Goal: Complete application form: Complete application form

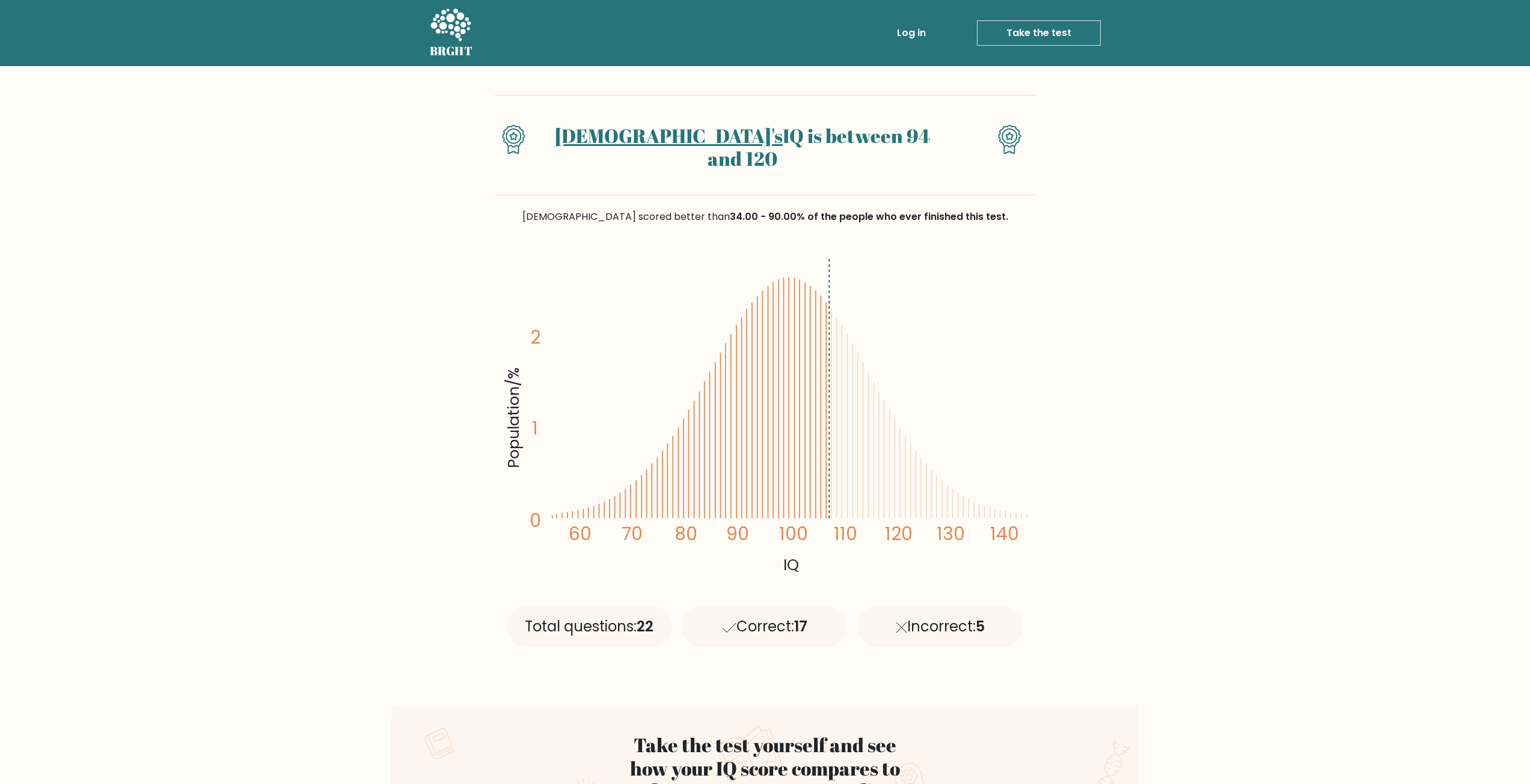
drag, startPoint x: 850, startPoint y: 440, endPoint x: 831, endPoint y: 443, distance: 19.2
click at [834, 443] on icon "Population/% IQ 0 1 2 60 70 80 90 100 110 120 130 140" at bounding box center [765, 416] width 526 height 325
drag, startPoint x: 818, startPoint y: 440, endPoint x: 870, endPoint y: 467, distance: 58.6
click at [853, 449] on icon "Population/% IQ 0 1 2 60 70 80 90 100 110 120 130 140" at bounding box center [765, 416] width 526 height 325
click at [604, 607] on div "Total questions: 22" at bounding box center [589, 627] width 166 height 41
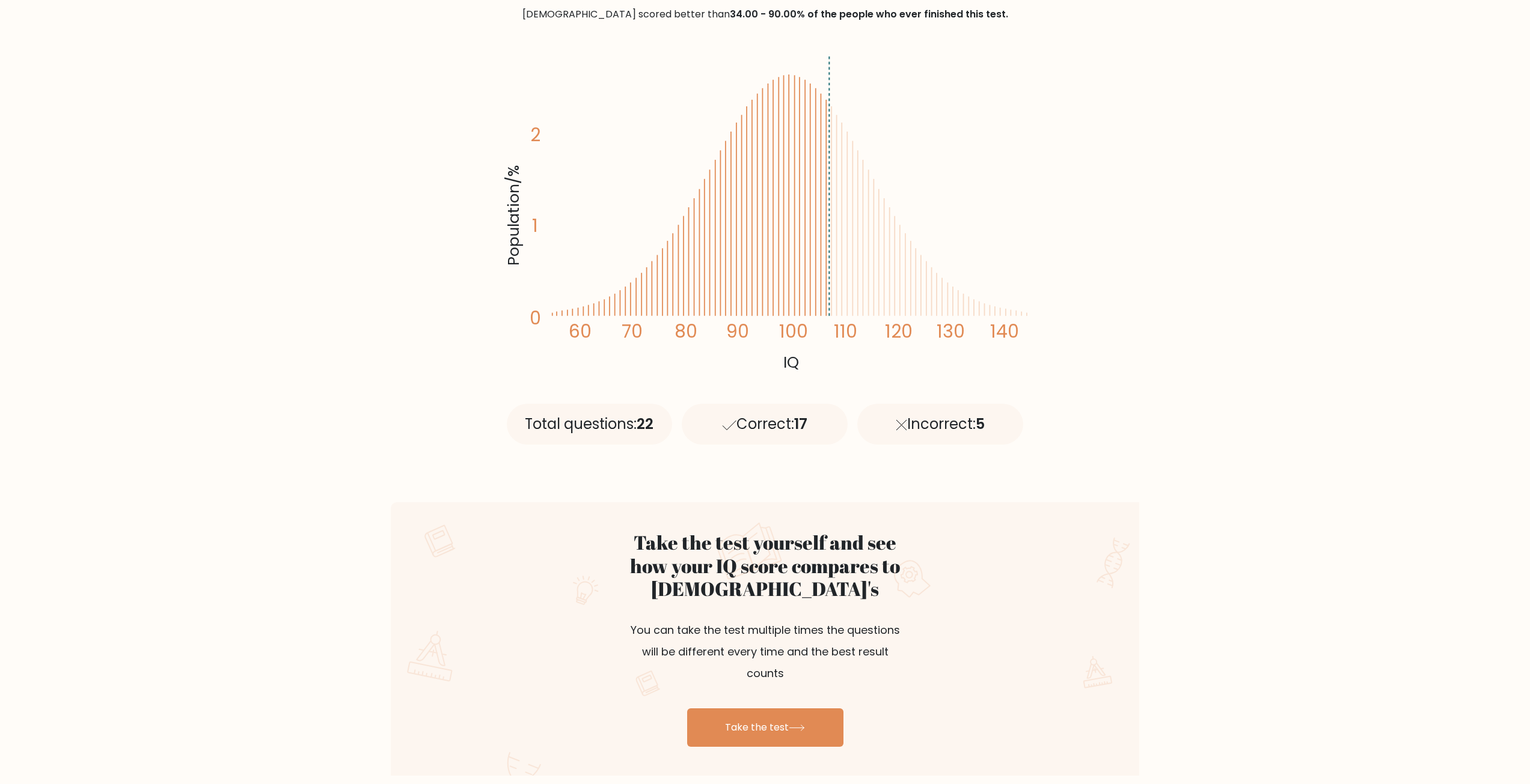
scroll to position [241, 0]
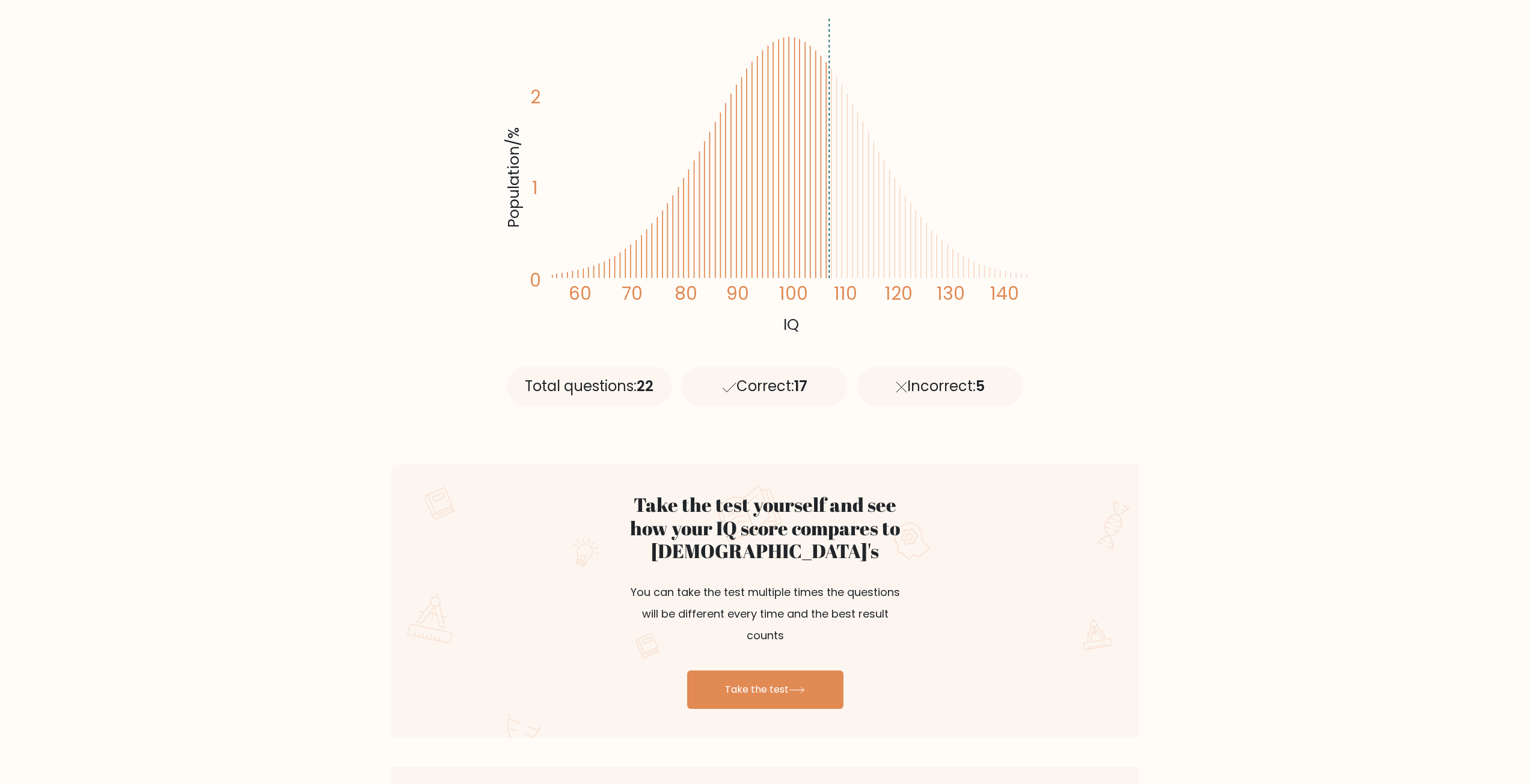
click at [745, 623] on div "Take the test yourself and see how your IQ score compares to Shia's You can tak…" at bounding box center [765, 582] width 300 height 177
click at [762, 671] on link "Take the test" at bounding box center [765, 690] width 157 height 39
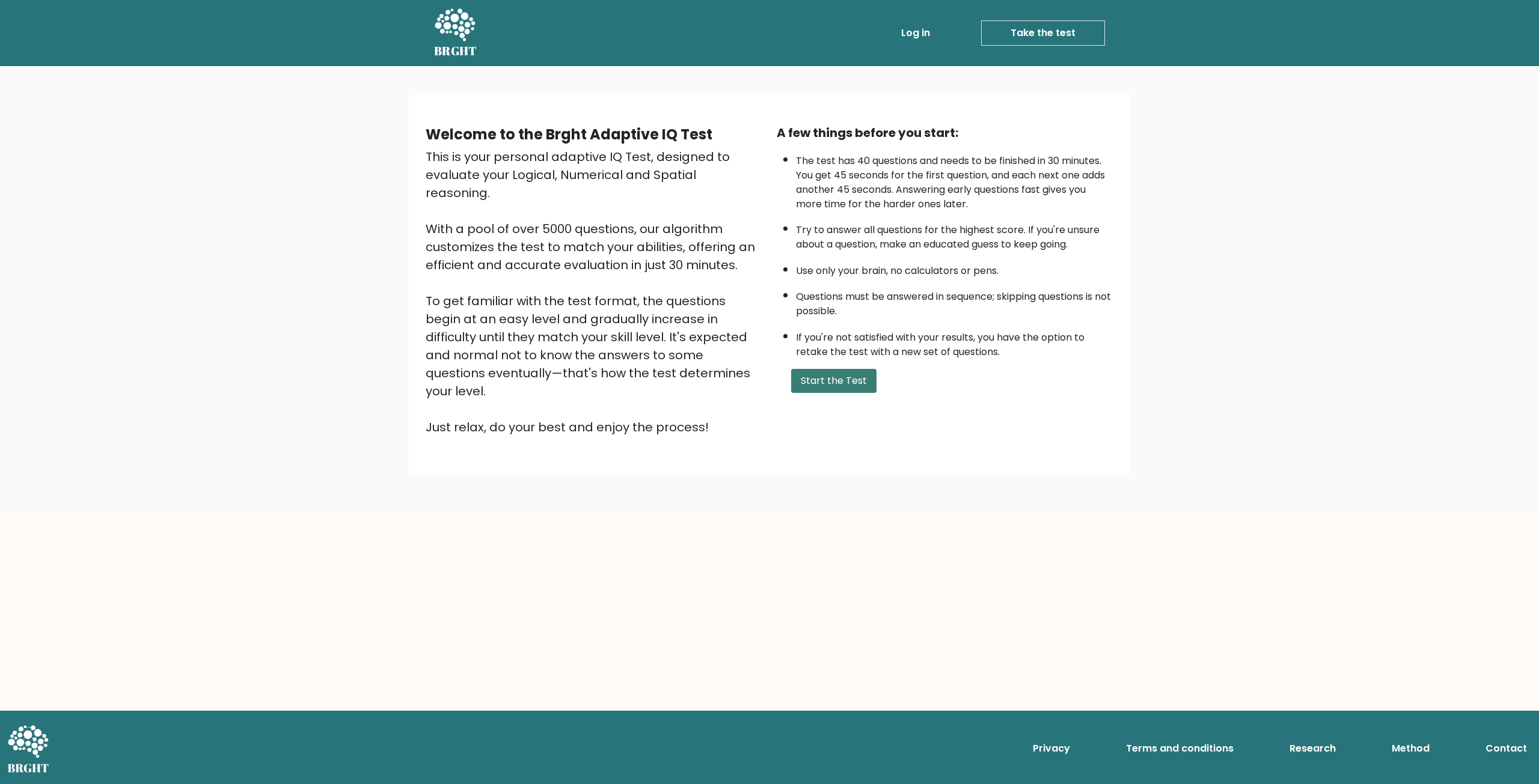
click at [809, 386] on button "Start the Test" at bounding box center [833, 381] width 86 height 24
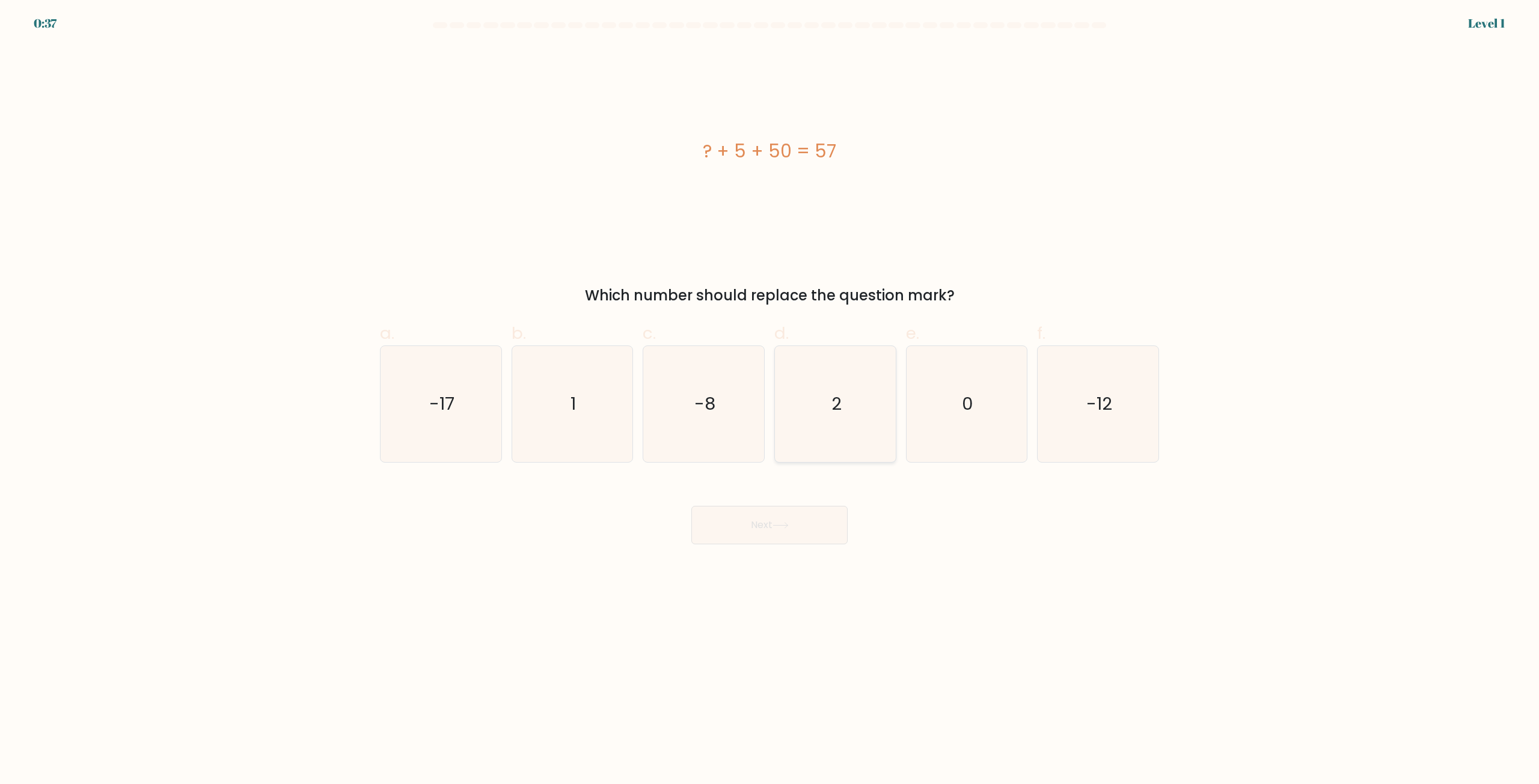
click at [849, 379] on icon "2" at bounding box center [835, 405] width 116 height 116
click at [770, 393] on input "d. 2" at bounding box center [769, 396] width 1 height 7
radio input "true"
click at [748, 525] on button "Next" at bounding box center [769, 525] width 157 height 39
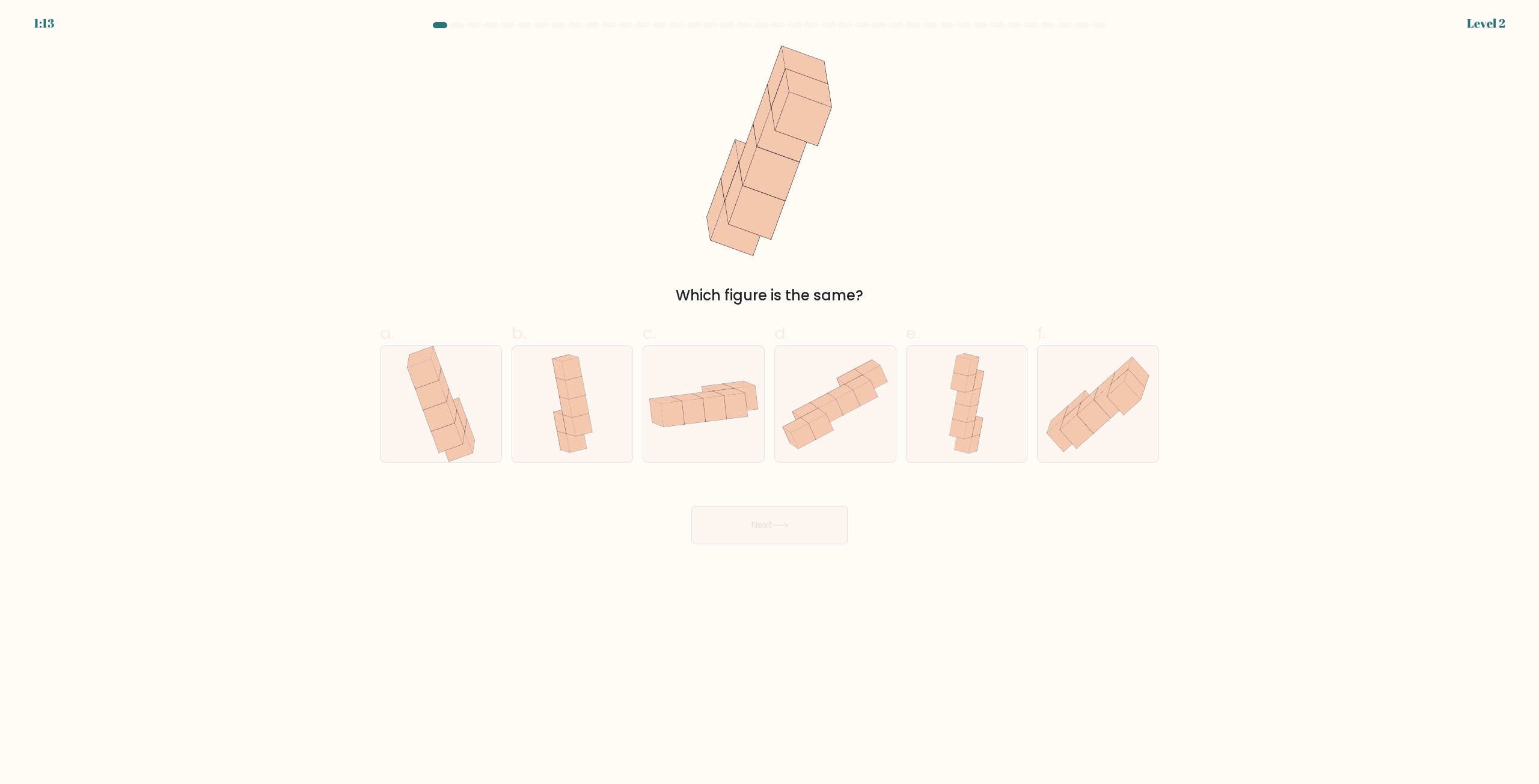
drag, startPoint x: 805, startPoint y: 138, endPoint x: 825, endPoint y: 145, distance: 21.2
drag, startPoint x: 825, startPoint y: 145, endPoint x: 812, endPoint y: 189, distance: 45.9
click at [818, 161] on icon at bounding box center [769, 151] width 139 height 210
click at [837, 436] on icon at bounding box center [835, 405] width 121 height 107
click at [770, 400] on input "d." at bounding box center [769, 396] width 1 height 7
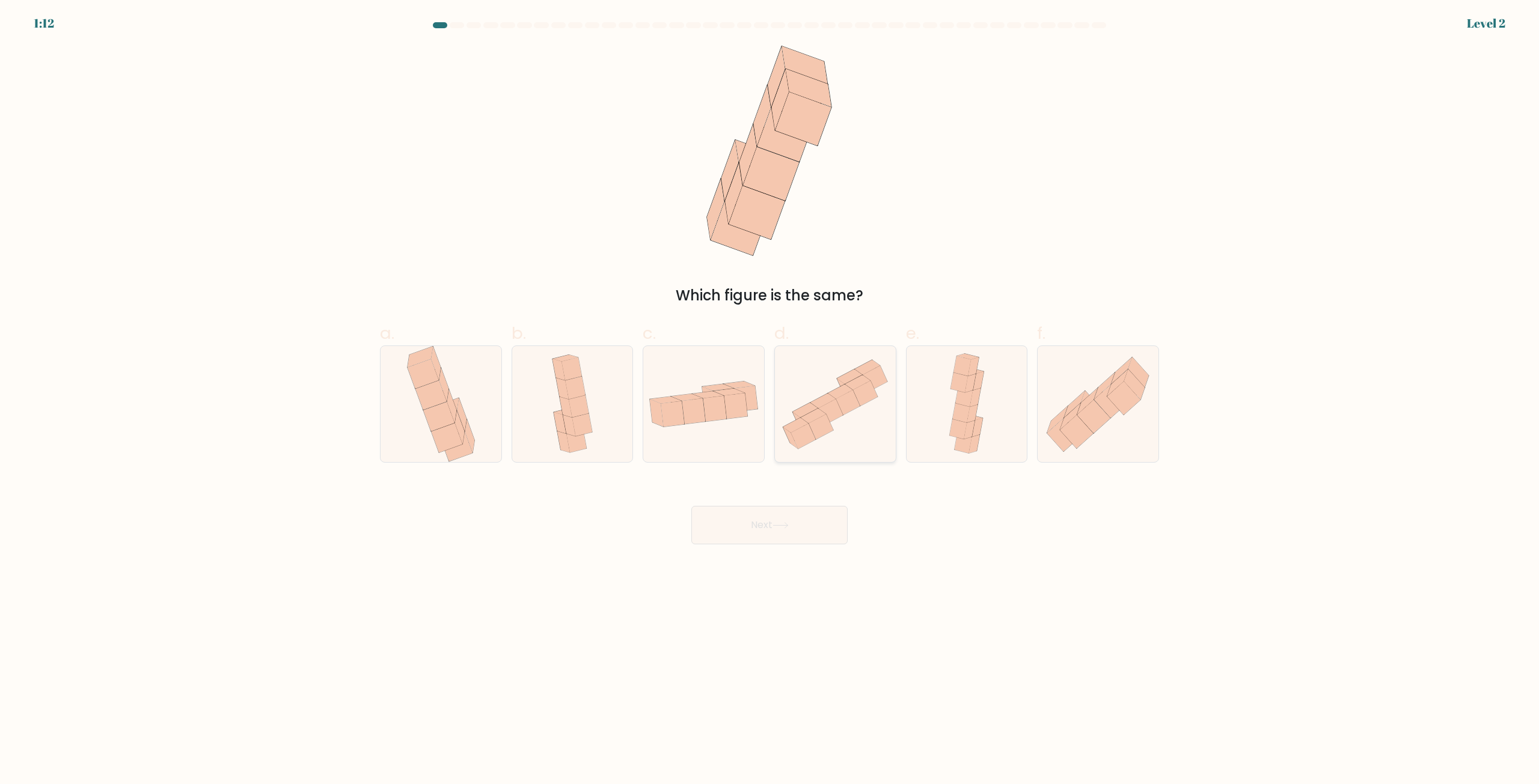
radio input "true"
click at [745, 534] on button "Next" at bounding box center [769, 525] width 157 height 39
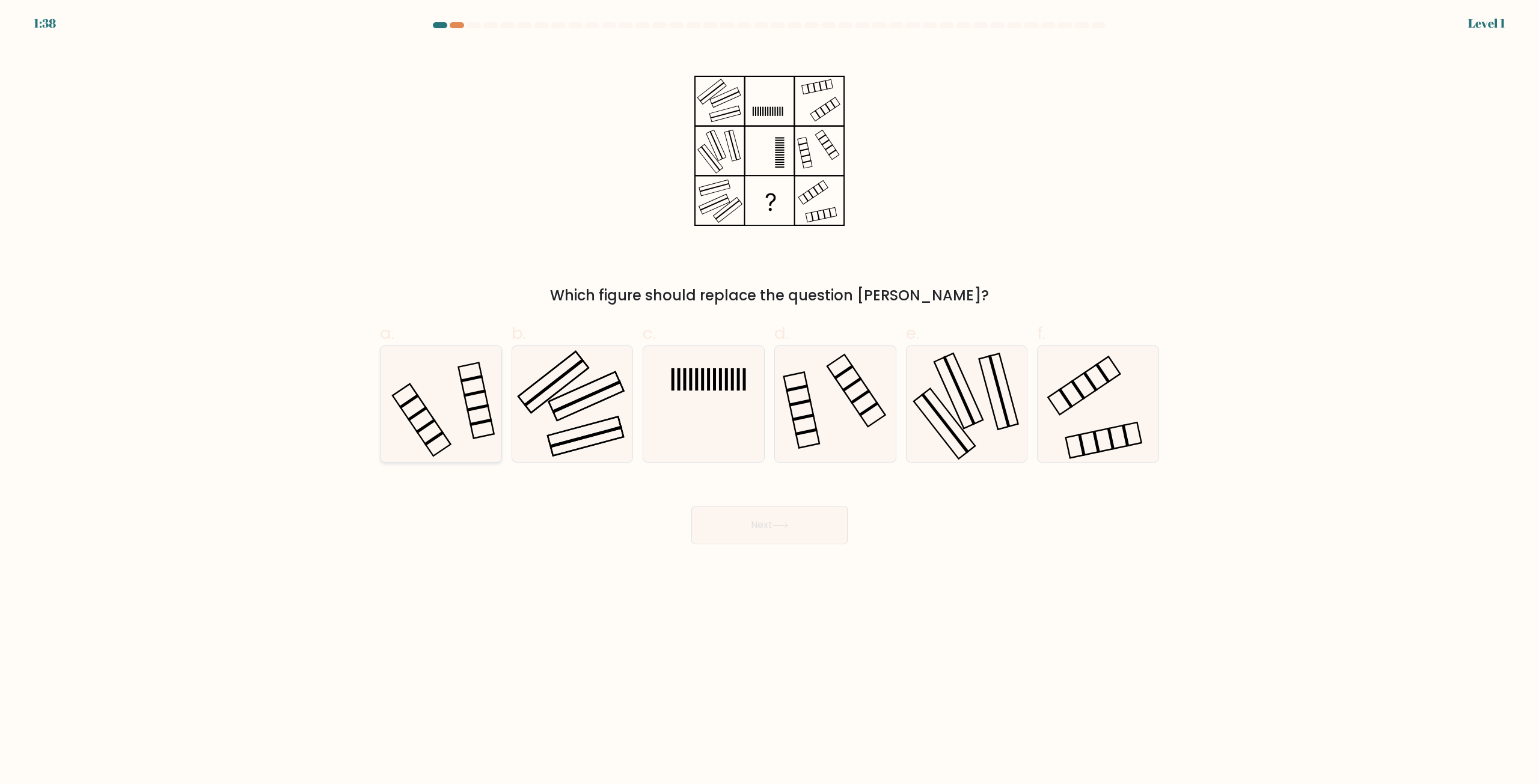
click at [411, 401] on rect at bounding box center [409, 402] width 20 height 15
click at [769, 400] on input "a." at bounding box center [769, 396] width 1 height 7
radio input "true"
click at [750, 533] on button "Next" at bounding box center [769, 525] width 157 height 39
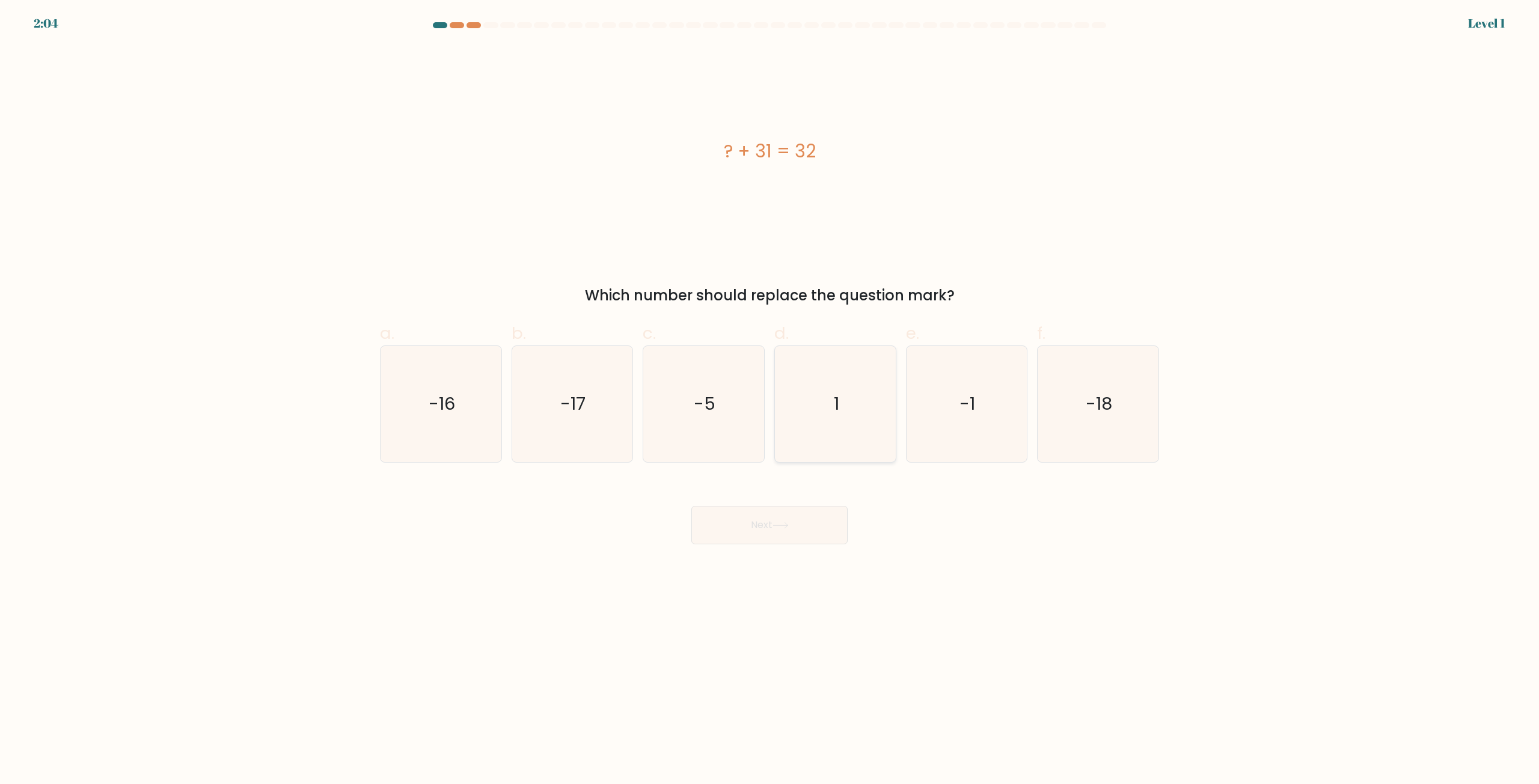
click at [841, 387] on icon "1" at bounding box center [835, 405] width 116 height 116
click at [770, 393] on input "d. 1" at bounding box center [769, 396] width 1 height 7
radio input "true"
drag, startPoint x: 794, startPoint y: 523, endPoint x: 809, endPoint y: 516, distance: 16.6
click at [794, 523] on button "Next" at bounding box center [769, 525] width 157 height 39
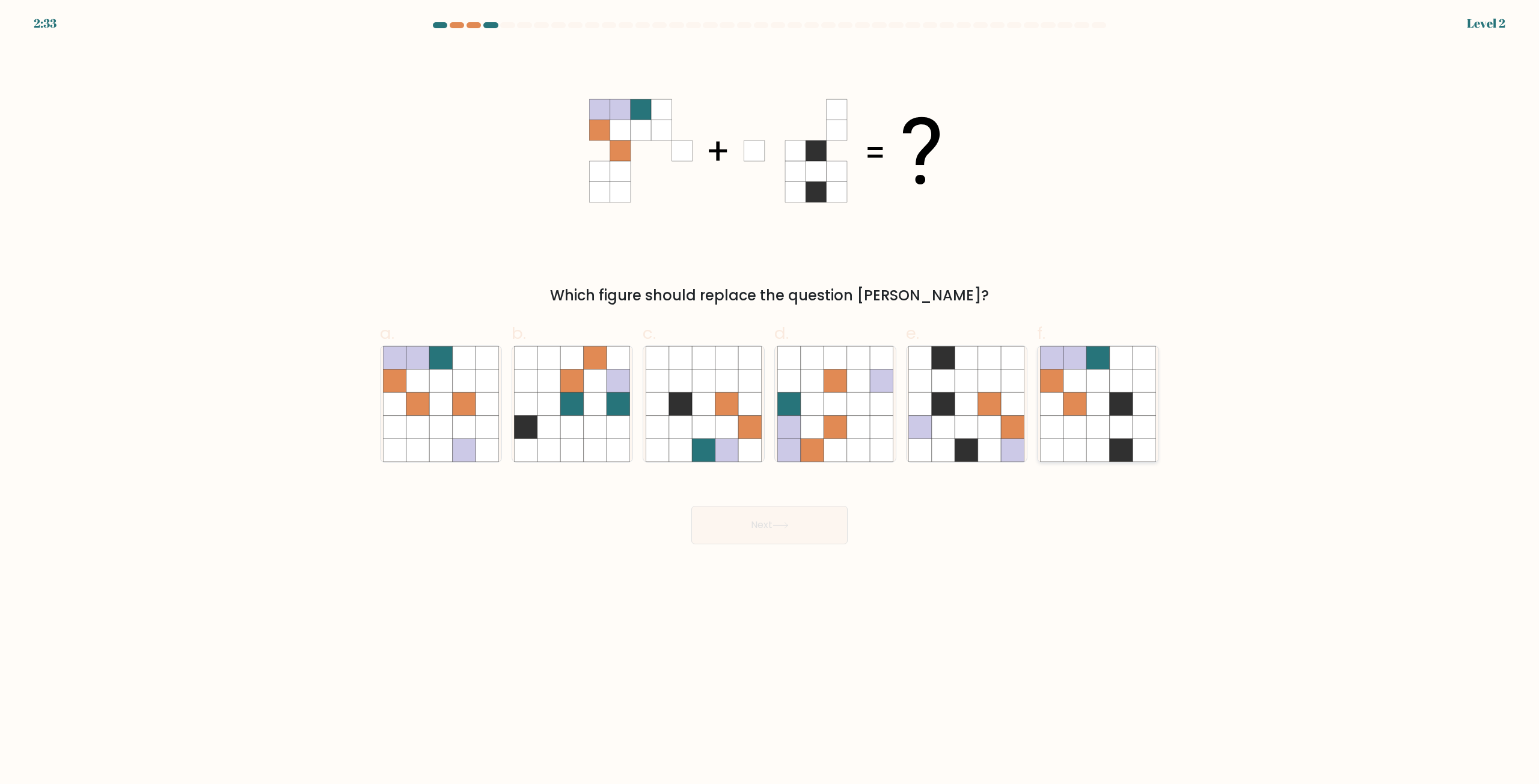
click at [1112, 434] on icon at bounding box center [1121, 427] width 23 height 23
click at [770, 400] on input "f." at bounding box center [769, 396] width 1 height 7
radio input "true"
click at [750, 541] on button "Next" at bounding box center [769, 525] width 157 height 39
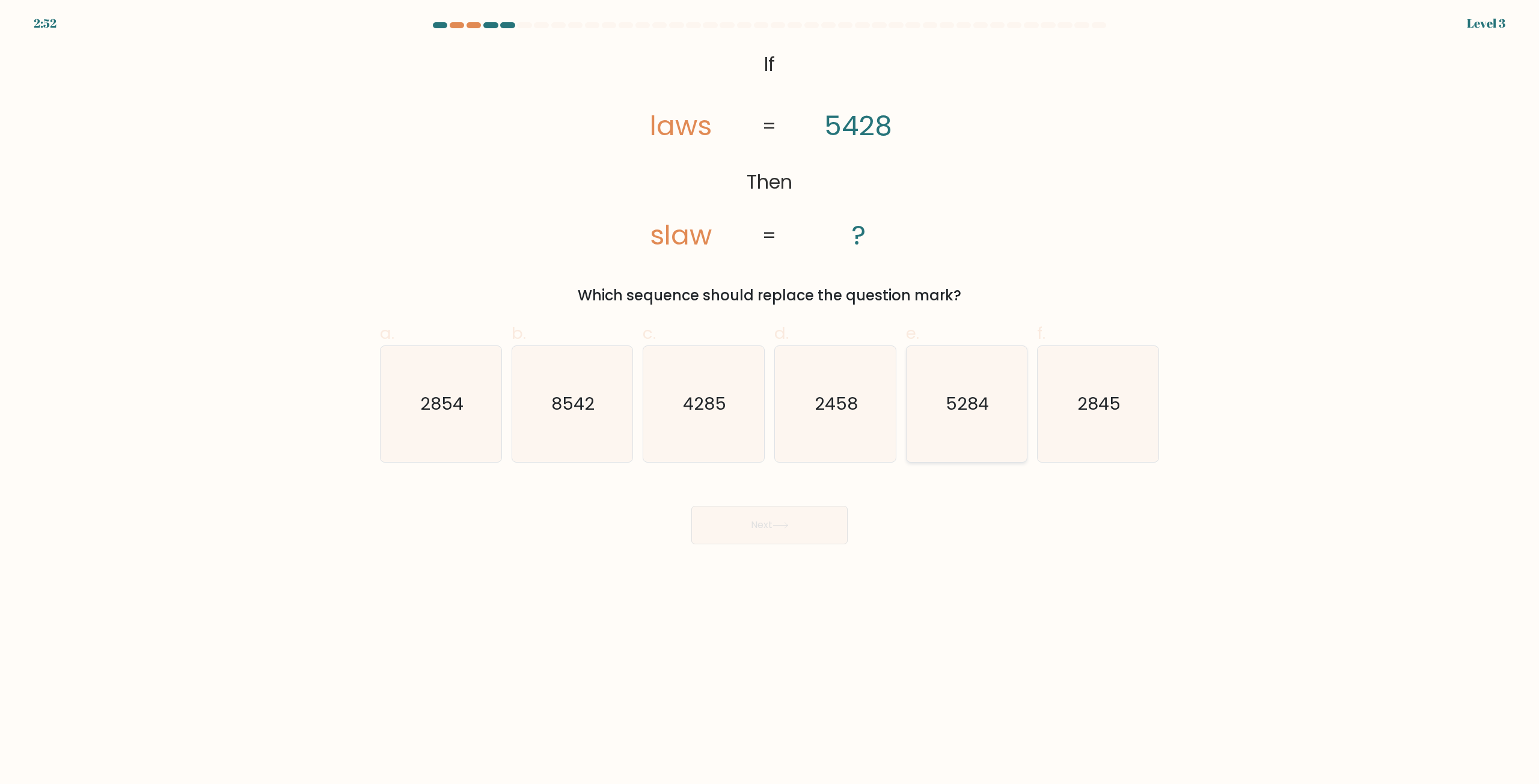
click at [983, 408] on text "5284" at bounding box center [967, 405] width 43 height 24
click at [770, 400] on input "e. 5284" at bounding box center [769, 396] width 1 height 7
radio input "true"
click at [815, 532] on button "Next" at bounding box center [769, 525] width 157 height 39
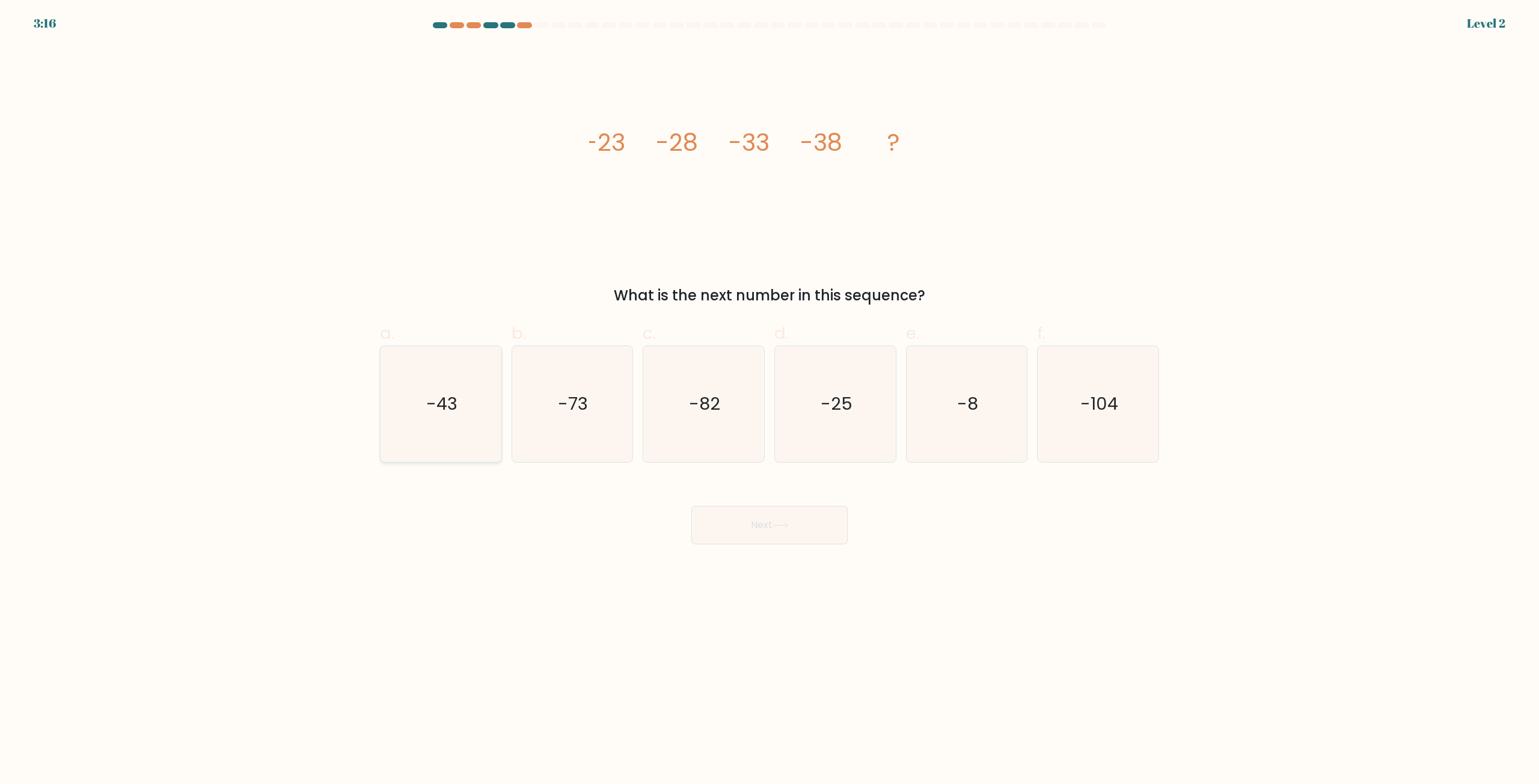
click at [467, 423] on icon "-43" at bounding box center [441, 405] width 116 height 116
click at [769, 400] on input "a. -43" at bounding box center [769, 396] width 1 height 7
radio input "true"
click at [792, 534] on button "Next" at bounding box center [769, 525] width 157 height 39
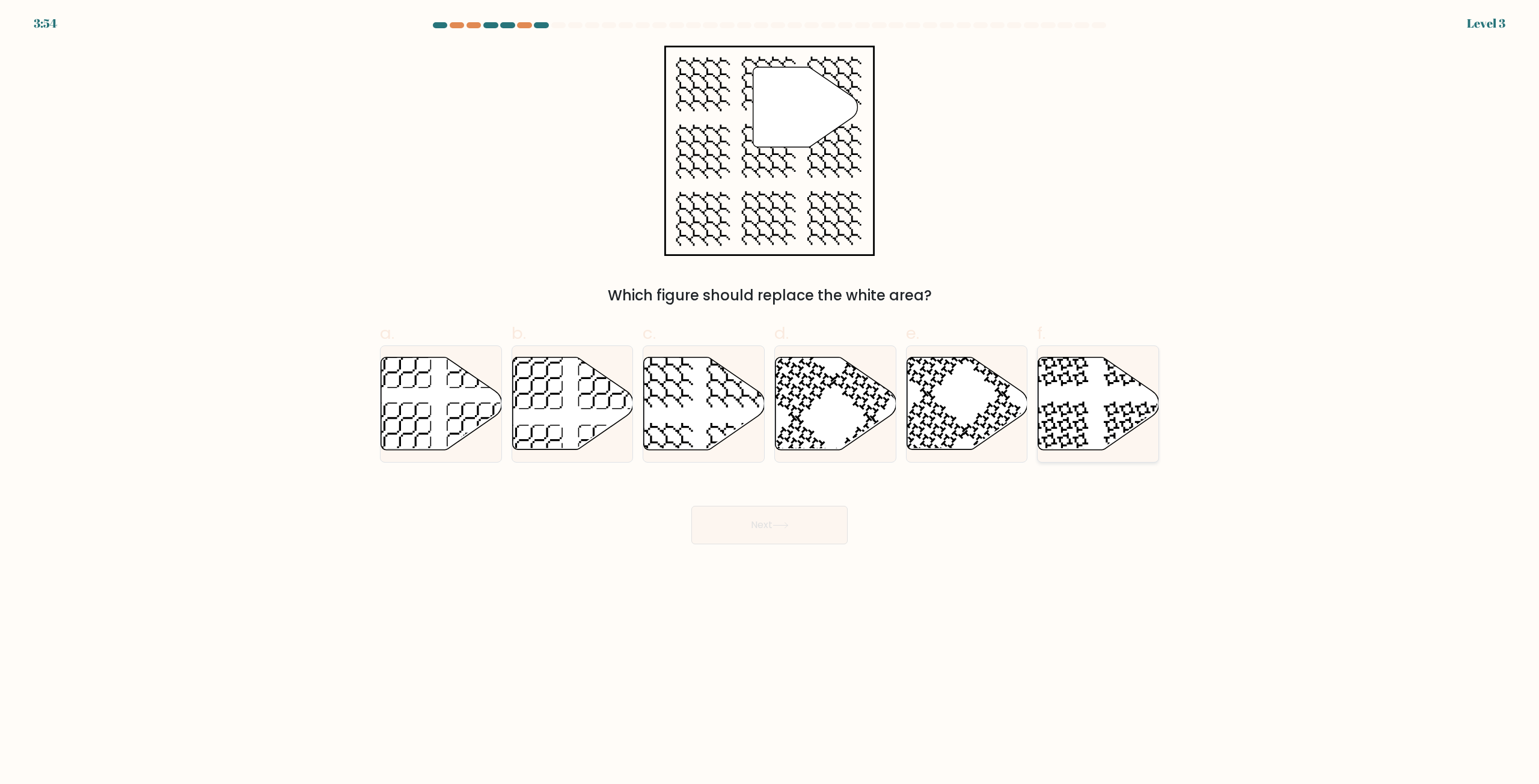
click at [1089, 414] on icon at bounding box center [1099, 404] width 121 height 92
click at [770, 400] on input "f." at bounding box center [769, 396] width 1 height 7
radio input "true"
click at [809, 537] on button "Next" at bounding box center [769, 525] width 157 height 39
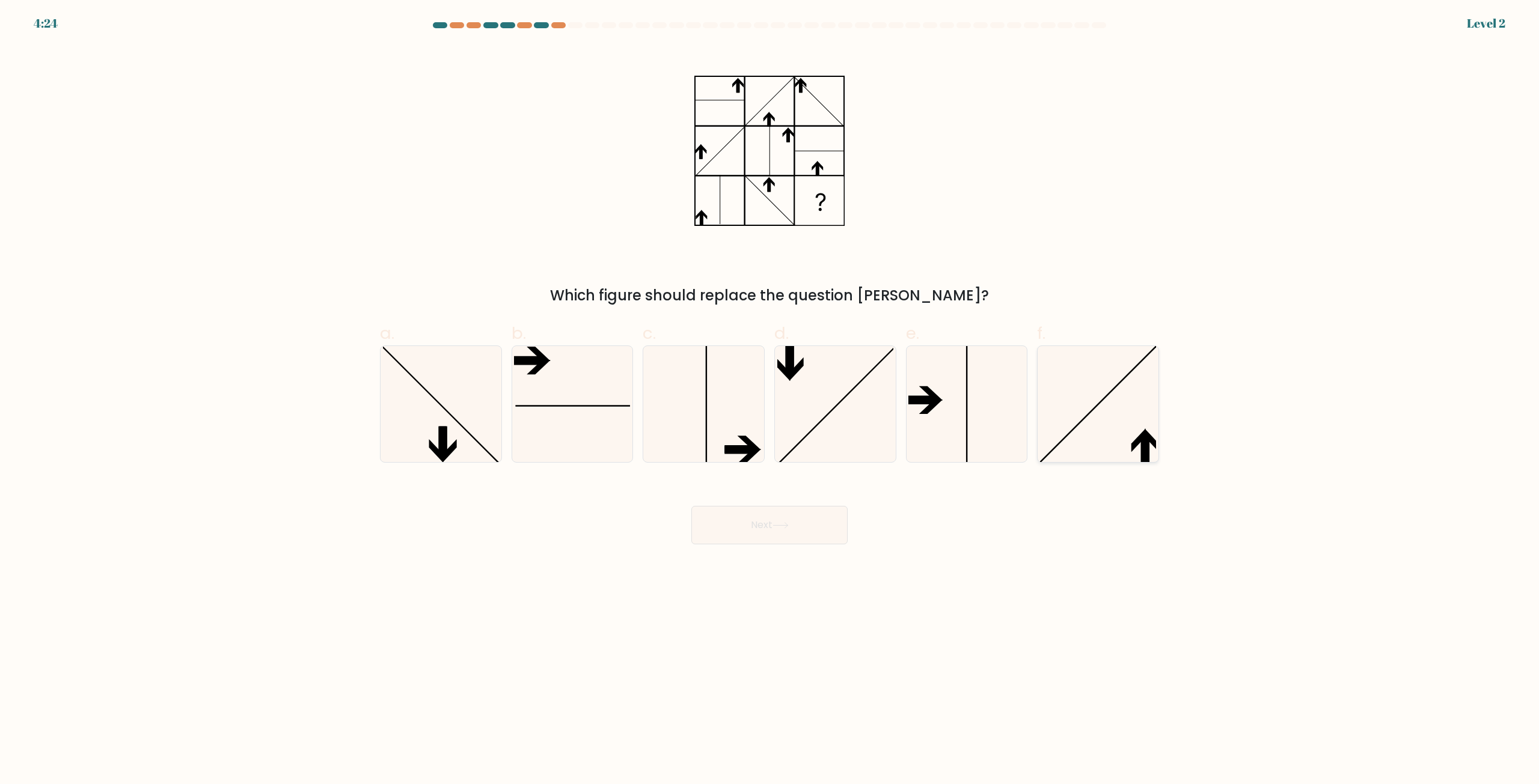
click at [1148, 444] on icon at bounding box center [1145, 449] width 7 height 31
click at [770, 400] on input "f." at bounding box center [769, 396] width 1 height 7
radio input "true"
click at [800, 511] on button "Next" at bounding box center [769, 525] width 157 height 39
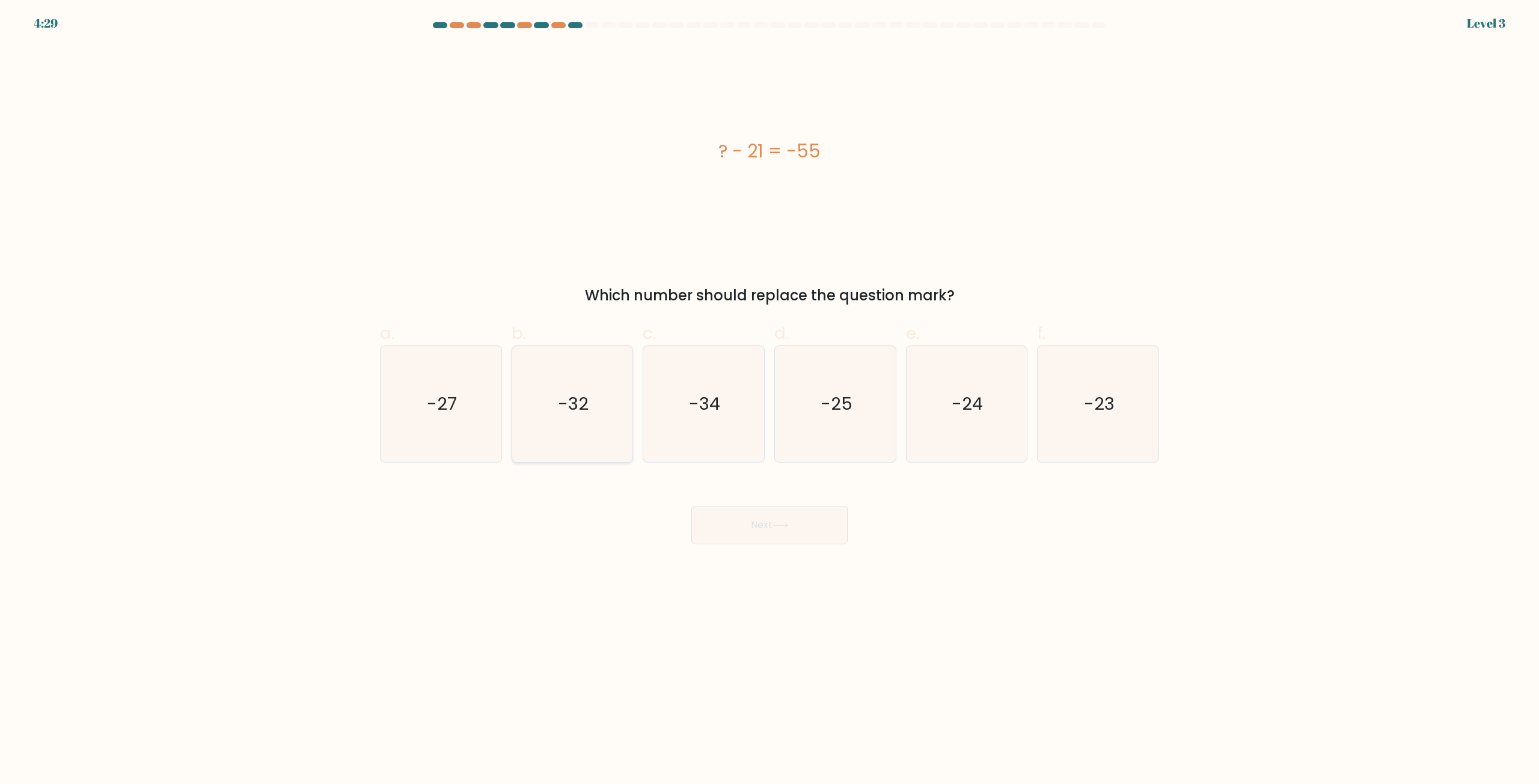
click at [604, 419] on icon "-32" at bounding box center [572, 405] width 116 height 116
click at [769, 400] on input "b. -32" at bounding box center [769, 396] width 1 height 7
radio input "true"
click at [768, 521] on button "Next" at bounding box center [769, 525] width 157 height 39
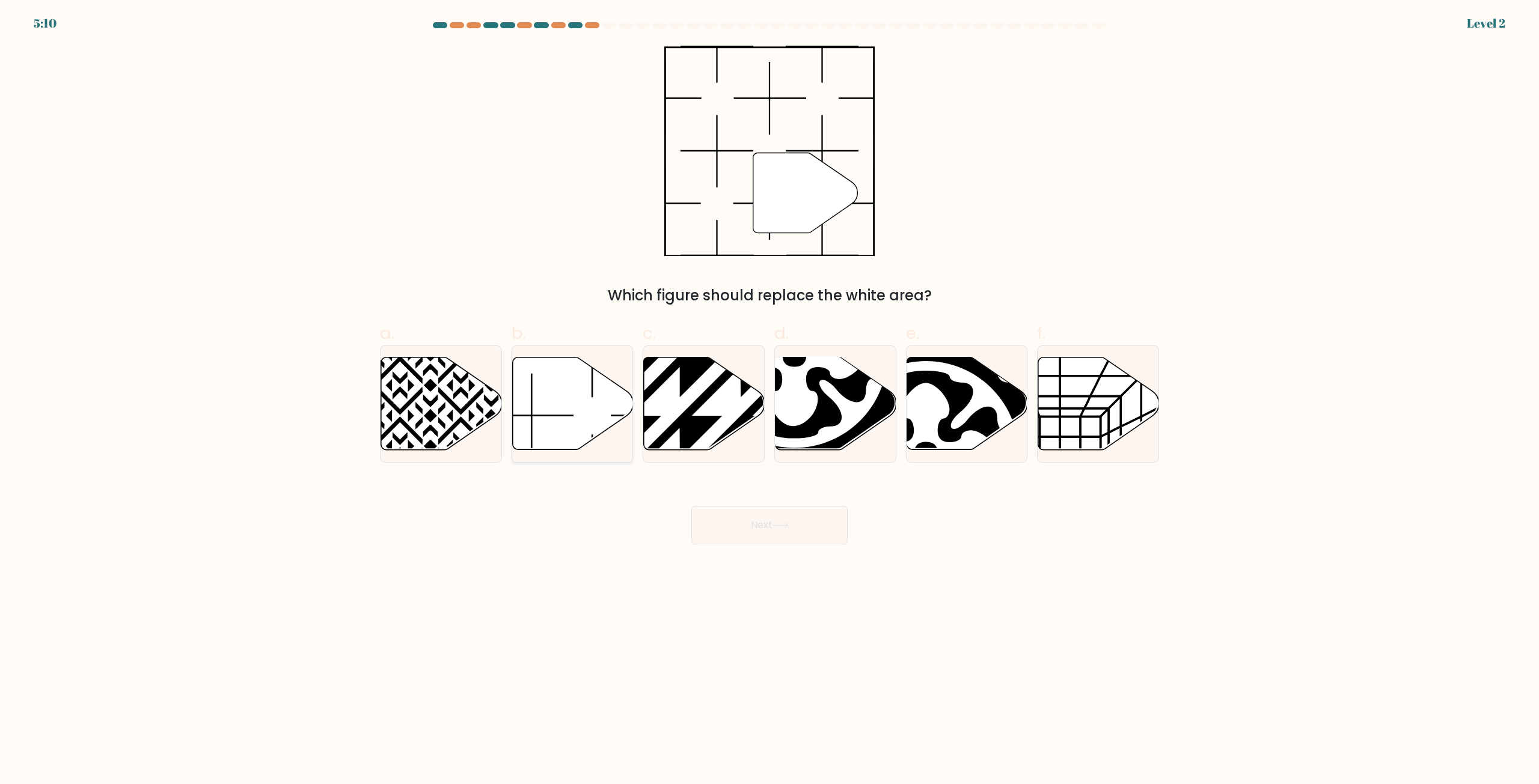
click at [584, 443] on icon at bounding box center [572, 404] width 121 height 92
click at [769, 400] on input "b." at bounding box center [769, 396] width 1 height 7
radio input "true"
drag, startPoint x: 741, startPoint y: 543, endPoint x: 775, endPoint y: 537, distance: 34.5
click at [742, 543] on button "Next" at bounding box center [769, 525] width 157 height 39
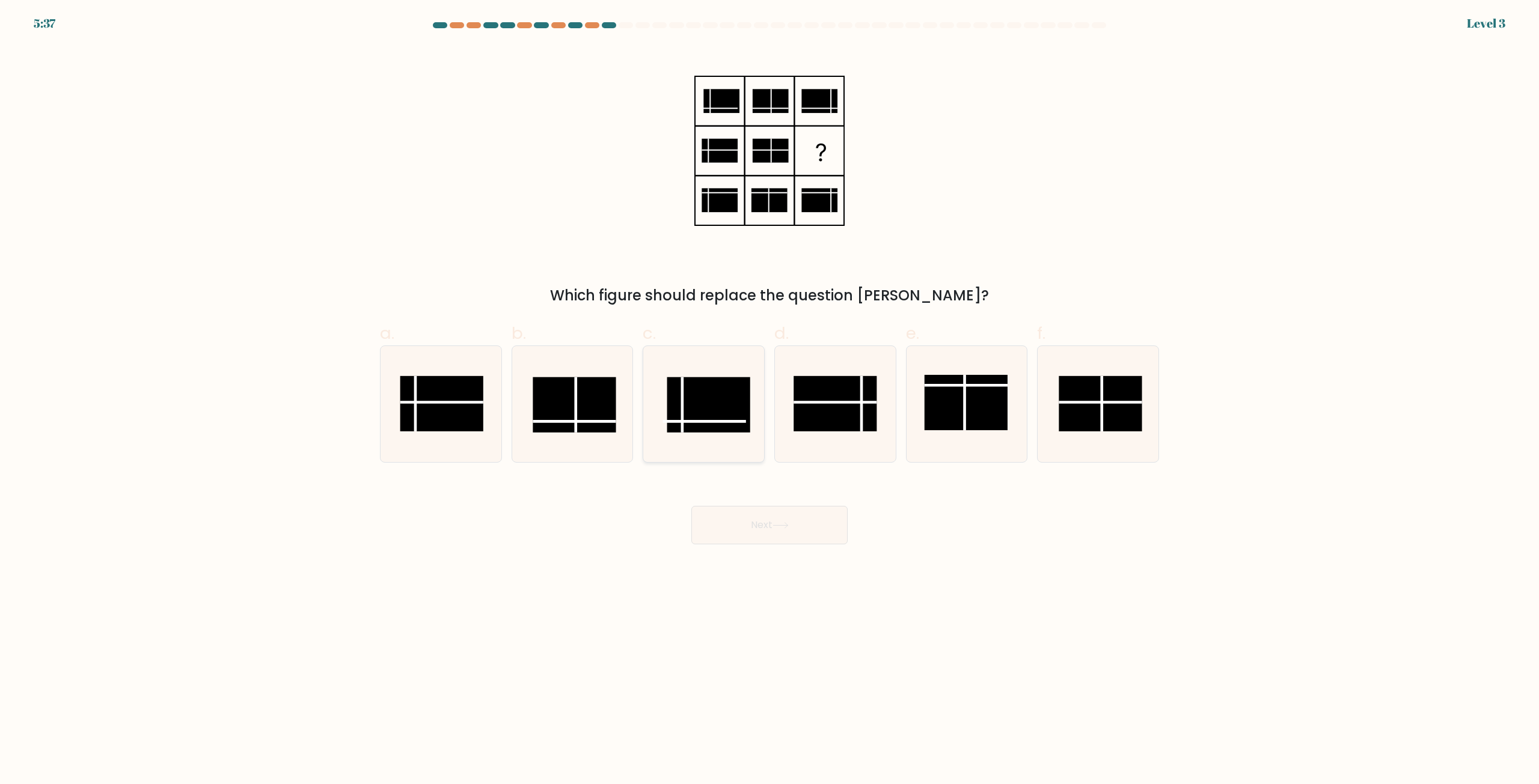
click at [677, 423] on rect at bounding box center [708, 405] width 83 height 55
click at [769, 400] on input "c." at bounding box center [769, 396] width 1 height 7
radio input "true"
click at [747, 521] on button "Next" at bounding box center [769, 525] width 157 height 39
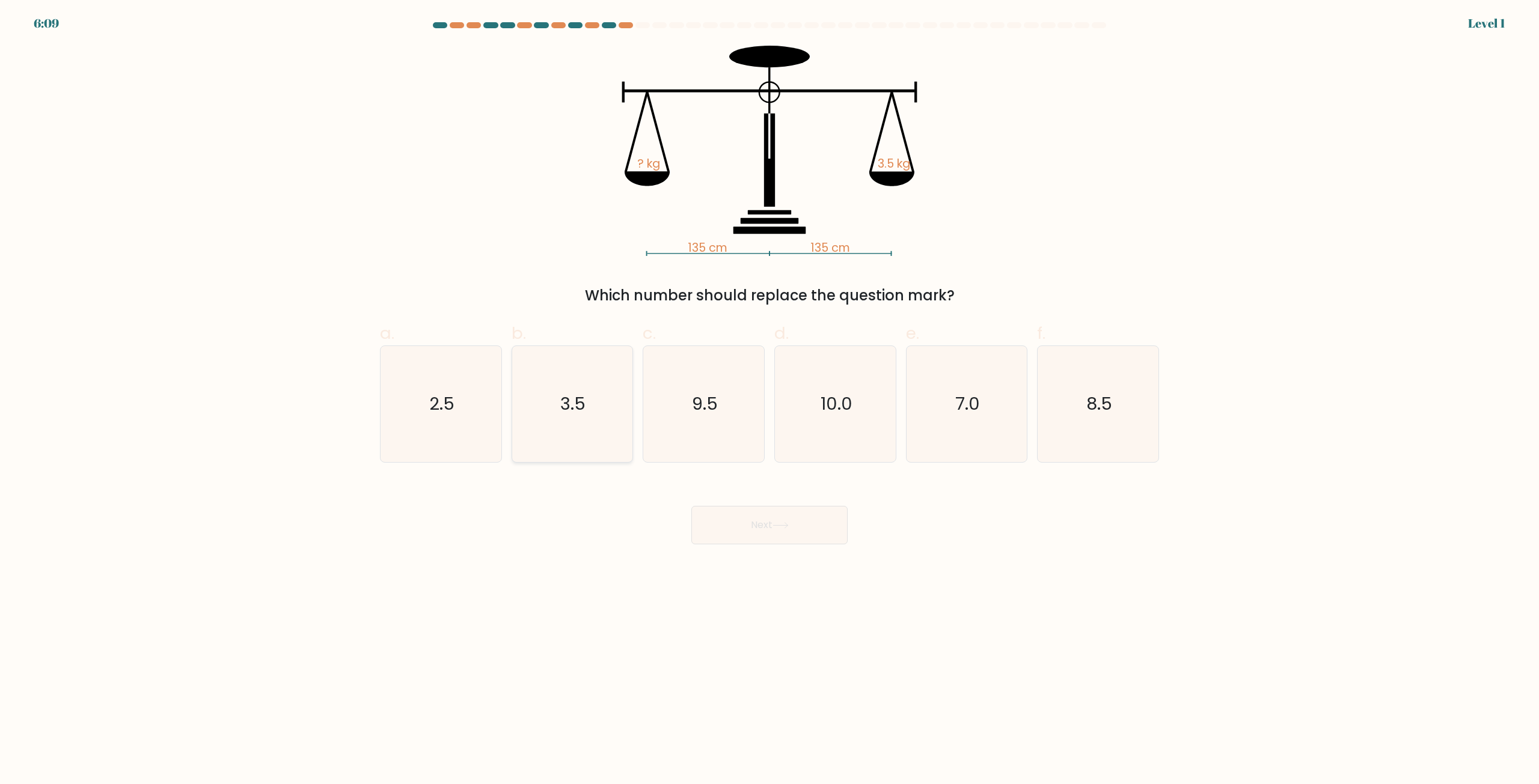
click at [542, 443] on icon "3.5" at bounding box center [572, 405] width 116 height 116
click at [769, 400] on input "b. 3.5" at bounding box center [769, 396] width 1 height 7
radio input "true"
click at [775, 536] on button "Next" at bounding box center [769, 525] width 157 height 39
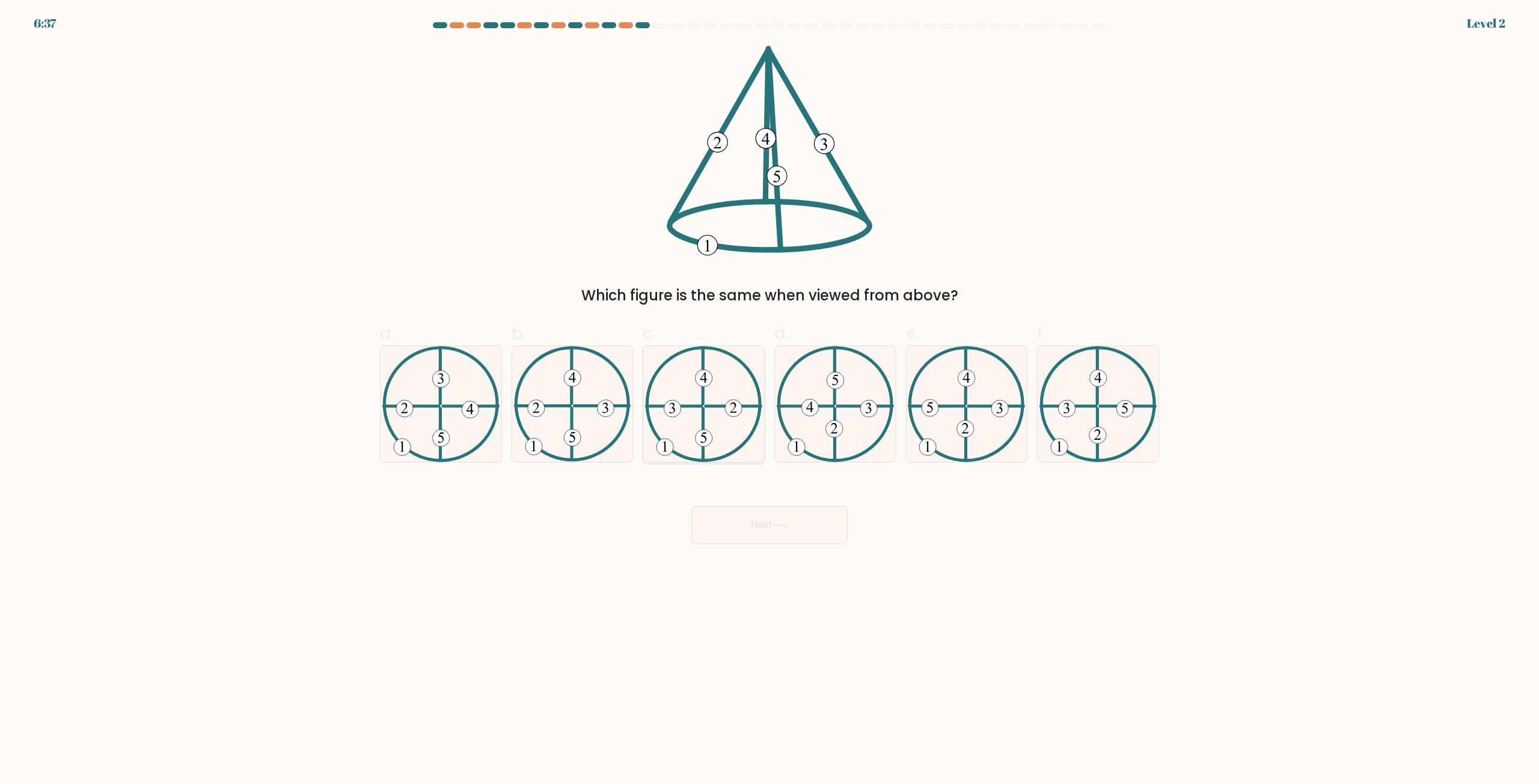
click at [698, 431] on icon at bounding box center [703, 405] width 117 height 116
click at [769, 400] on input "c." at bounding box center [769, 396] width 1 height 7
radio input "true"
click at [777, 527] on icon at bounding box center [780, 525] width 16 height 7
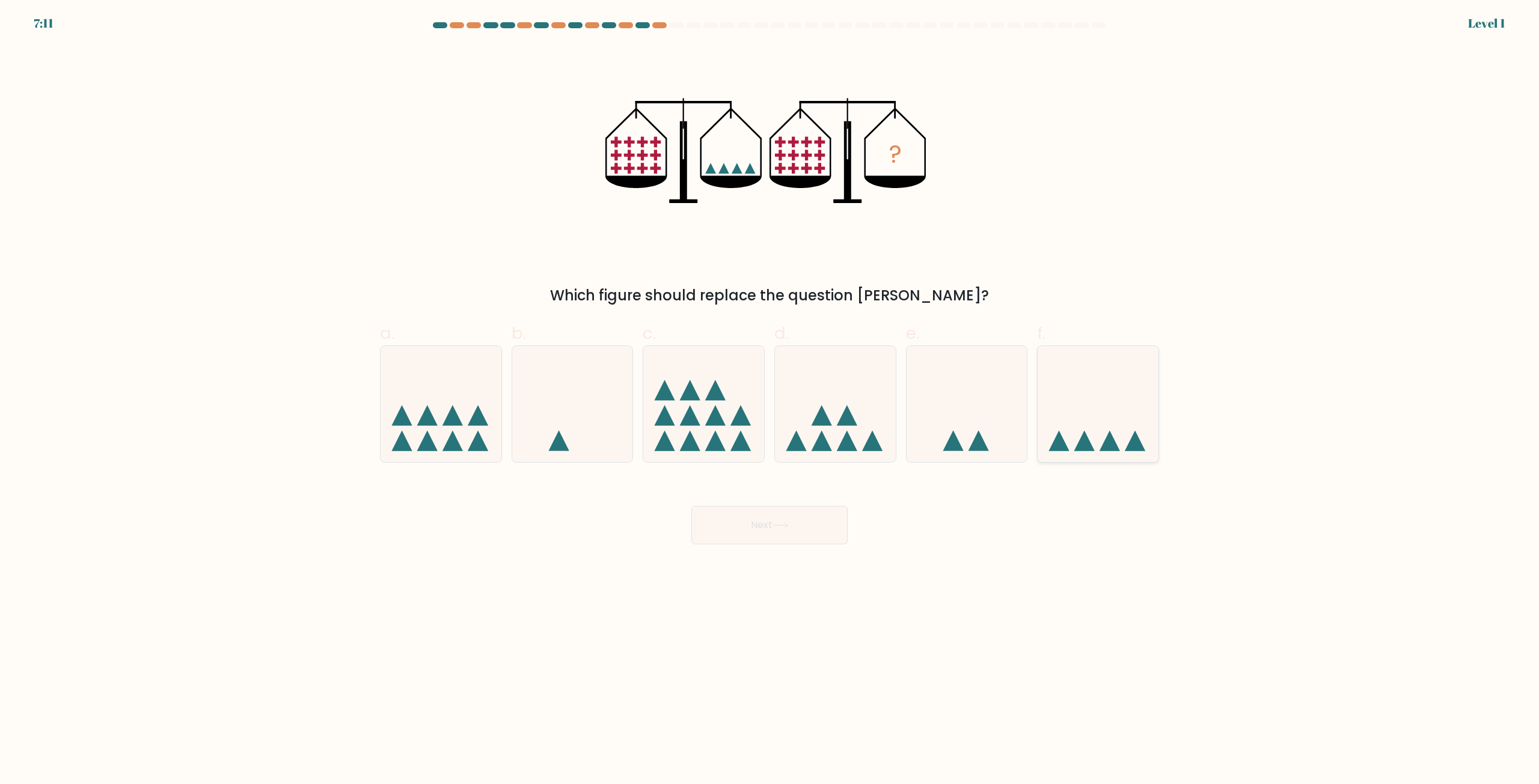
click at [1098, 456] on div at bounding box center [1098, 404] width 122 height 117
click at [770, 400] on input "f." at bounding box center [769, 396] width 1 height 7
radio input "true"
drag, startPoint x: 759, startPoint y: 602, endPoint x: 801, endPoint y: 562, distance: 58.0
click at [759, 601] on body "7:10 Level 1" at bounding box center [769, 392] width 1539 height 784
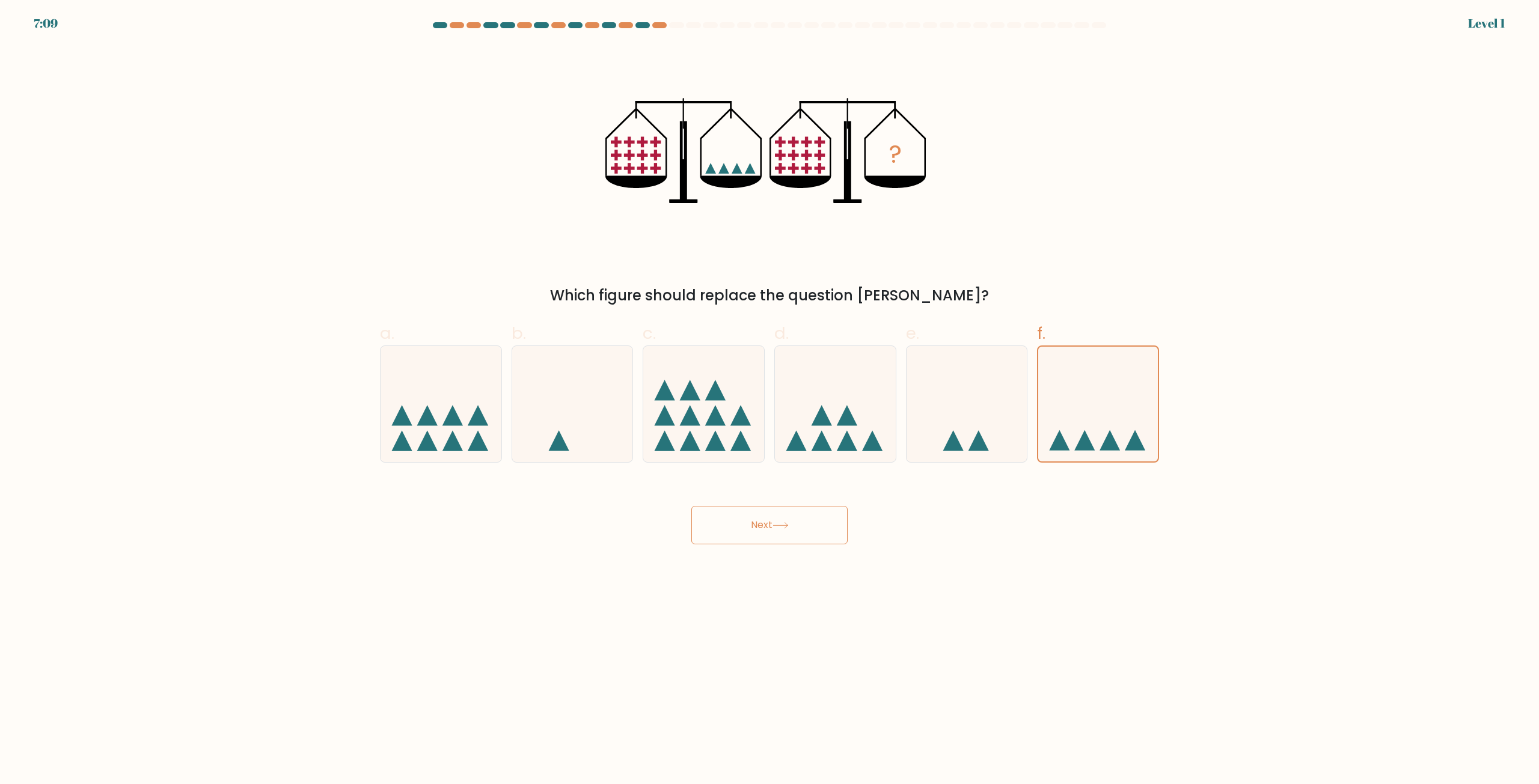
click at [815, 526] on button "Next" at bounding box center [769, 525] width 157 height 39
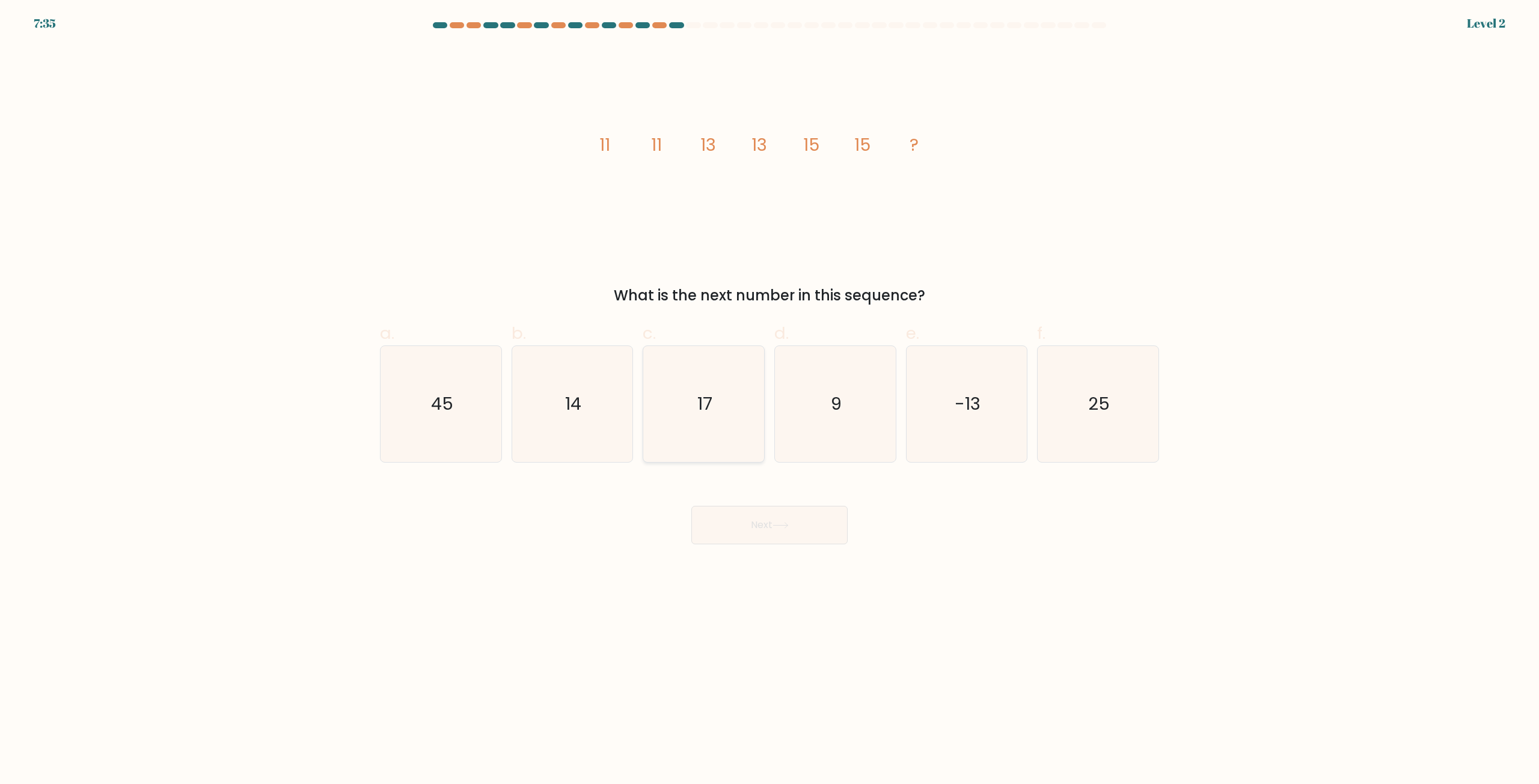
click at [704, 370] on icon "17" at bounding box center [704, 405] width 116 height 116
click at [769, 393] on input "c. 17" at bounding box center [769, 396] width 1 height 7
radio input "true"
click at [774, 528] on button "Next" at bounding box center [769, 525] width 157 height 39
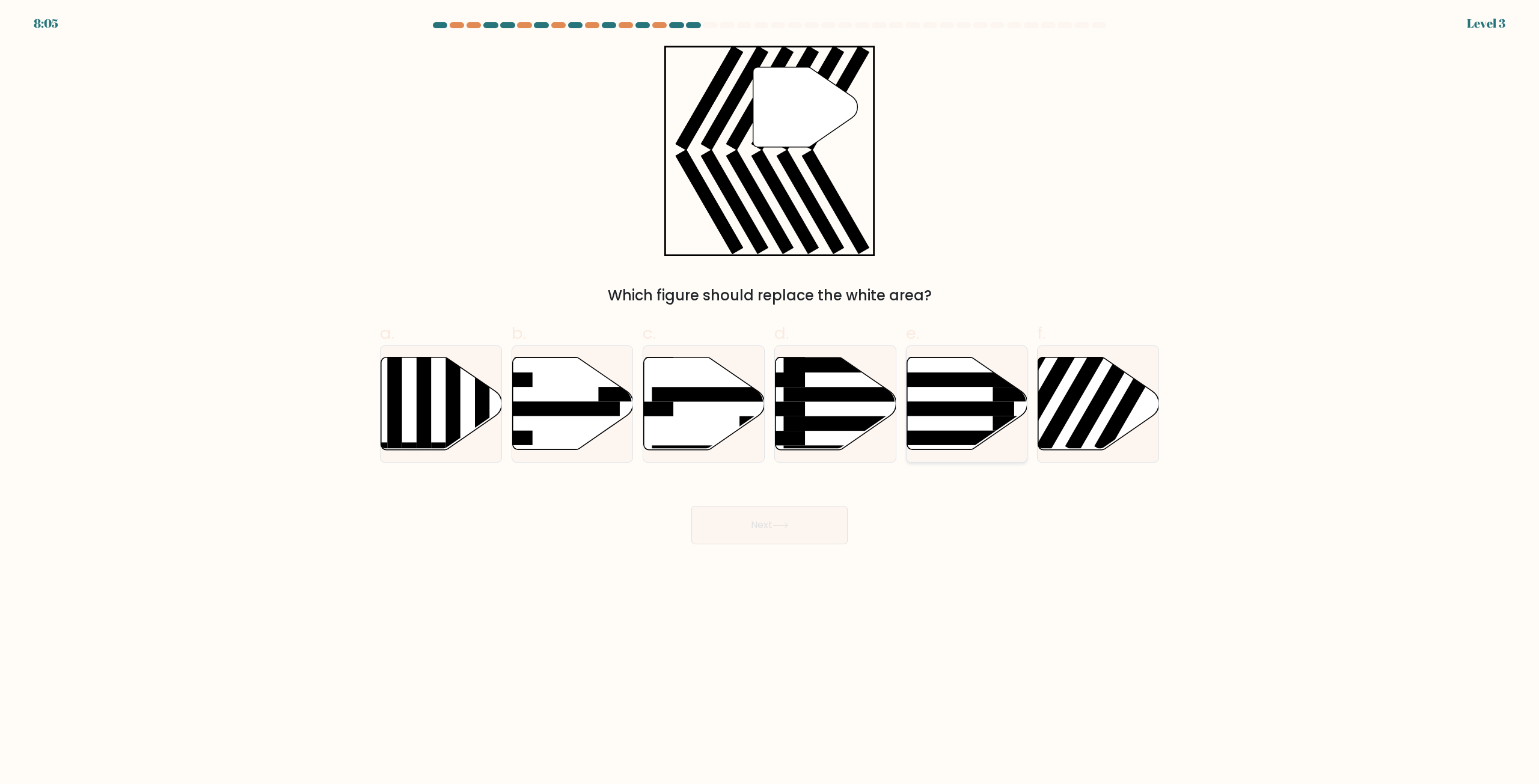
drag, startPoint x: 1072, startPoint y: 374, endPoint x: 1009, endPoint y: 436, distance: 88.4
click at [1072, 375] on icon at bounding box center [1099, 404] width 121 height 92
click at [770, 393] on input "f." at bounding box center [769, 396] width 1 height 7
radio input "true"
click at [778, 536] on button "Next" at bounding box center [769, 525] width 157 height 39
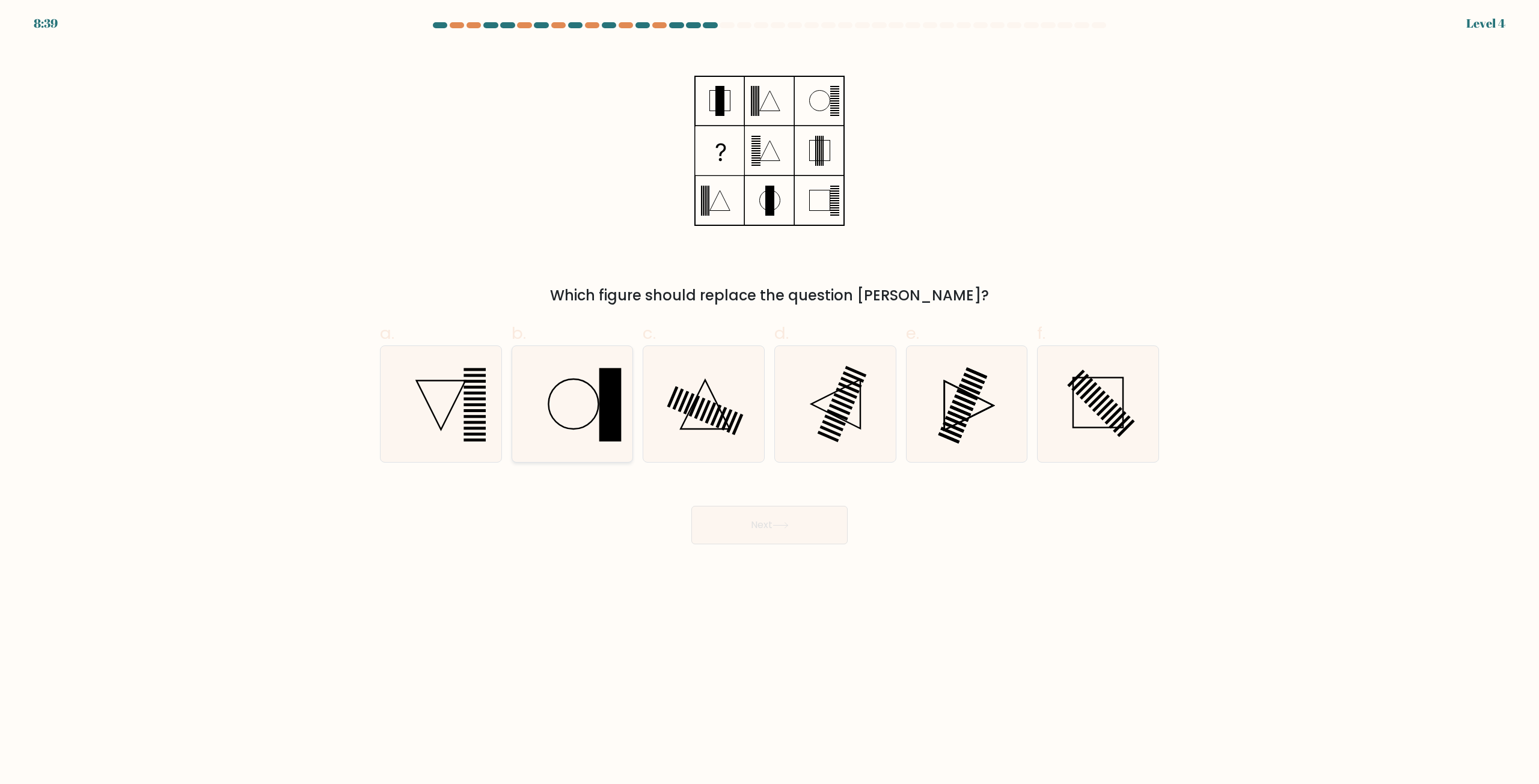
click at [541, 428] on icon at bounding box center [572, 405] width 116 height 116
click at [769, 400] on input "b." at bounding box center [769, 396] width 1 height 7
radio input "true"
click at [1079, 397] on icon at bounding box center [1098, 405] width 116 height 116
click at [770, 397] on input "f." at bounding box center [769, 396] width 1 height 7
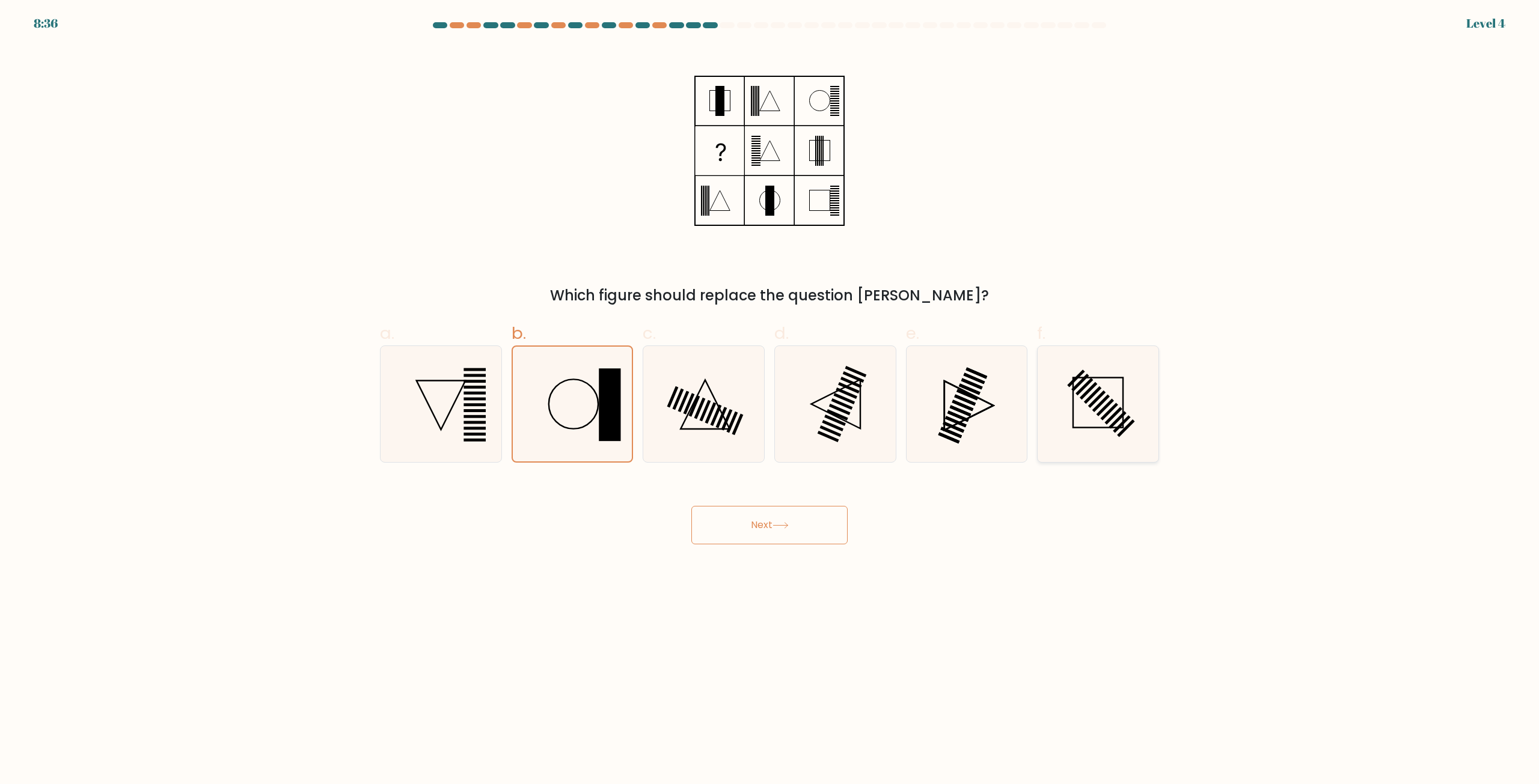
radio input "true"
click at [773, 517] on button "Next" at bounding box center [769, 525] width 157 height 39
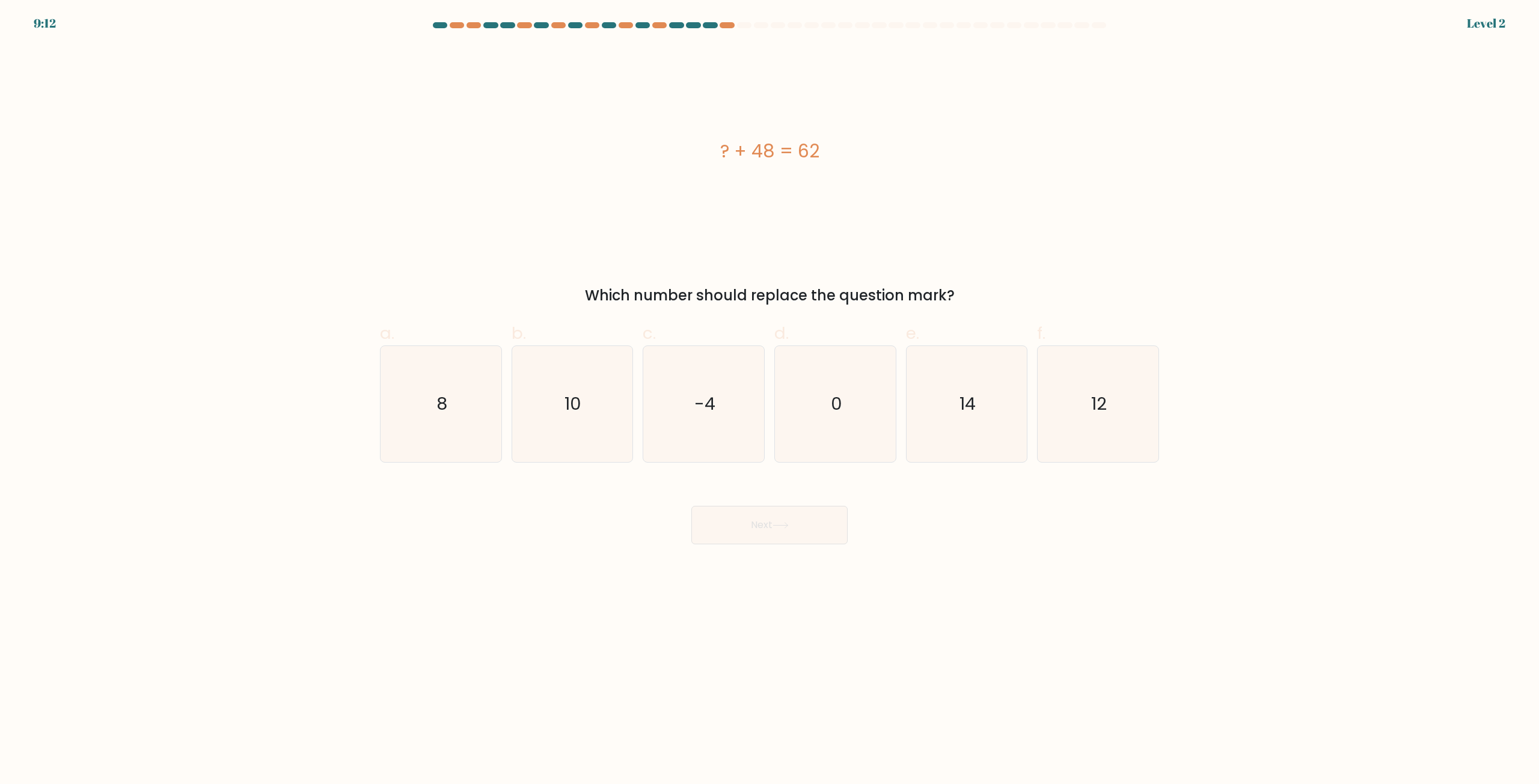
drag, startPoint x: 831, startPoint y: 706, endPoint x: 828, endPoint y: 698, distance: 8.5
drag, startPoint x: 828, startPoint y: 698, endPoint x: 1099, endPoint y: 660, distance: 273.7
click at [1099, 660] on body "9:11 Level 2 a." at bounding box center [769, 392] width 1539 height 784
click at [955, 416] on icon "14" at bounding box center [967, 405] width 116 height 116
click at [770, 400] on input "e. 14" at bounding box center [769, 396] width 1 height 7
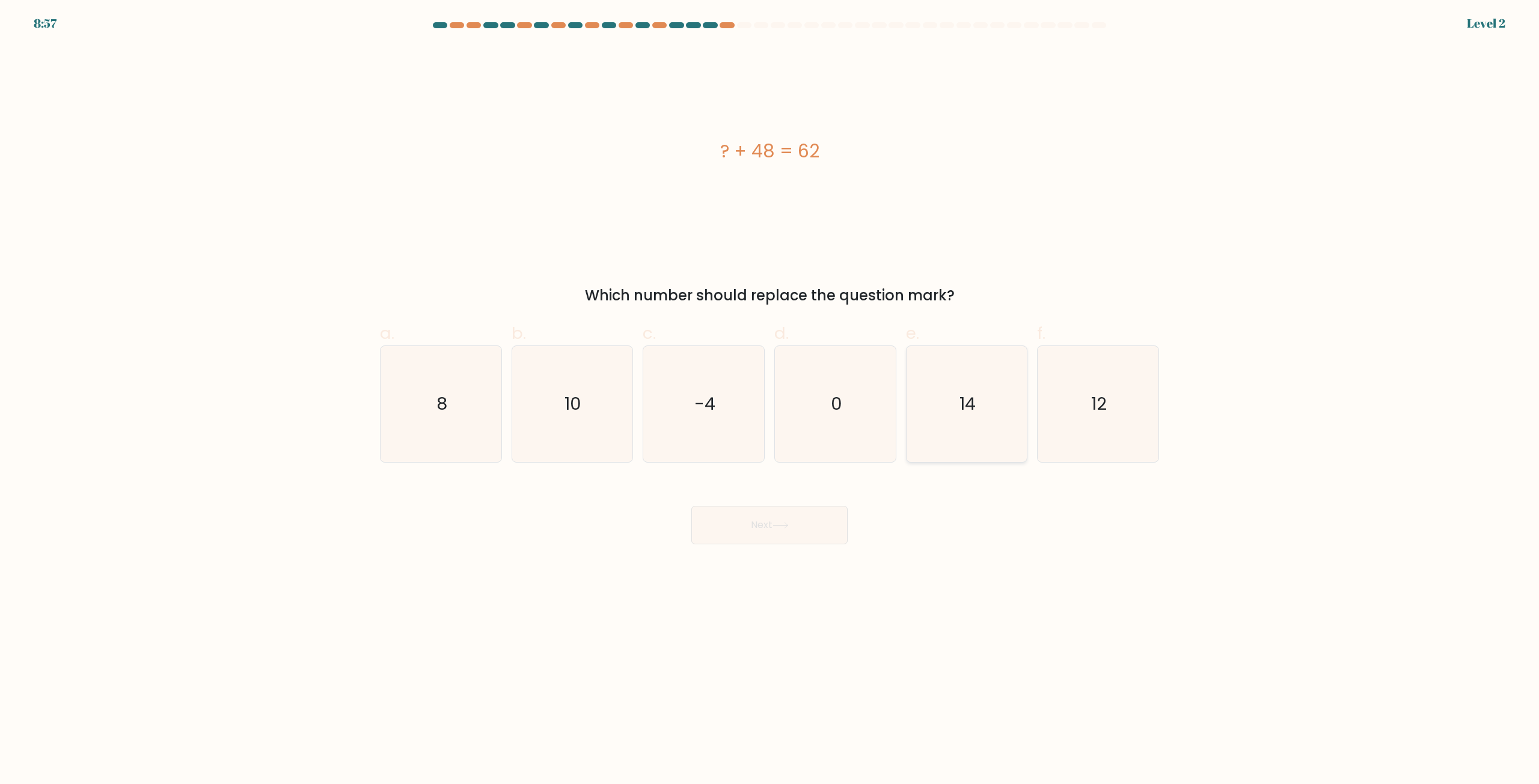
radio input "true"
drag, startPoint x: 806, startPoint y: 549, endPoint x: 794, endPoint y: 540, distance: 15.0
click at [800, 544] on body "8:56 Level 2 a." at bounding box center [769, 392] width 1539 height 784
click at [788, 536] on button "Next" at bounding box center [769, 525] width 157 height 39
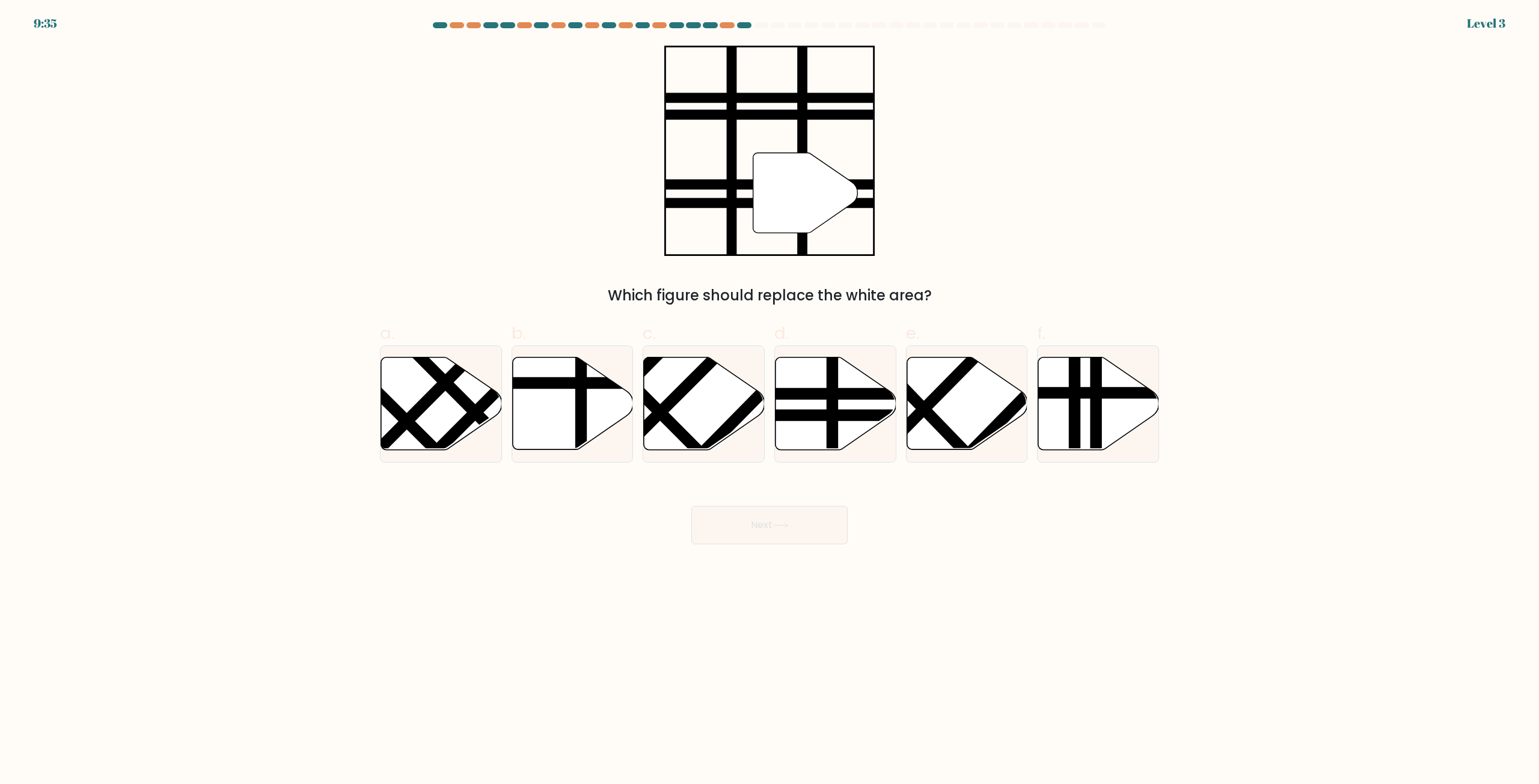
click at [772, 435] on div "d." at bounding box center [835, 392] width 132 height 142
click at [815, 434] on icon at bounding box center [835, 404] width 121 height 92
click at [770, 400] on input "d." at bounding box center [769, 396] width 1 height 7
radio input "true"
click at [803, 512] on button "Next" at bounding box center [769, 525] width 157 height 39
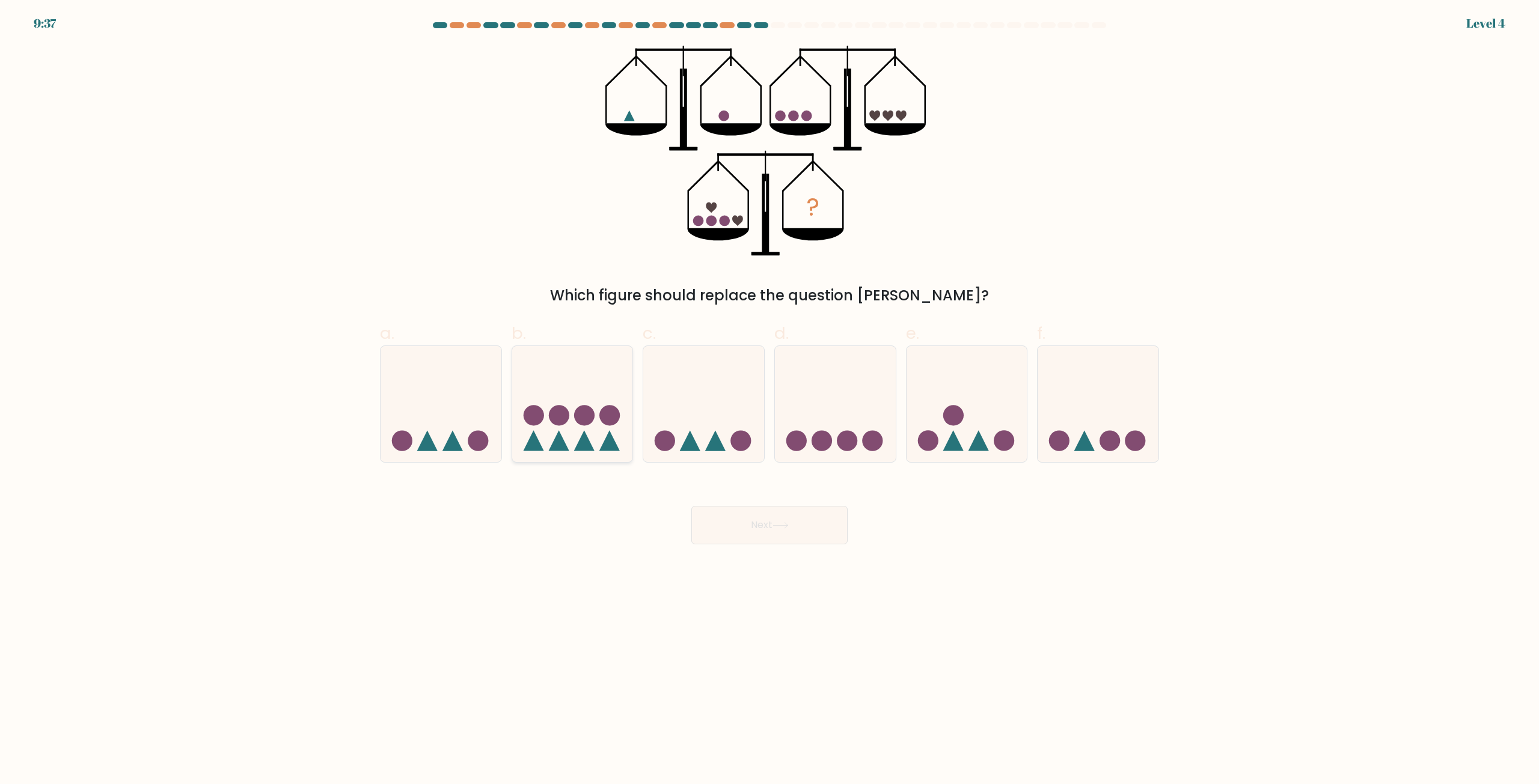
click at [605, 382] on icon at bounding box center [572, 405] width 121 height 100
click at [769, 393] on input "b." at bounding box center [769, 396] width 1 height 7
radio input "true"
drag, startPoint x: 658, startPoint y: 390, endPoint x: 677, endPoint y: 426, distance: 40.7
click at [663, 391] on icon at bounding box center [704, 405] width 121 height 100
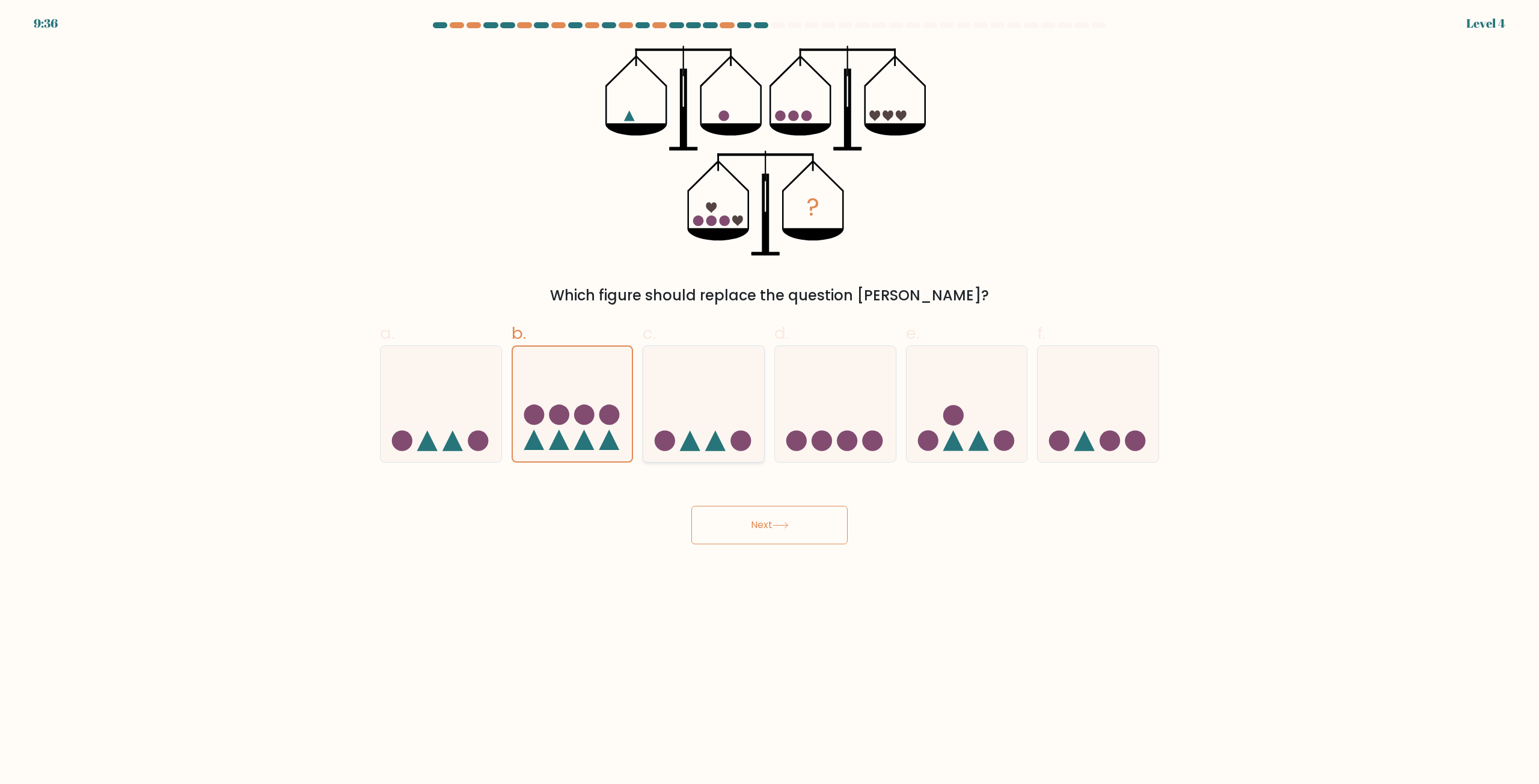
click at [769, 393] on input "c." at bounding box center [769, 396] width 1 height 7
radio input "true"
click at [766, 539] on button "Next" at bounding box center [769, 525] width 157 height 39
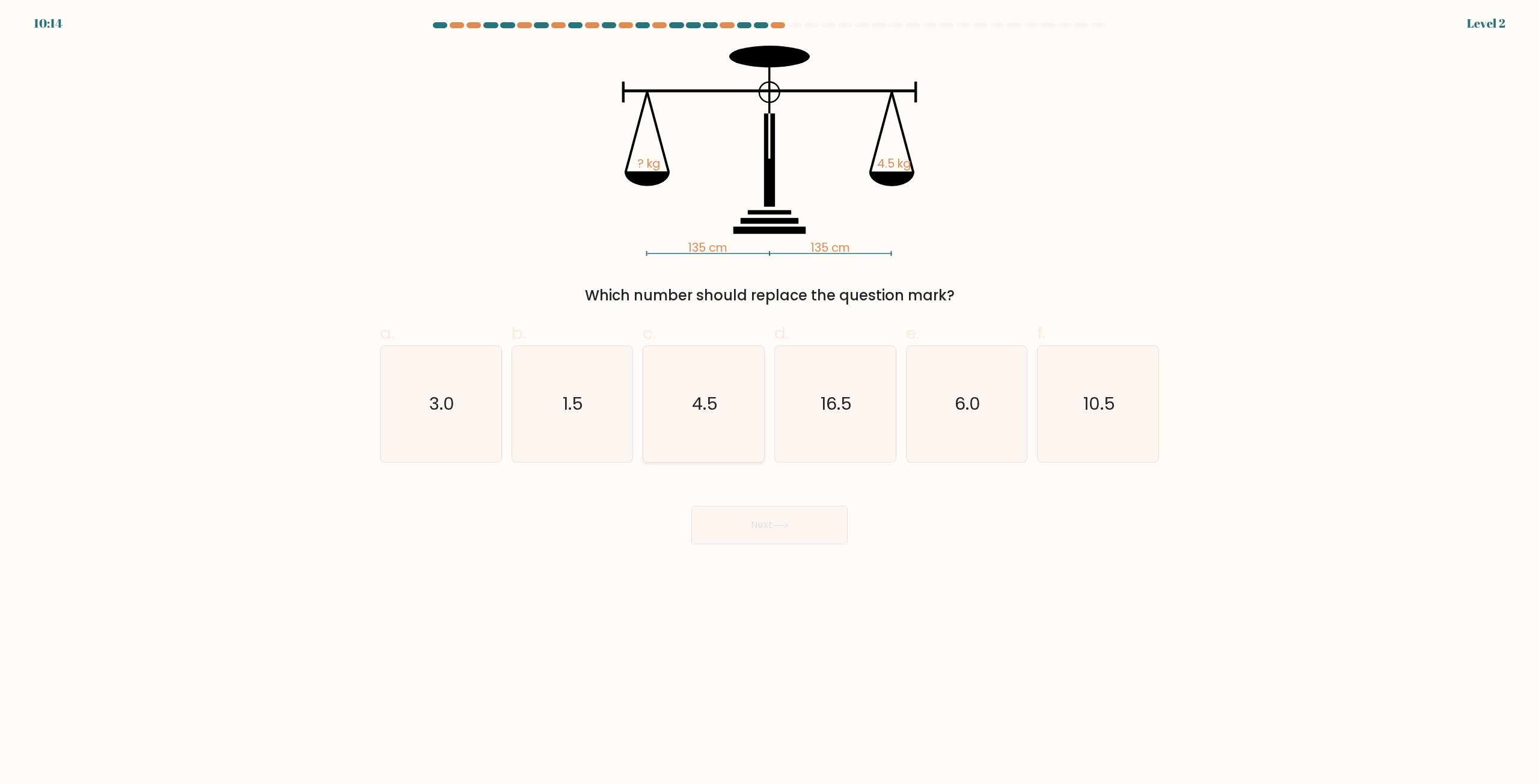
click at [738, 420] on icon "4.5" at bounding box center [704, 405] width 116 height 116
click at [769, 400] on input "c. 4.5" at bounding box center [769, 396] width 1 height 7
radio input "true"
drag, startPoint x: 809, startPoint y: 551, endPoint x: 784, endPoint y: 539, distance: 27.7
click at [800, 548] on body "10:13 Level 2" at bounding box center [769, 392] width 1539 height 784
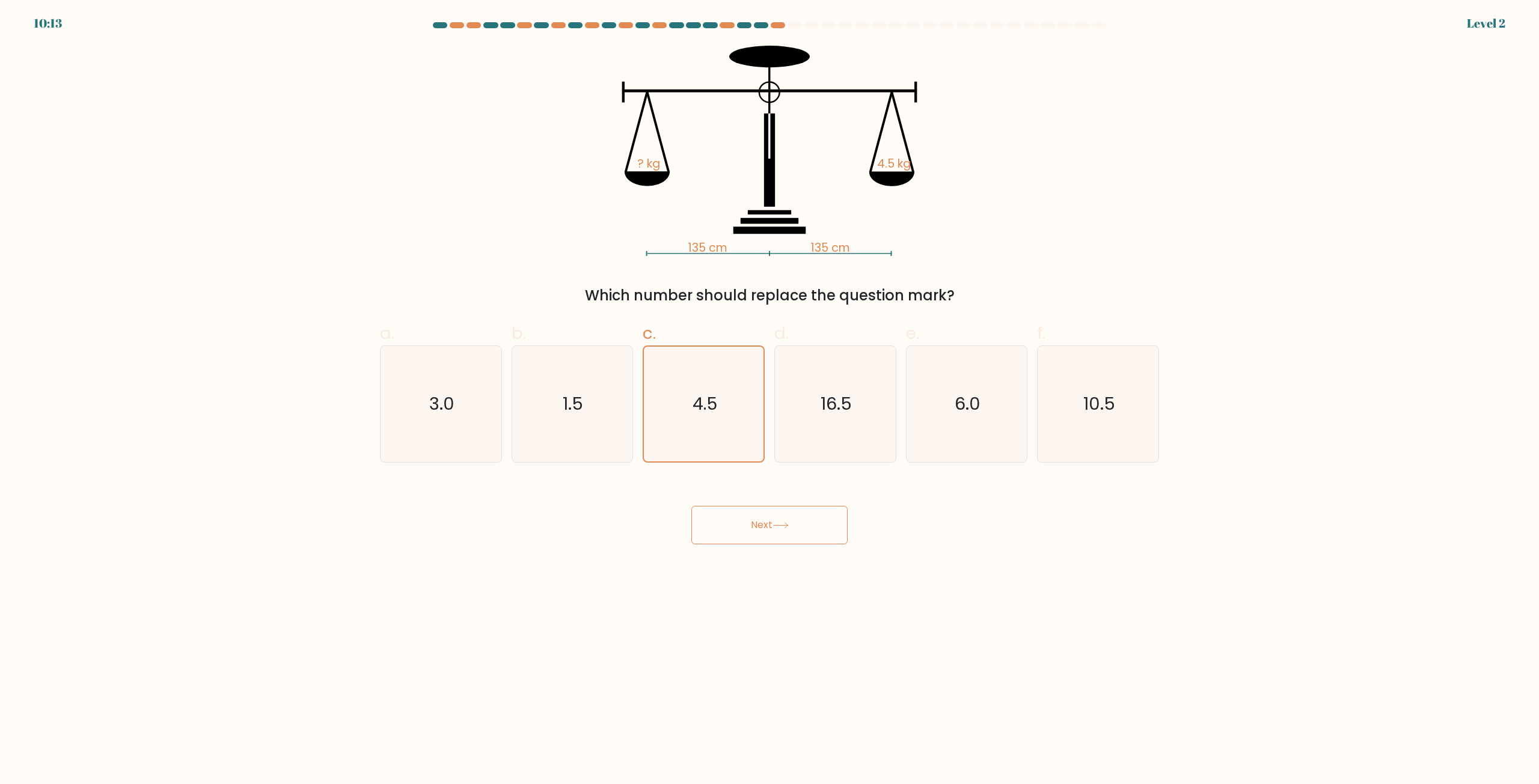
click at [780, 536] on button "Next" at bounding box center [769, 525] width 157 height 39
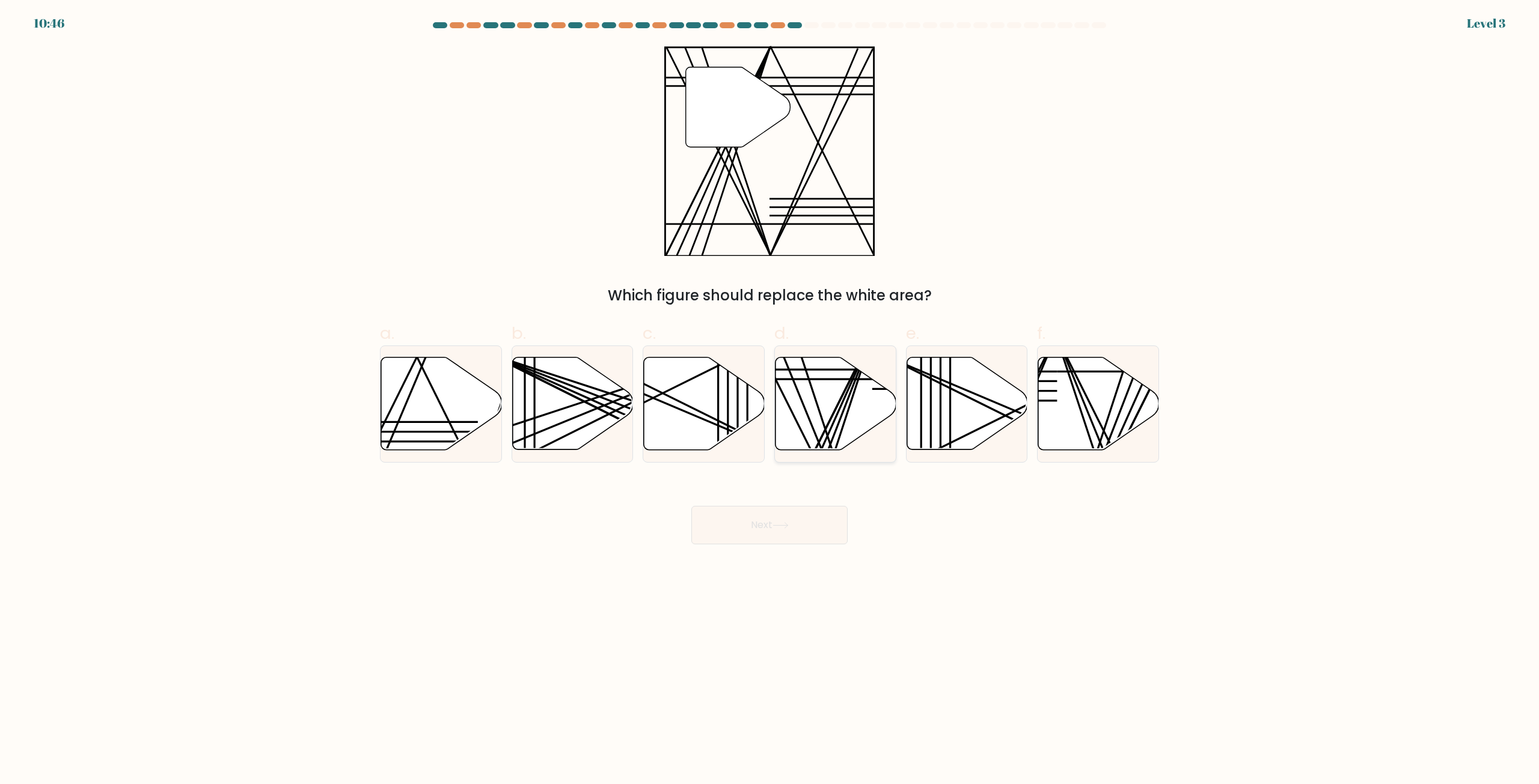
drag, startPoint x: 846, startPoint y: 430, endPoint x: 857, endPoint y: 430, distance: 11.0
click at [853, 430] on icon at bounding box center [835, 404] width 121 height 92
click at [770, 400] on input "d." at bounding box center [769, 396] width 1 height 7
radio input "true"
click at [805, 538] on button "Next" at bounding box center [769, 525] width 157 height 39
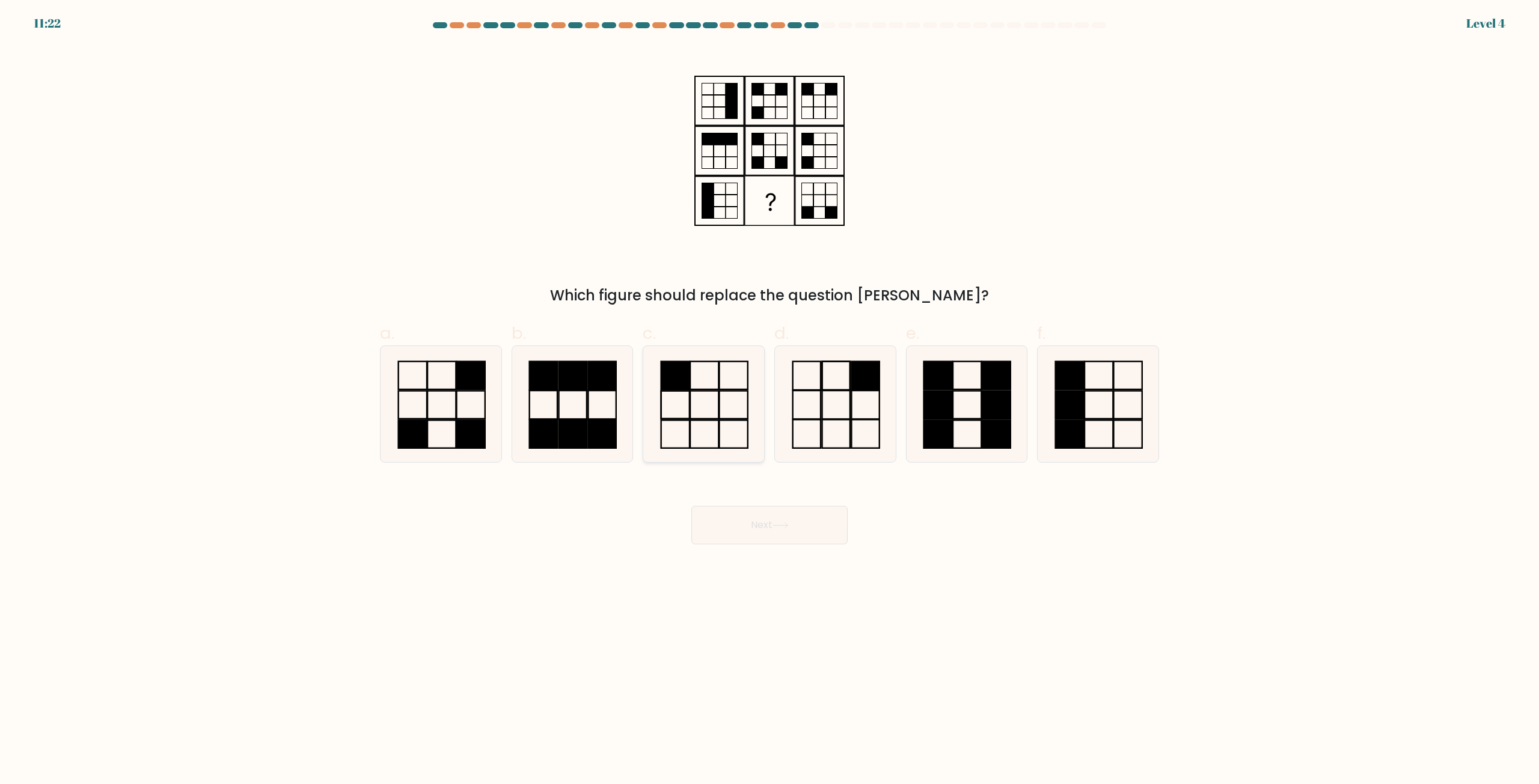
click at [695, 405] on icon at bounding box center [704, 405] width 116 height 116
click at [769, 400] on input "c." at bounding box center [769, 396] width 1 height 7
radio input "true"
click at [753, 534] on button "Next" at bounding box center [769, 525] width 157 height 39
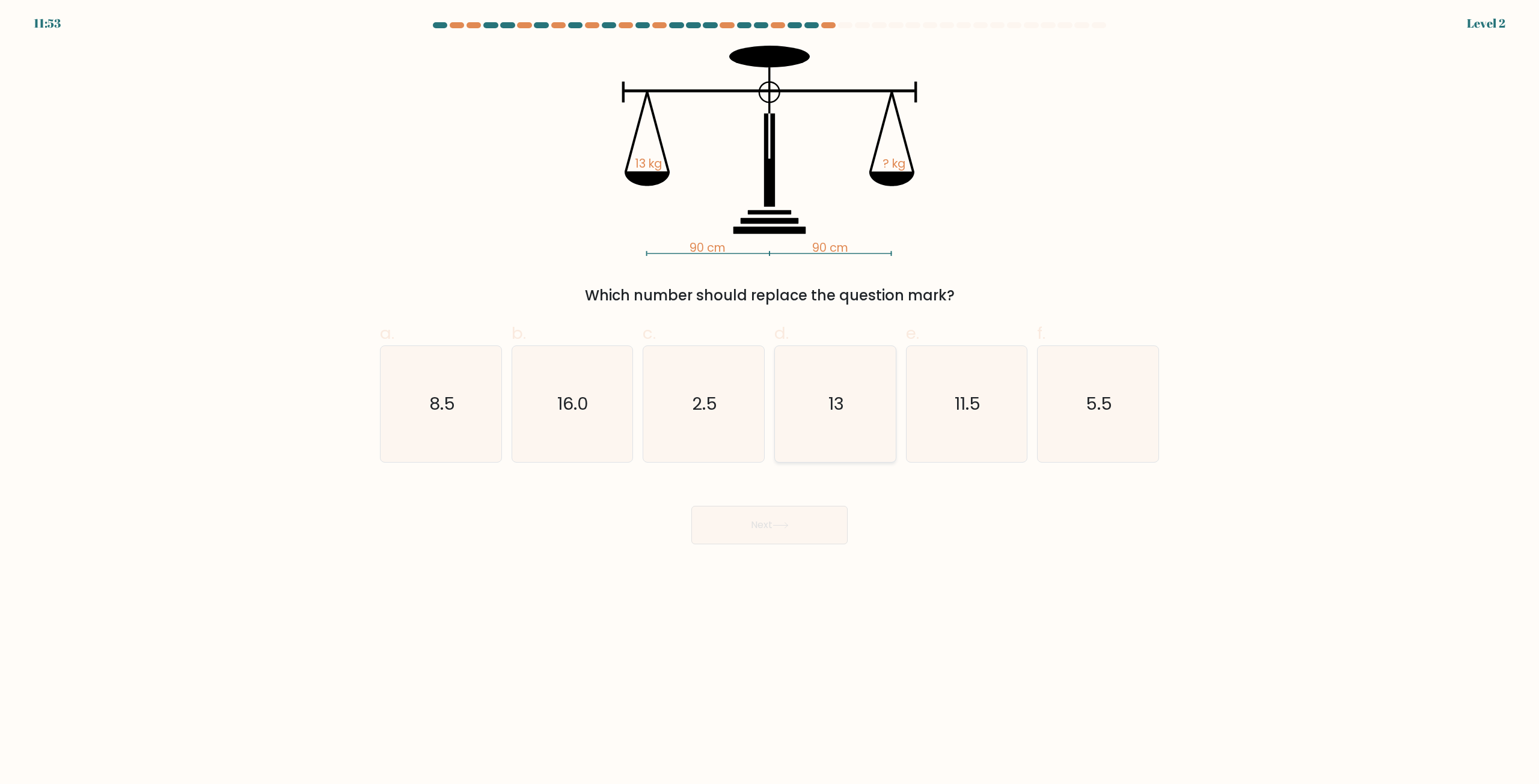
click at [847, 374] on icon "13" at bounding box center [835, 405] width 116 height 116
click at [770, 393] on input "d. 13" at bounding box center [769, 396] width 1 height 7
radio input "true"
drag, startPoint x: 789, startPoint y: 530, endPoint x: 781, endPoint y: 530, distance: 8.0
click at [785, 530] on button "Next" at bounding box center [769, 525] width 157 height 39
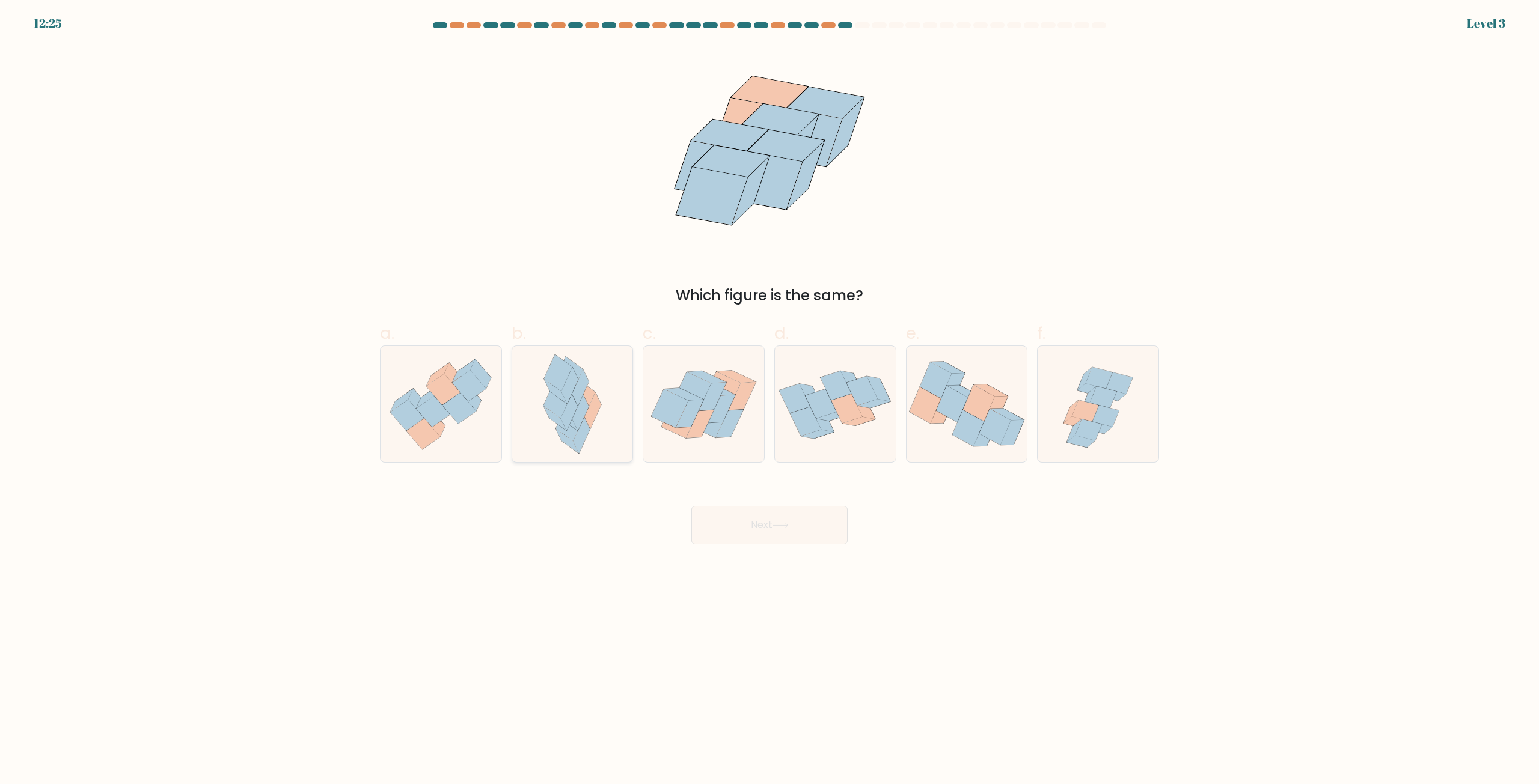
drag, startPoint x: 546, startPoint y: 402, endPoint x: 553, endPoint y: 437, distance: 35.7
click at [551, 418] on icon at bounding box center [572, 405] width 76 height 116
click at [769, 400] on input "b." at bounding box center [769, 396] width 1 height 7
radio input "true"
click at [733, 511] on button "Next" at bounding box center [769, 525] width 157 height 39
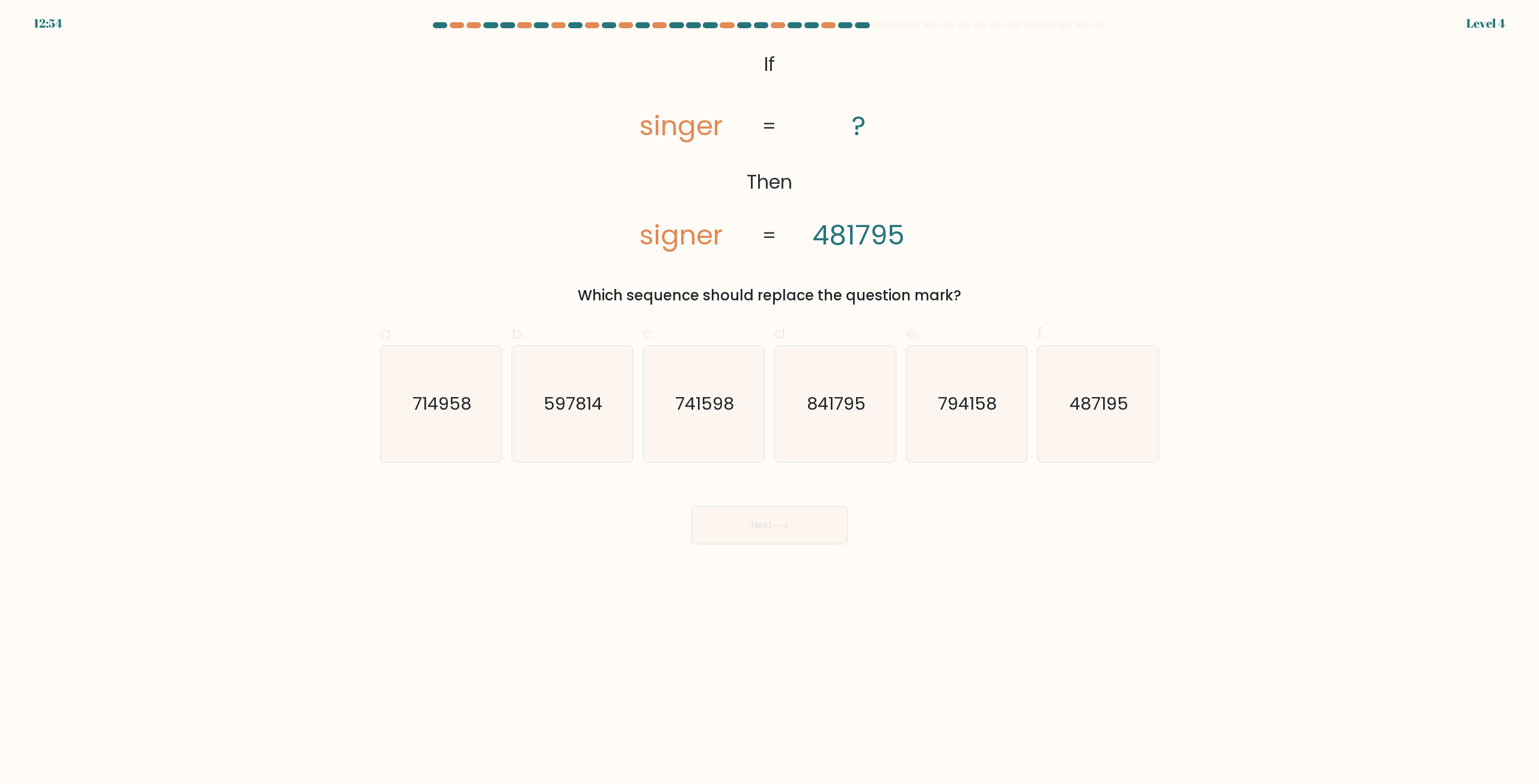
drag, startPoint x: 1083, startPoint y: 454, endPoint x: 1034, endPoint y: 461, distance: 49.5
click at [1081, 454] on icon "487195" at bounding box center [1098, 405] width 116 height 116
click at [770, 400] on input "f. 487195" at bounding box center [769, 396] width 1 height 7
radio input "true"
click at [783, 555] on body "12:54 Level 4 ?" at bounding box center [769, 392] width 1539 height 784
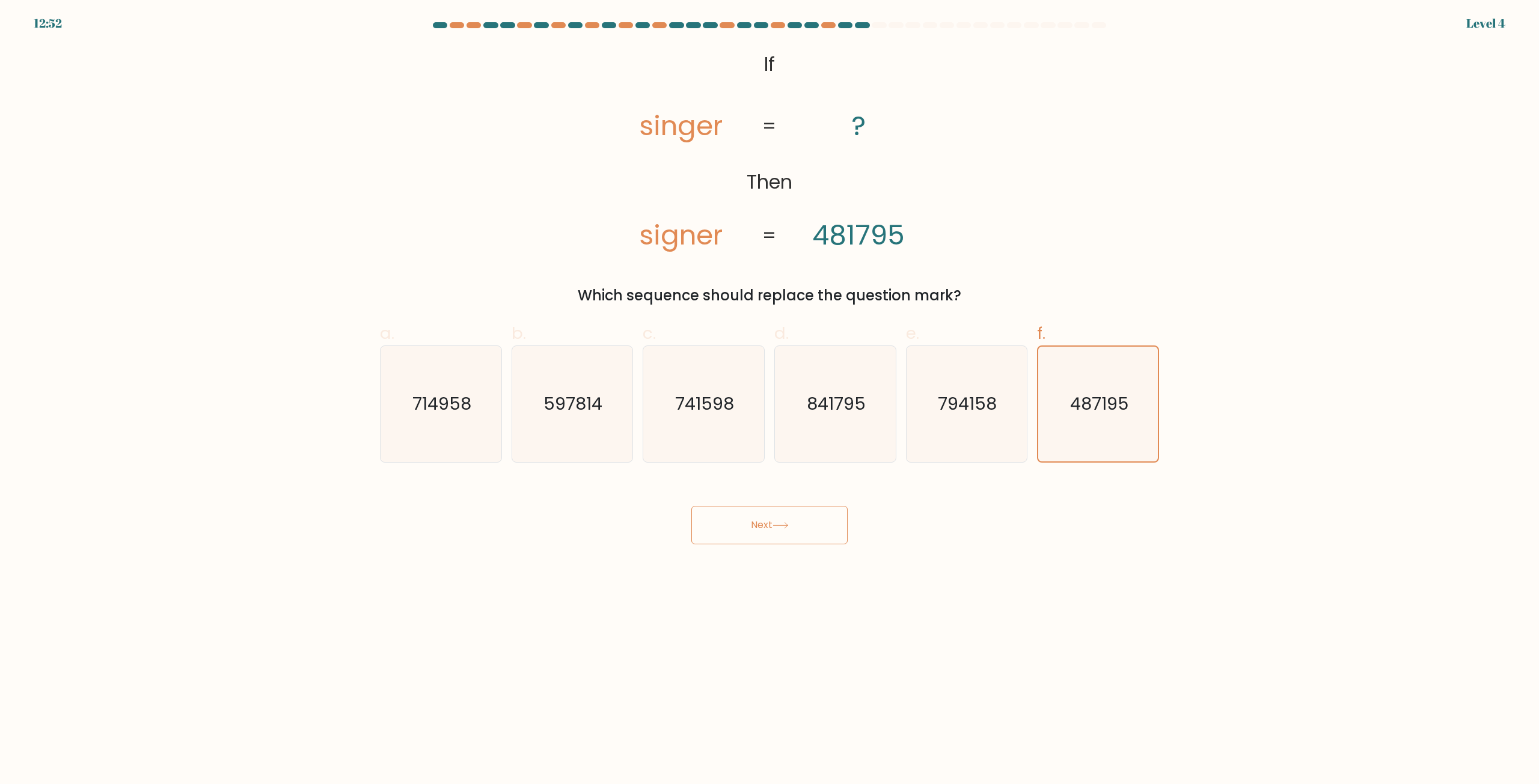
click at [730, 529] on button "Next" at bounding box center [769, 525] width 157 height 39
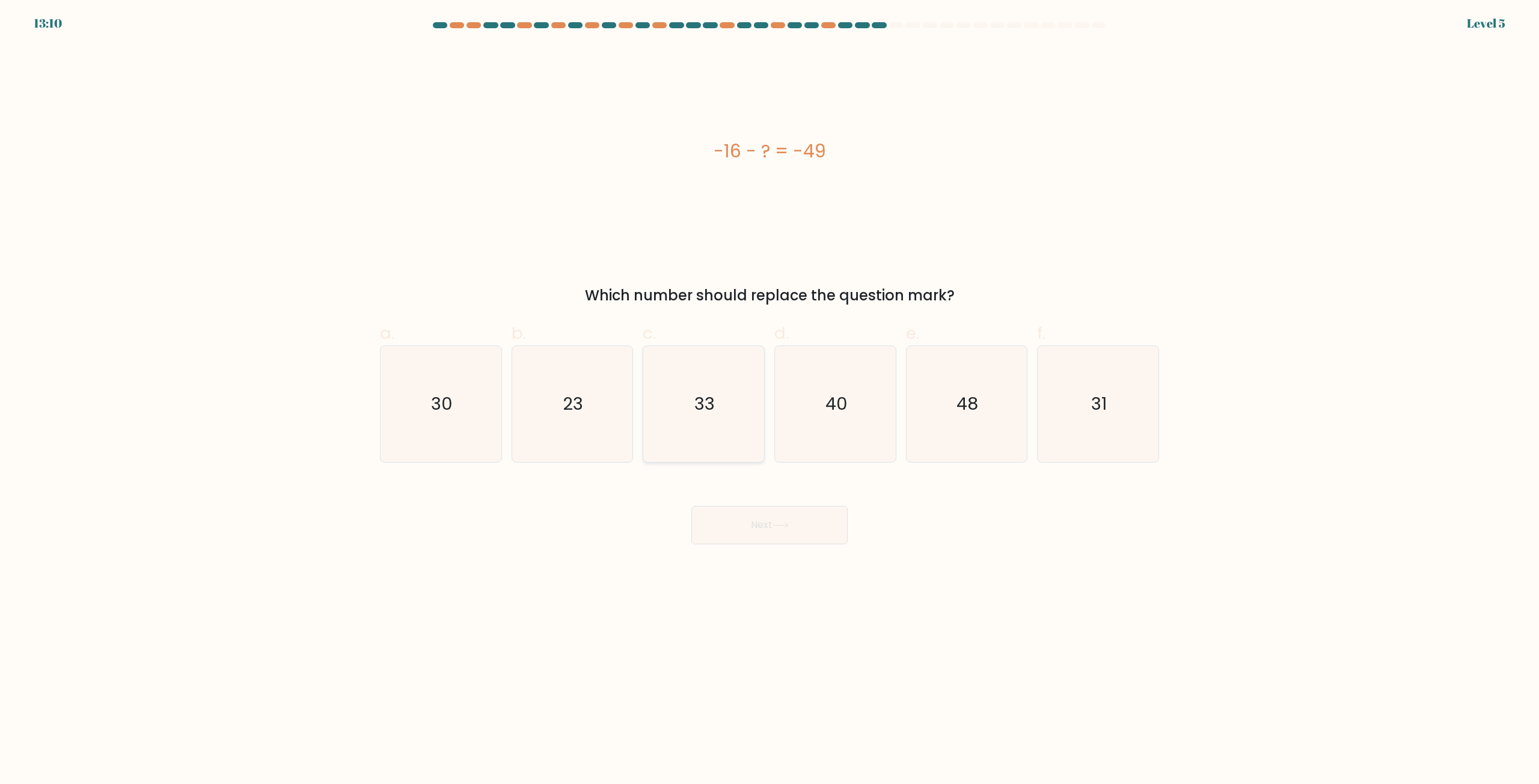
click at [732, 437] on icon "33" at bounding box center [704, 405] width 116 height 116
click at [769, 400] on input "c. 33" at bounding box center [769, 396] width 1 height 7
radio input "true"
click at [782, 527] on icon at bounding box center [780, 525] width 16 height 7
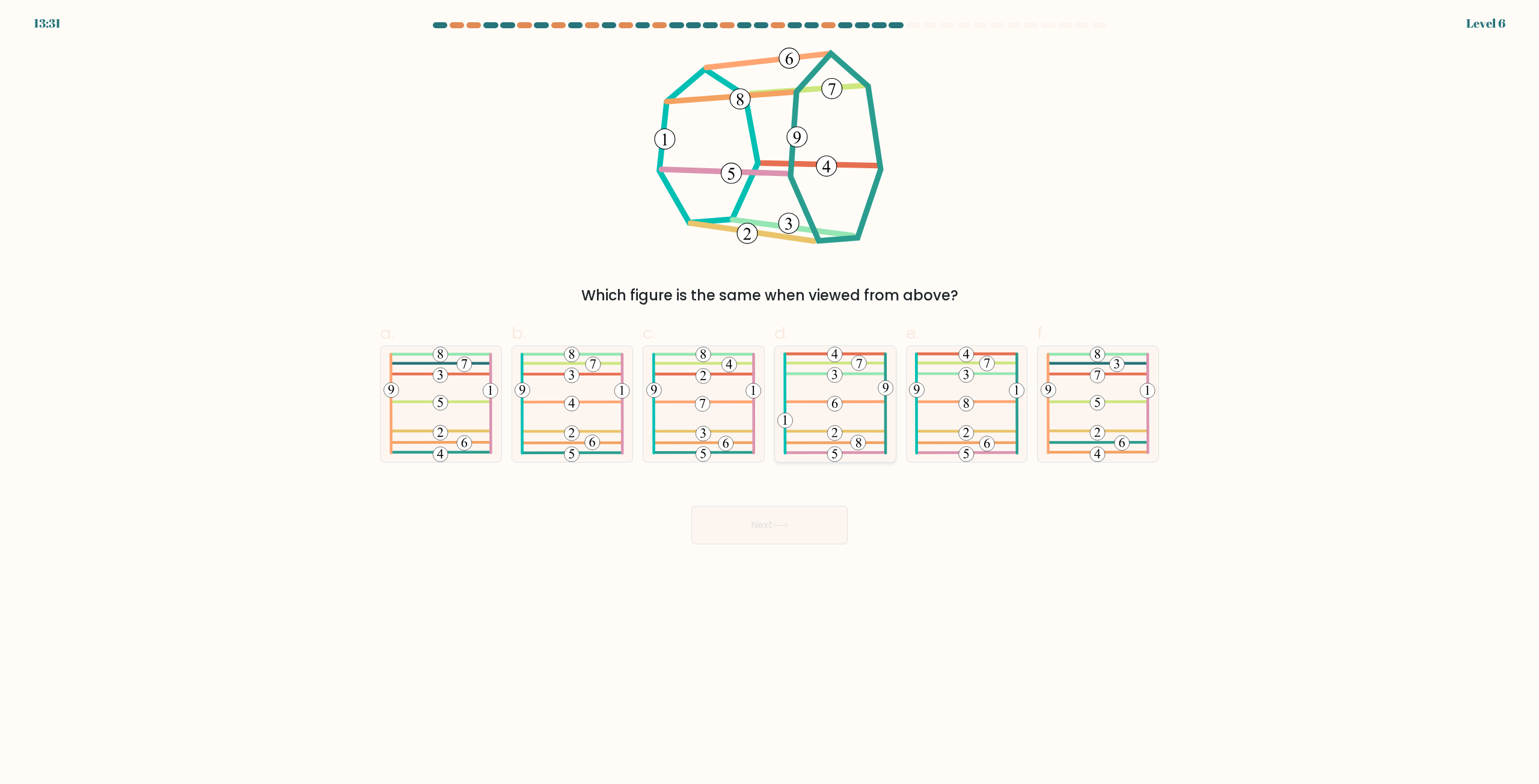
click at [850, 417] on icon at bounding box center [835, 405] width 116 height 116
click at [770, 400] on input "d." at bounding box center [769, 396] width 1 height 7
radio input "true"
click at [812, 524] on button "Next" at bounding box center [769, 525] width 157 height 39
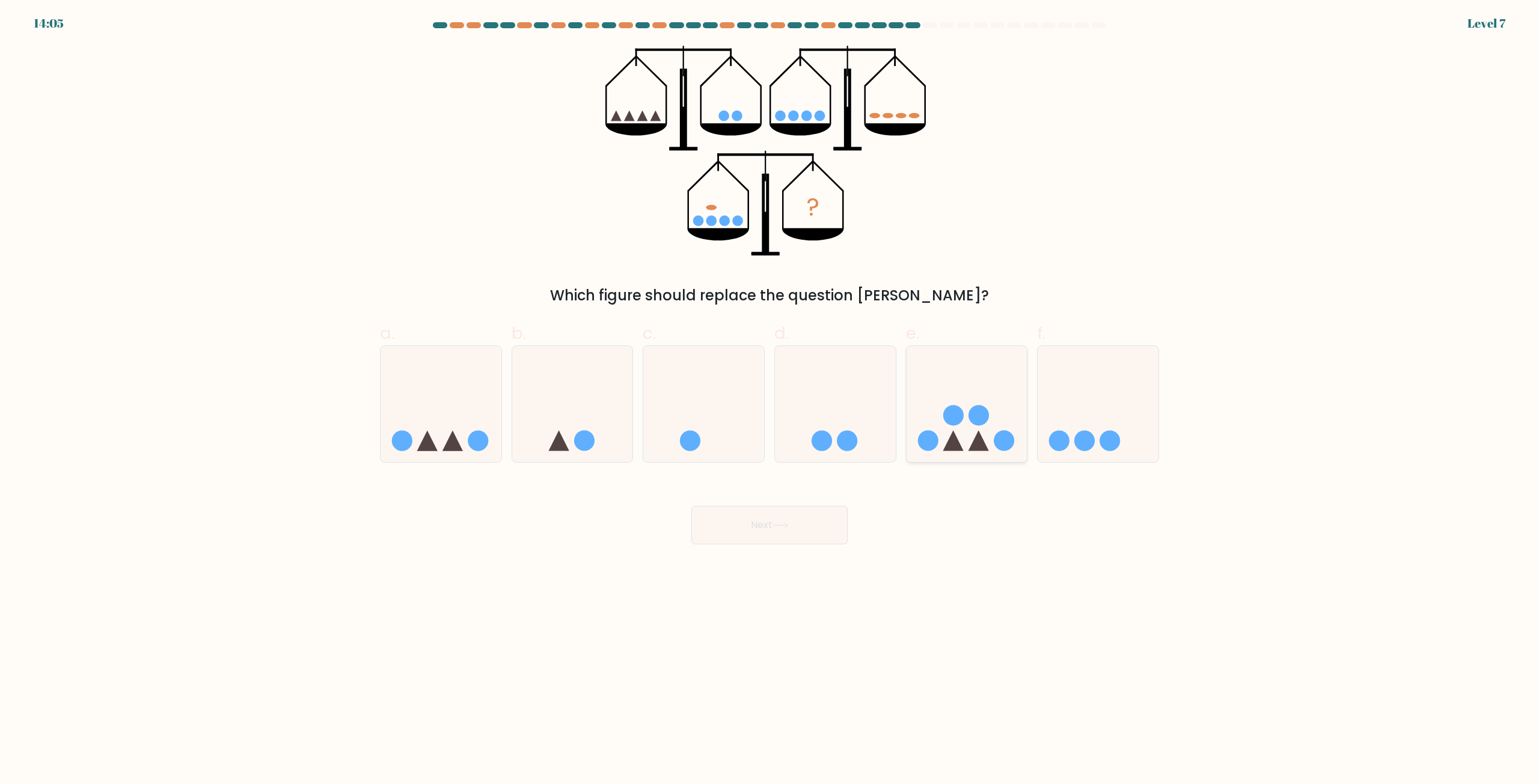
drag, startPoint x: 964, startPoint y: 434, endPoint x: 940, endPoint y: 440, distance: 24.7
click at [955, 433] on icon at bounding box center [967, 405] width 121 height 100
click at [770, 400] on input "e." at bounding box center [769, 396] width 1 height 7
radio input "true"
click at [814, 519] on button "Next" at bounding box center [769, 525] width 157 height 39
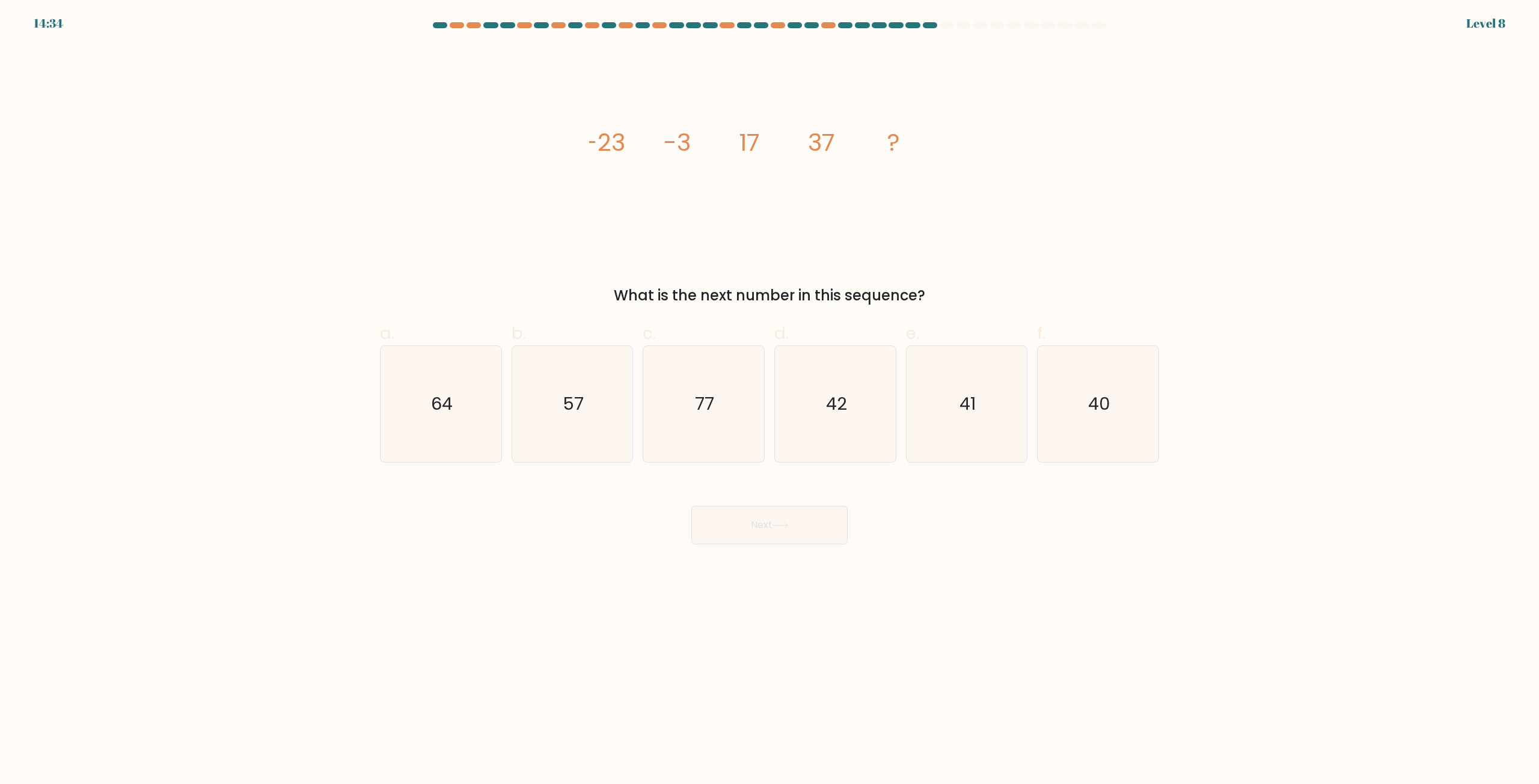
drag, startPoint x: 581, startPoint y: 444, endPoint x: 638, endPoint y: 496, distance: 77.2
click at [587, 446] on icon "57" at bounding box center [572, 405] width 116 height 116
click at [769, 400] on input "b. 57" at bounding box center [769, 396] width 1 height 7
radio input "true"
drag, startPoint x: 759, startPoint y: 535, endPoint x: 756, endPoint y: 543, distance: 8.5
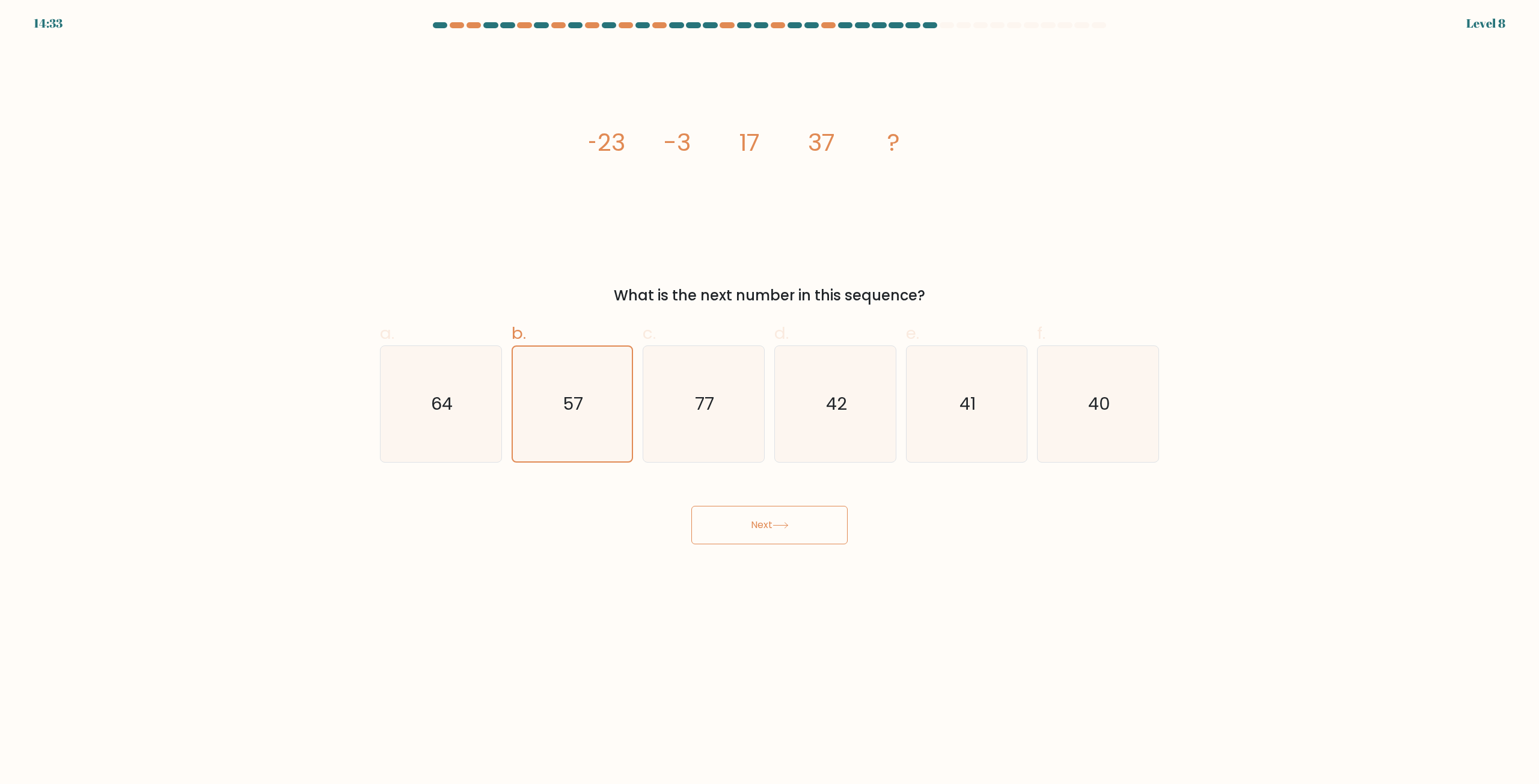
click at [756, 542] on button "Next" at bounding box center [769, 525] width 157 height 39
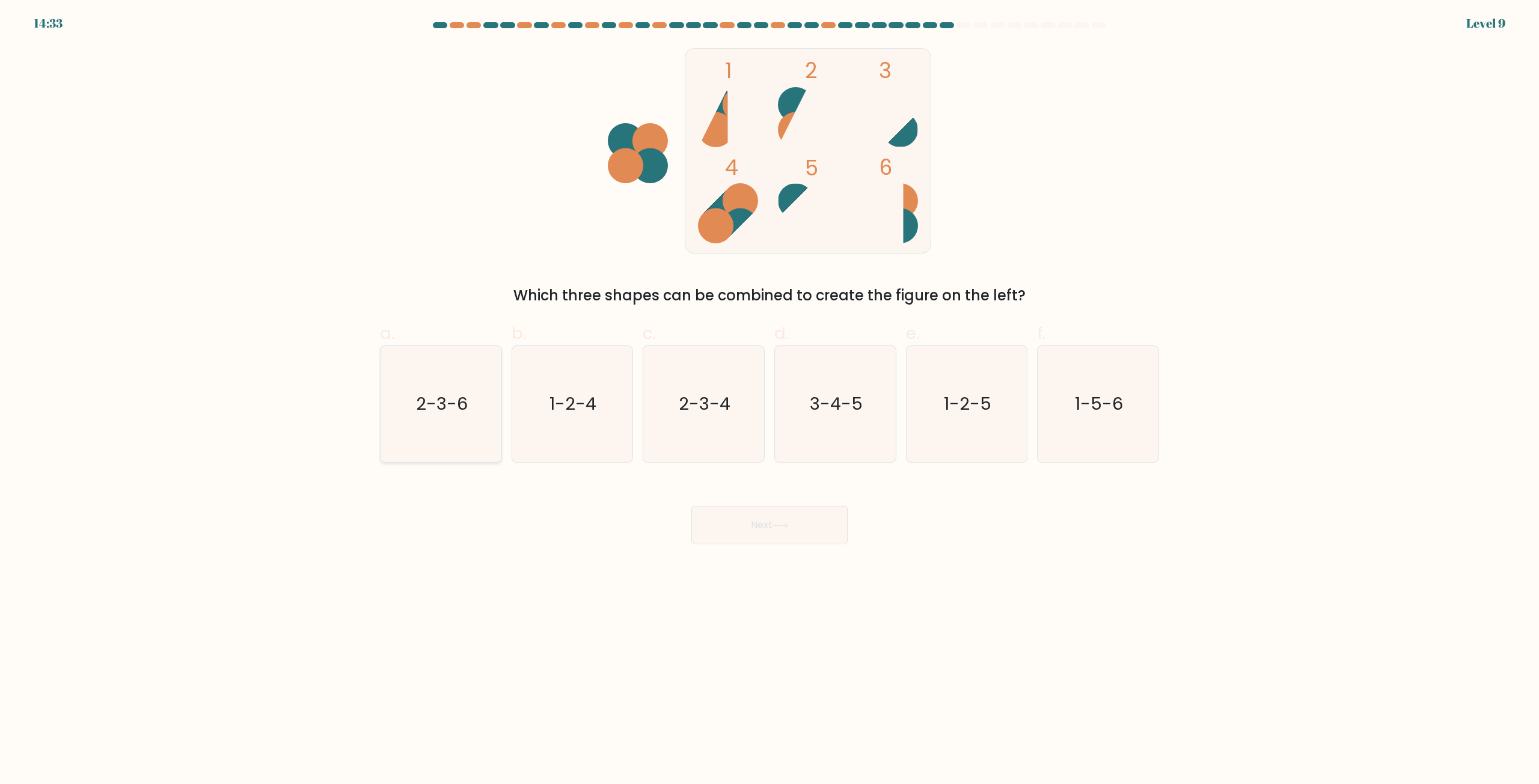
click at [472, 450] on icon "2-3-6" at bounding box center [441, 405] width 116 height 116
click at [769, 400] on input "a. 2-3-6" at bounding box center [769, 396] width 1 height 7
radio input "true"
click at [777, 519] on button "Next" at bounding box center [769, 525] width 157 height 39
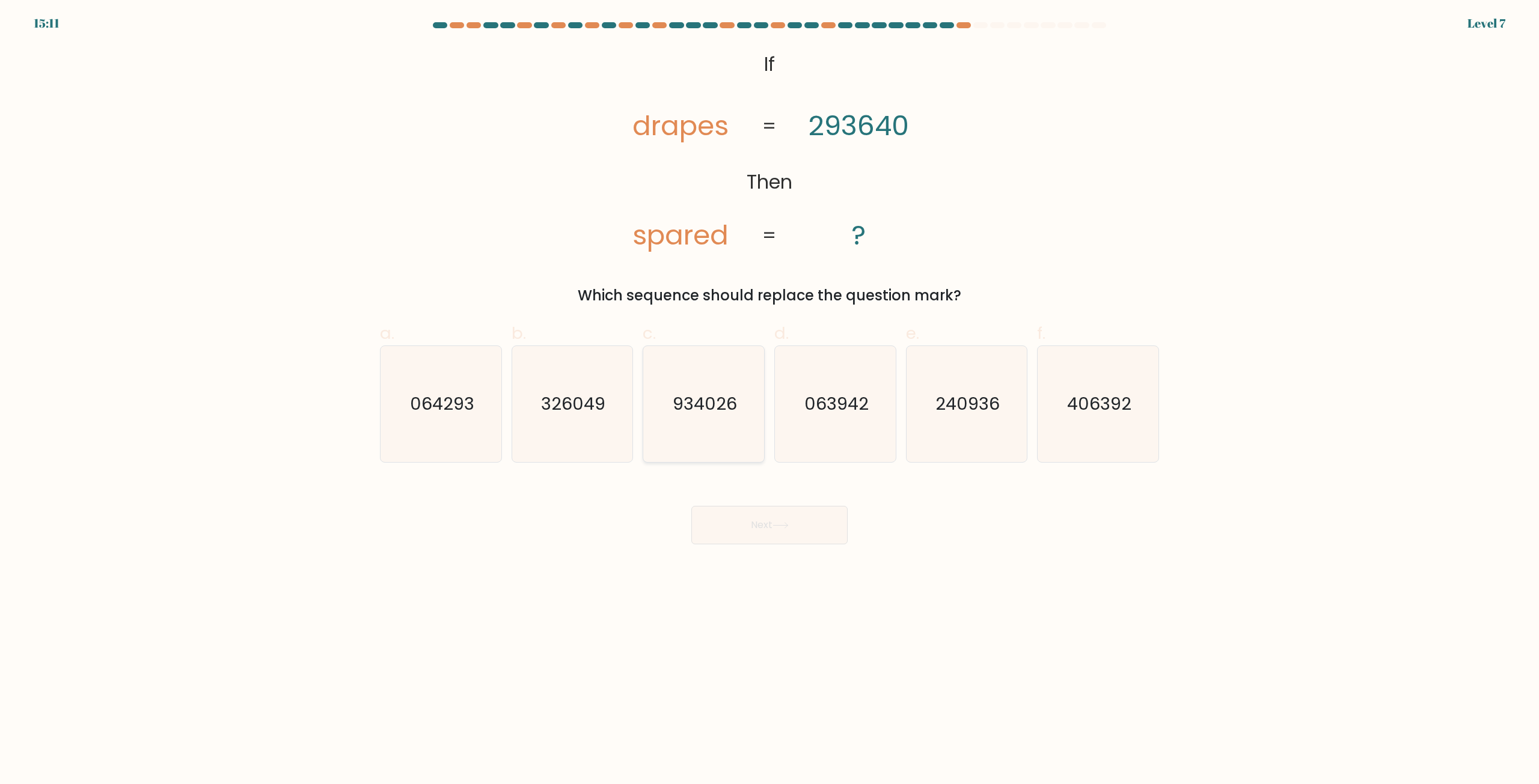
click at [701, 431] on icon "934026" at bounding box center [704, 405] width 116 height 116
click at [769, 400] on input "c. 934026" at bounding box center [769, 396] width 1 height 7
radio input "true"
click at [759, 540] on button "Next" at bounding box center [769, 525] width 157 height 39
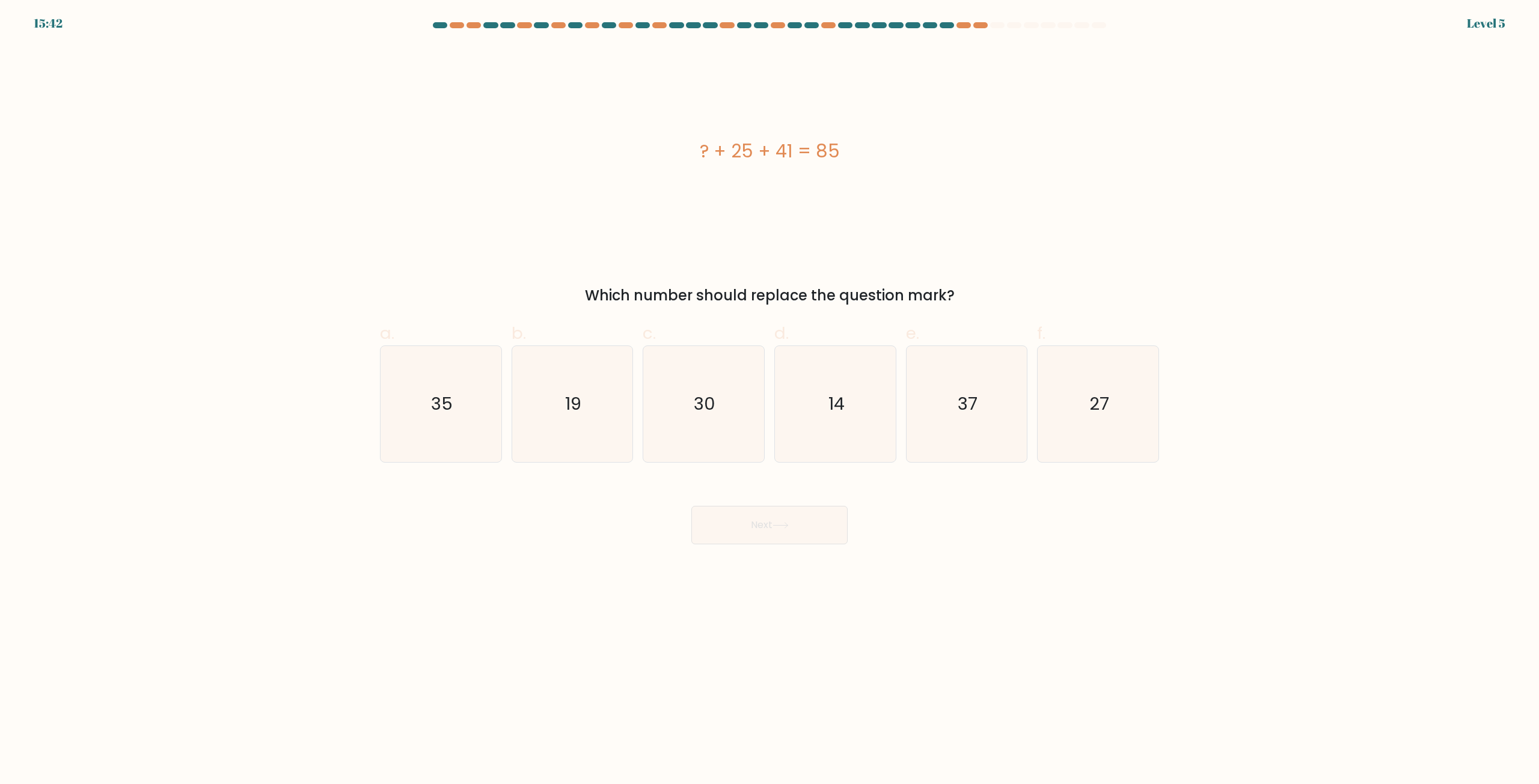
drag, startPoint x: 821, startPoint y: 438, endPoint x: 812, endPoint y: 481, distance: 43.9
click at [826, 445] on icon "14" at bounding box center [835, 405] width 116 height 116
click at [770, 400] on input "d. 14" at bounding box center [769, 396] width 1 height 7
radio input "true"
click at [777, 516] on button "Next" at bounding box center [769, 525] width 157 height 39
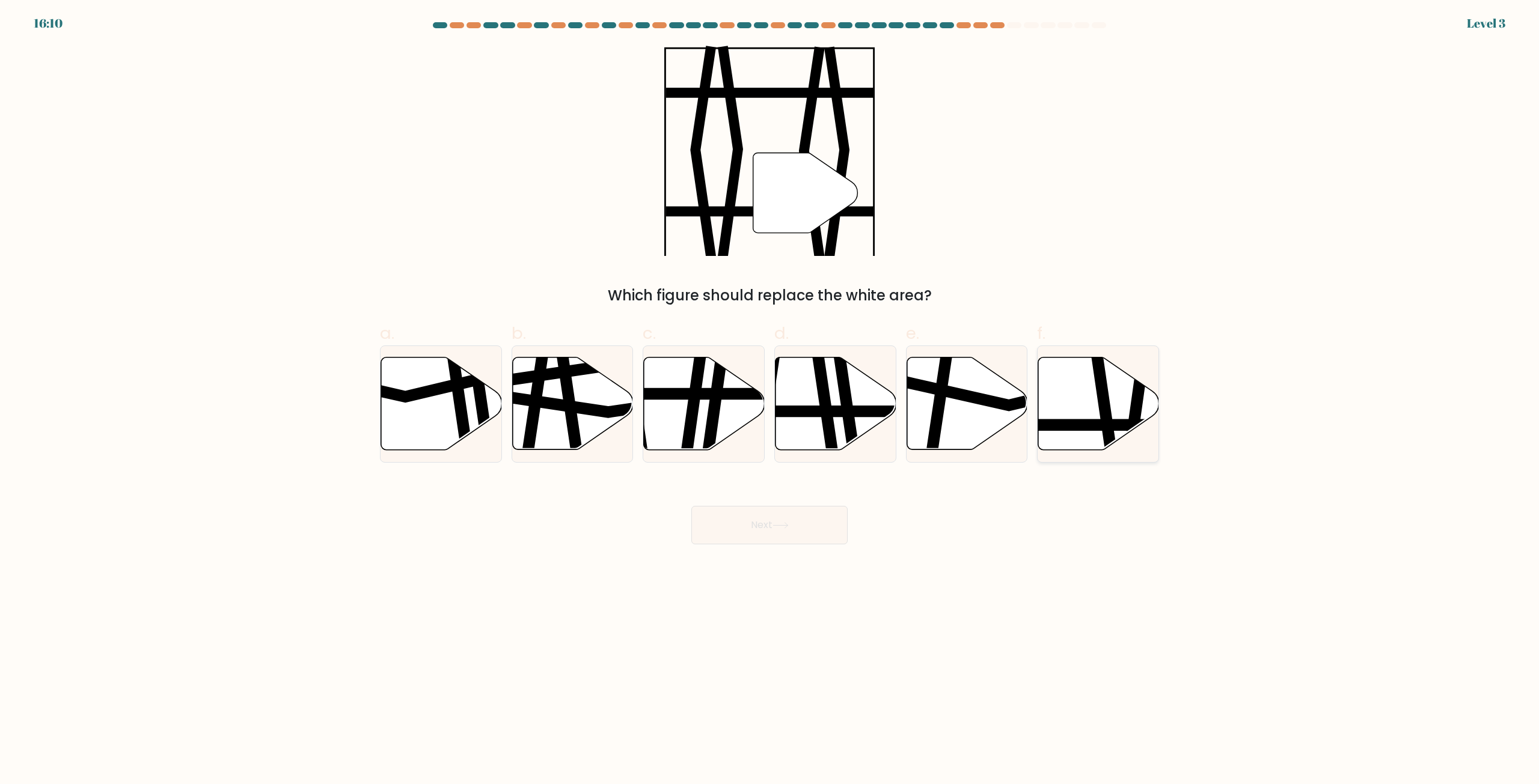
click at [1115, 369] on icon at bounding box center [1099, 404] width 121 height 92
click at [770, 393] on input "f." at bounding box center [769, 396] width 1 height 7
radio input "true"
click at [806, 540] on button "Next" at bounding box center [769, 525] width 157 height 39
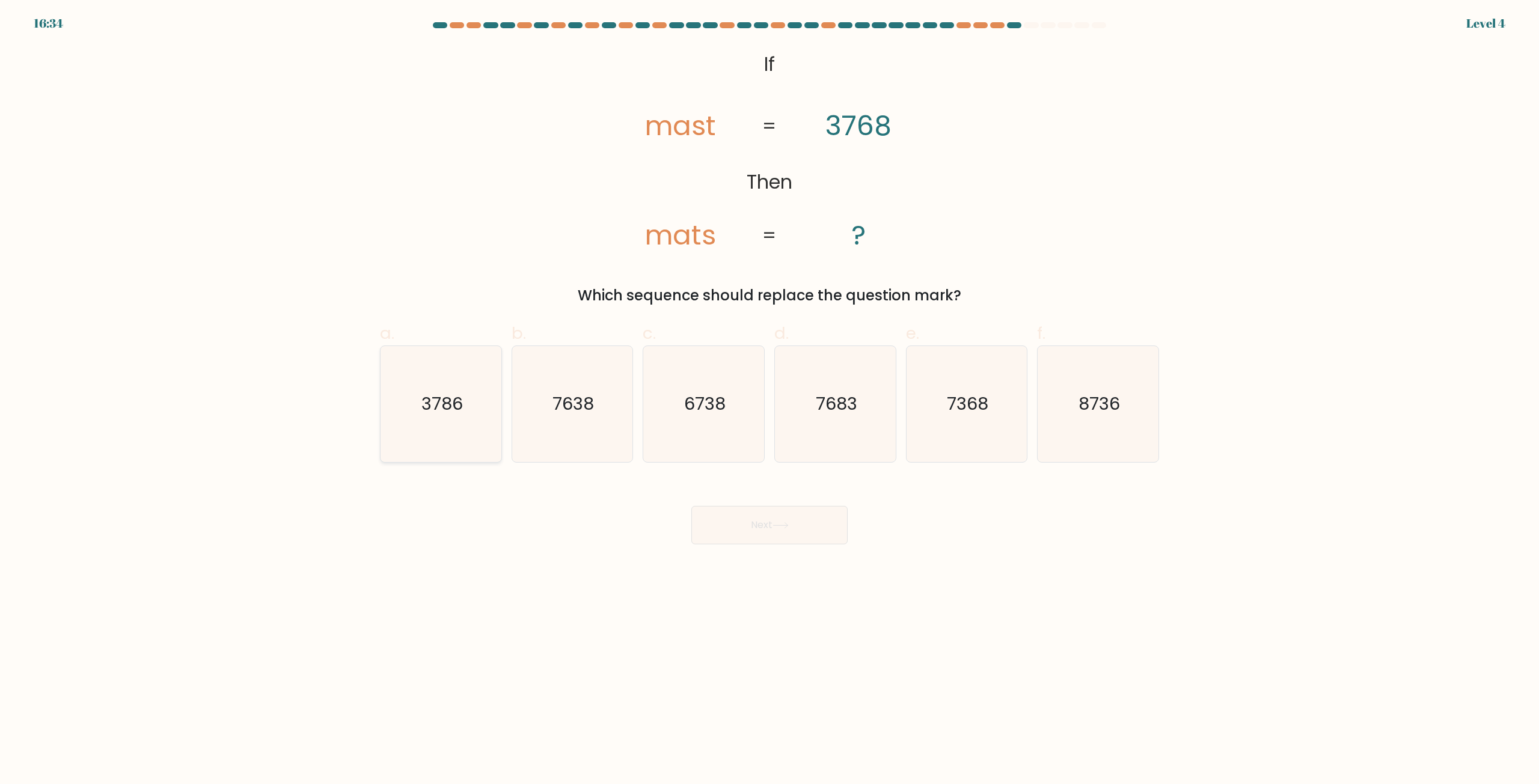
click at [481, 437] on icon "3786" at bounding box center [441, 405] width 116 height 116
click at [769, 400] on input "a. 3786" at bounding box center [769, 396] width 1 height 7
radio input "true"
click at [765, 523] on button "Next" at bounding box center [769, 525] width 157 height 39
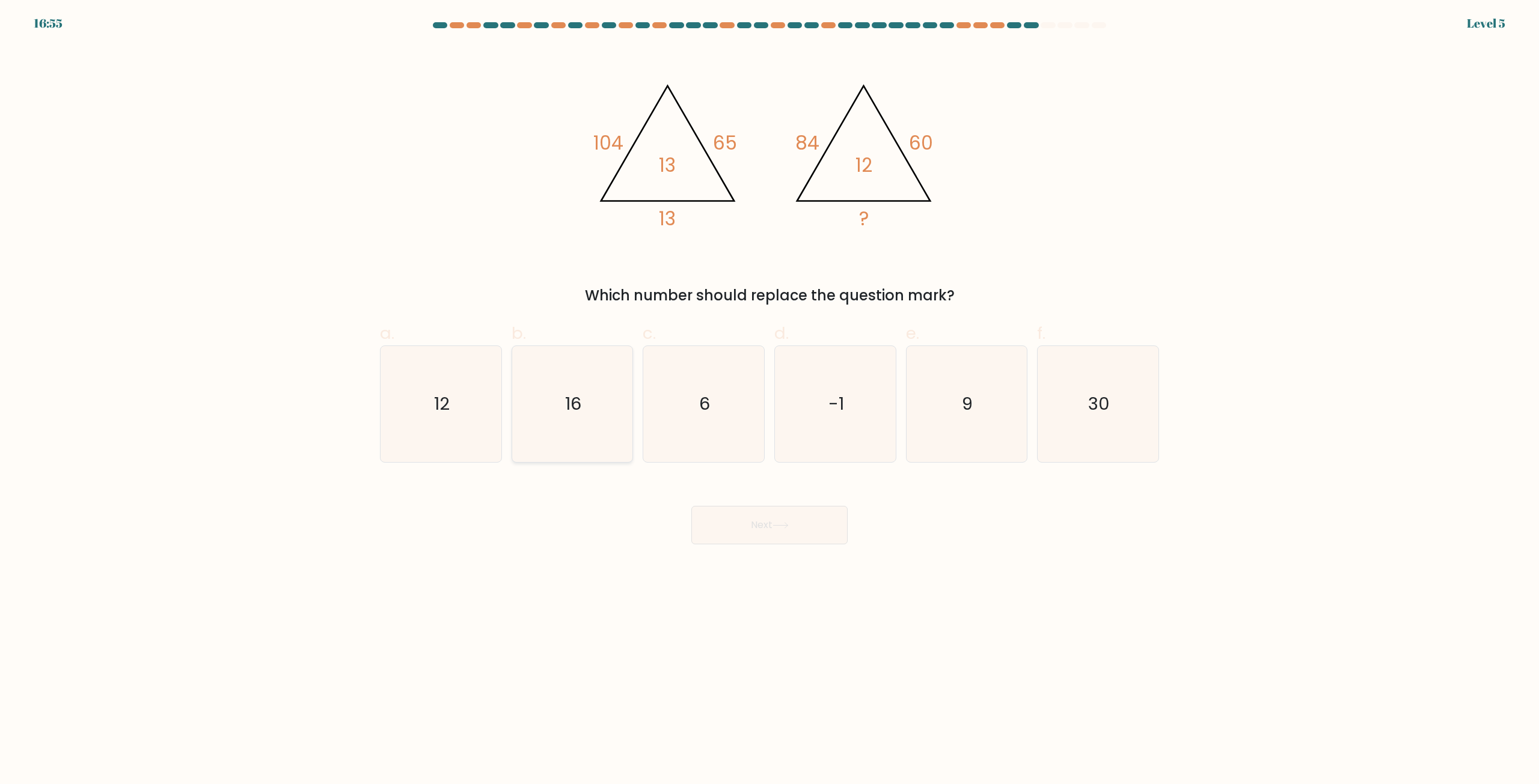
click at [559, 413] on icon "16" at bounding box center [572, 405] width 116 height 116
click at [769, 400] on input "b. 16" at bounding box center [769, 396] width 1 height 7
radio input "true"
click at [741, 542] on button "Next" at bounding box center [769, 525] width 157 height 39
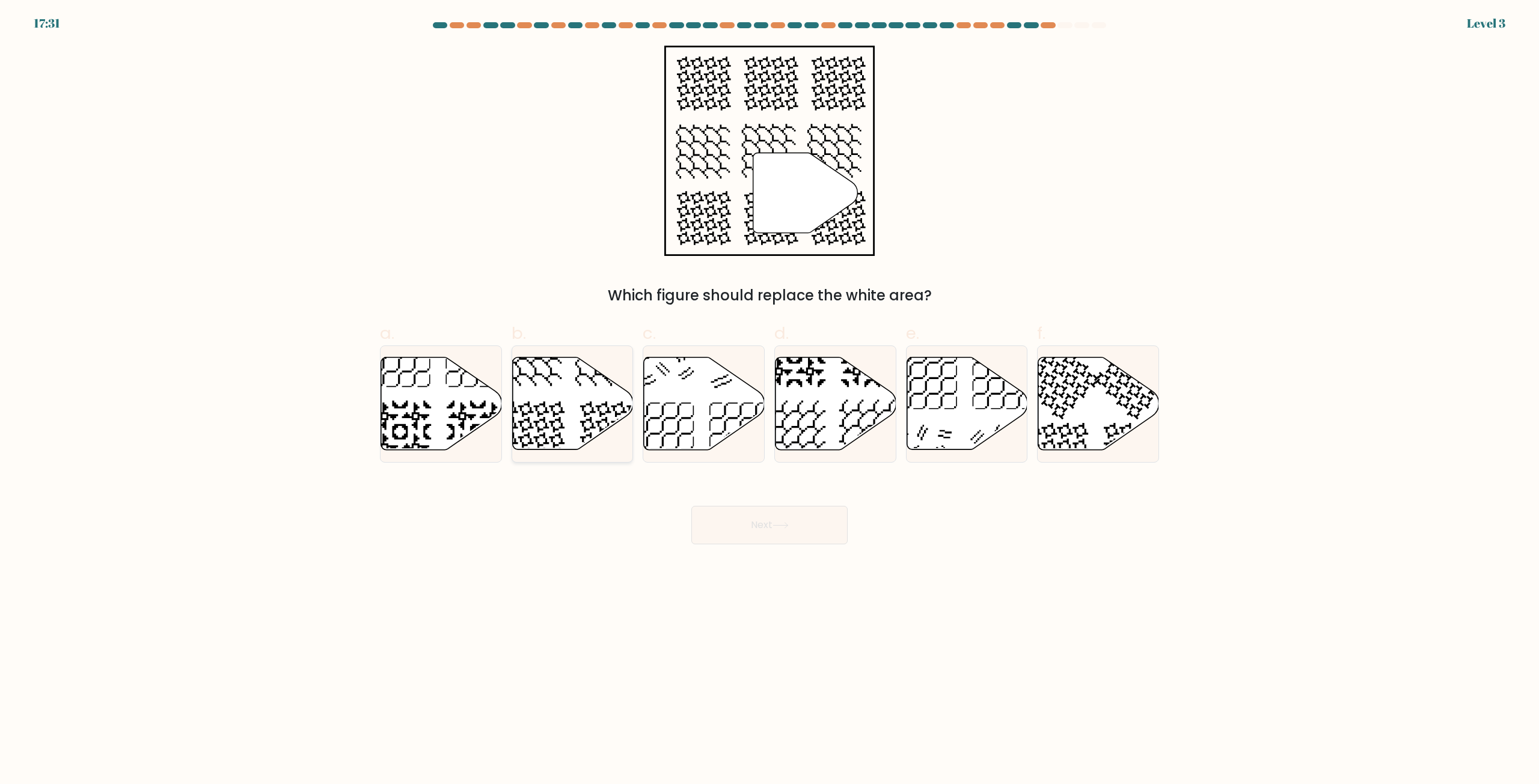
drag, startPoint x: 588, startPoint y: 427, endPoint x: 598, endPoint y: 427, distance: 10.0
click at [598, 427] on icon at bounding box center [572, 404] width 121 height 92
click at [769, 400] on input "b." at bounding box center [769, 396] width 1 height 7
radio input "true"
click at [791, 546] on body "17:30 Level 3" at bounding box center [769, 392] width 1539 height 784
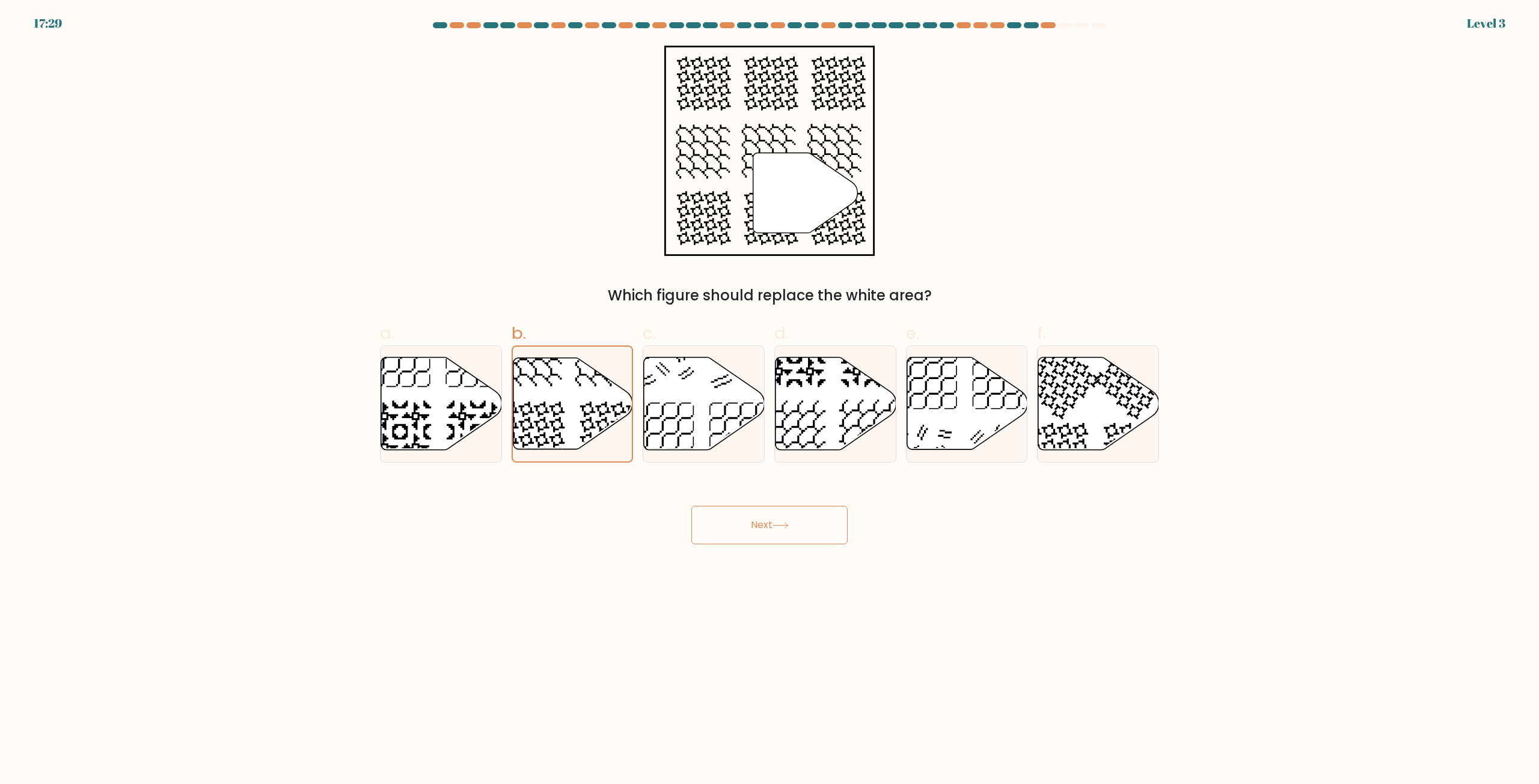
click at [771, 538] on button "Next" at bounding box center [769, 525] width 157 height 39
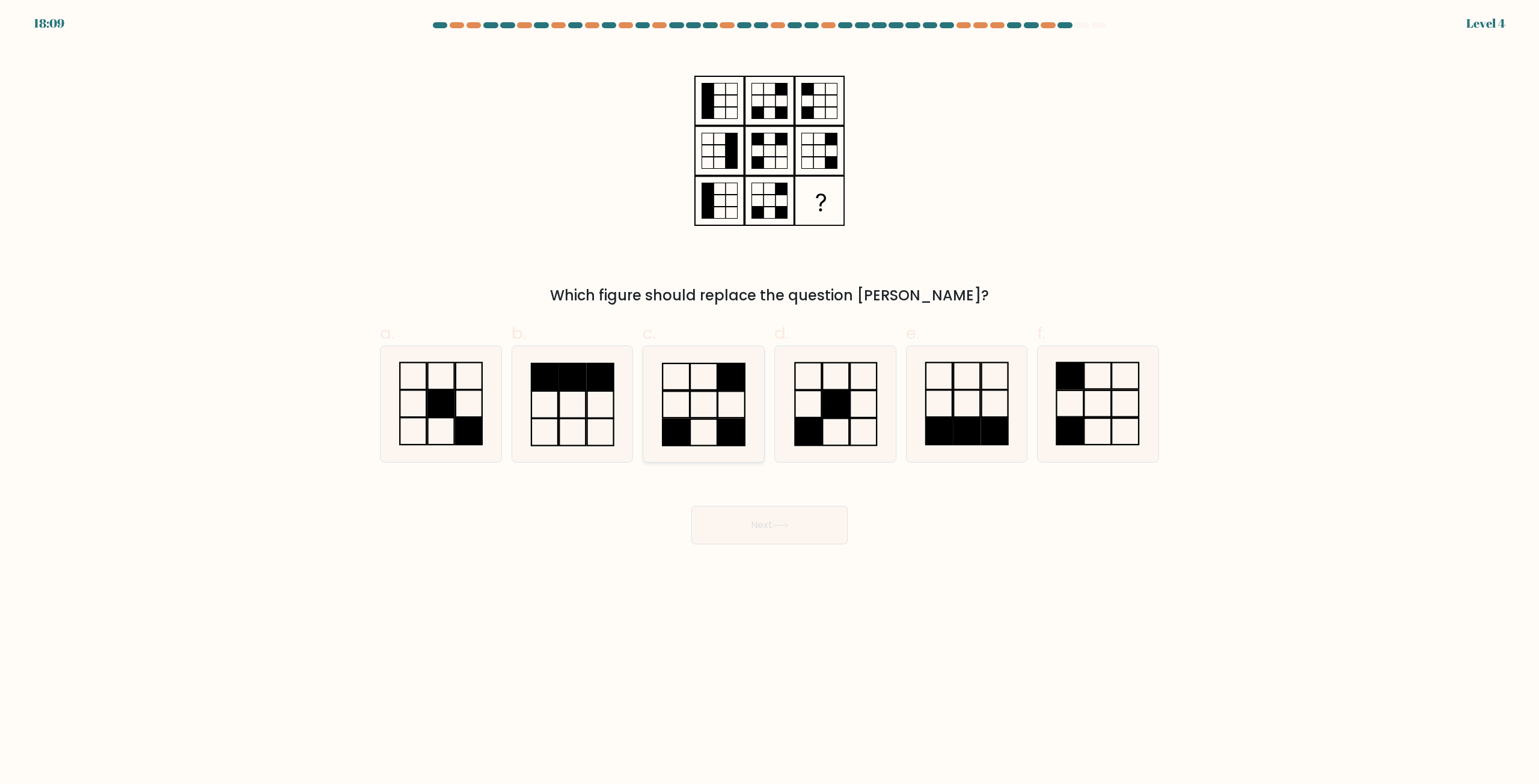
click at [704, 411] on icon at bounding box center [704, 405] width 116 height 116
click at [769, 400] on input "c." at bounding box center [769, 396] width 1 height 7
radio input "true"
click at [835, 410] on rect at bounding box center [835, 404] width 26 height 27
click at [770, 400] on input "d." at bounding box center [769, 396] width 1 height 7
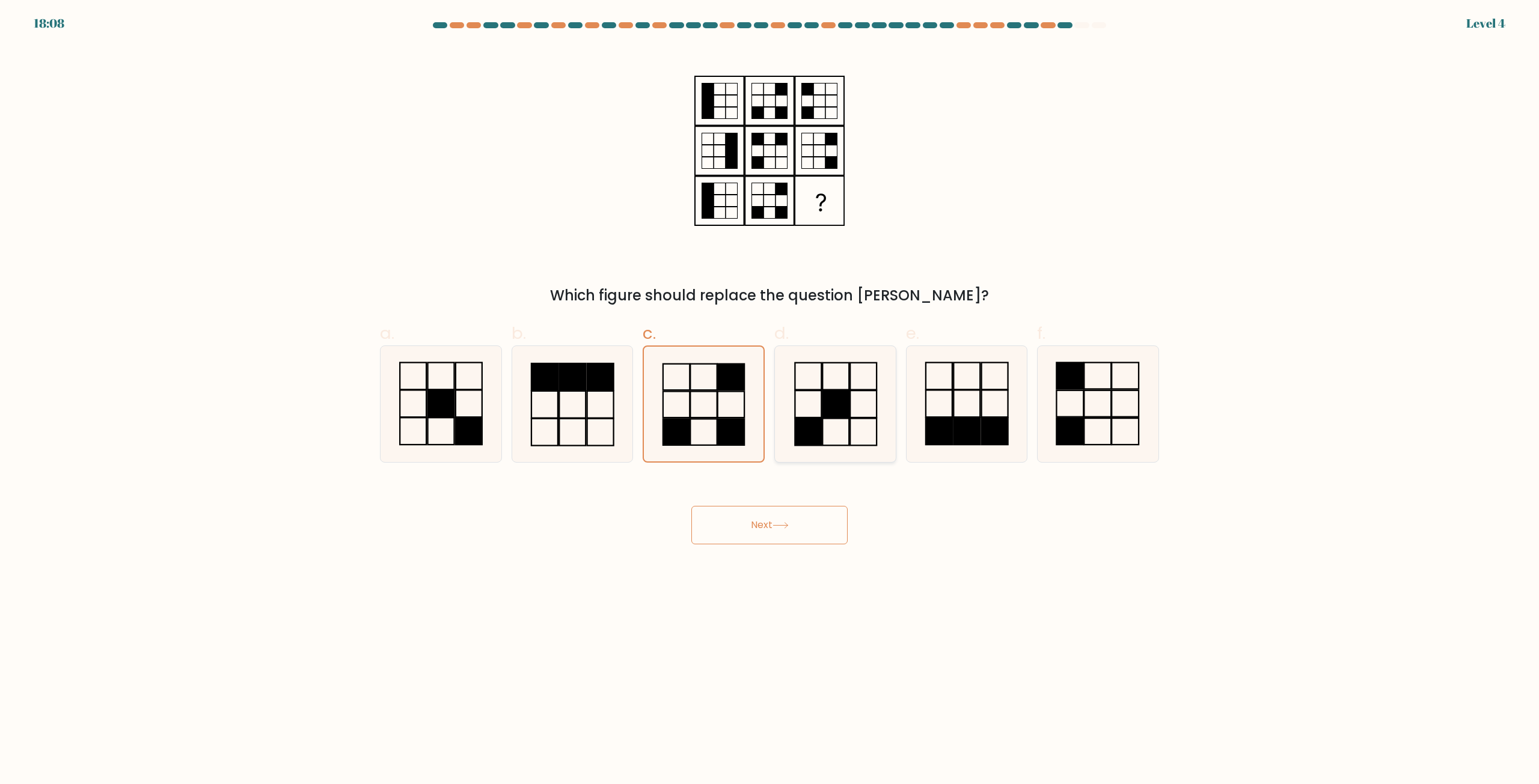
radio input "true"
click at [753, 544] on button "Next" at bounding box center [769, 525] width 157 height 39
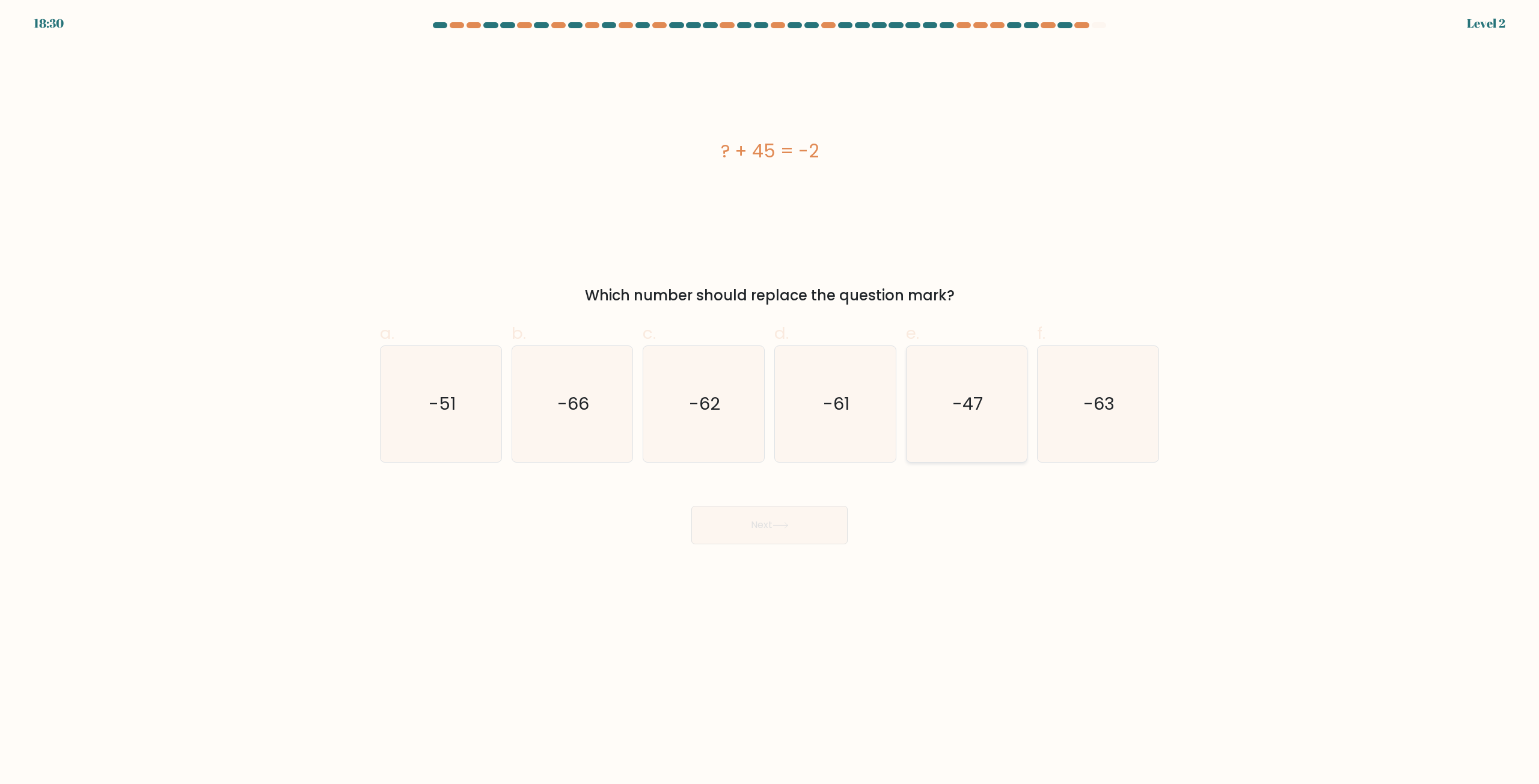
click at [993, 426] on icon "-47" at bounding box center [967, 405] width 116 height 116
click at [770, 400] on input "e. -47" at bounding box center [769, 396] width 1 height 7
radio input "true"
click at [798, 544] on button "Next" at bounding box center [769, 525] width 157 height 39
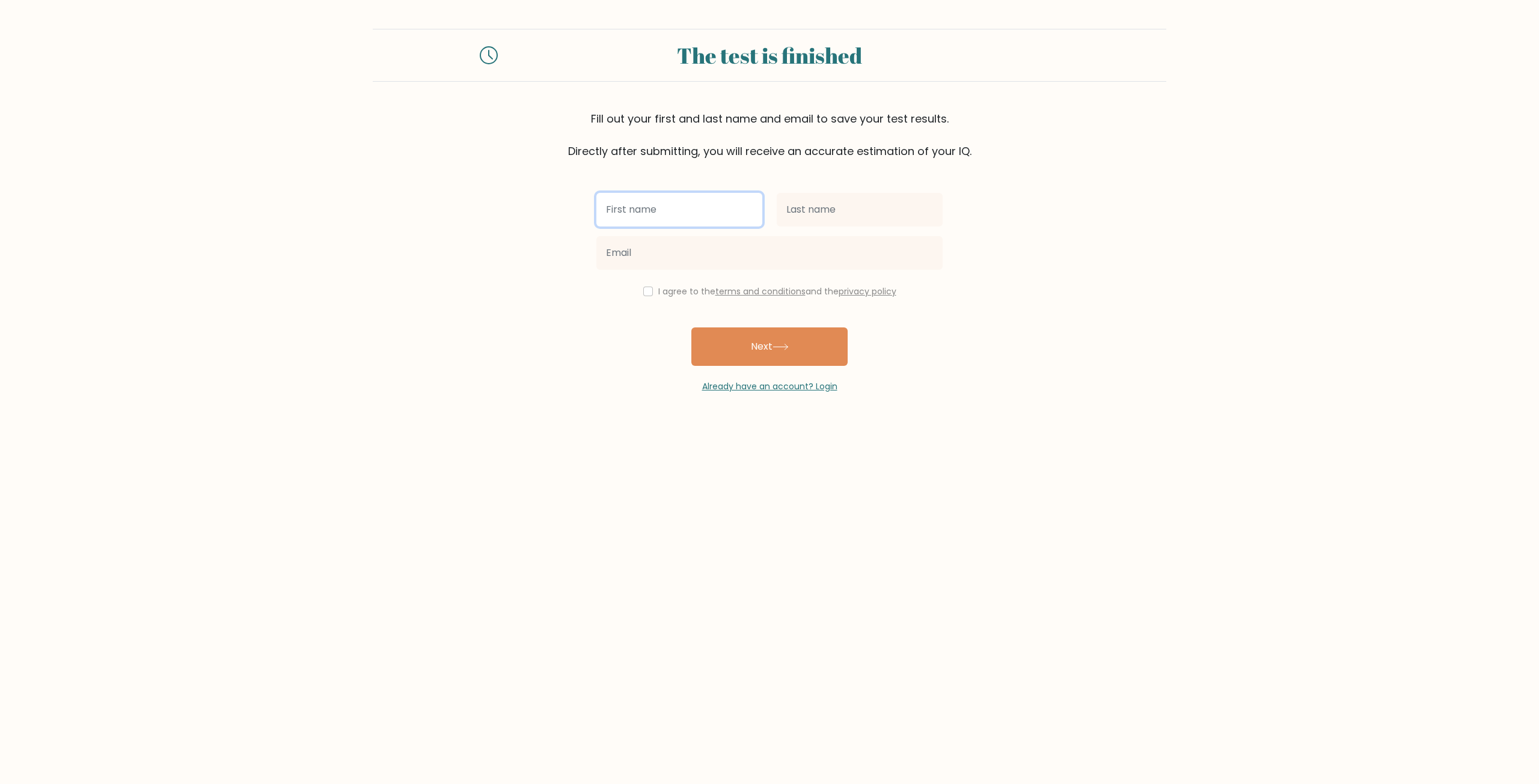
click at [694, 212] on input "text" at bounding box center [679, 209] width 166 height 34
type input "shia"
click at [879, 224] on input "text" at bounding box center [859, 209] width 166 height 34
type input "[PERSON_NAME]"
click at [734, 259] on input "email" at bounding box center [769, 253] width 347 height 34
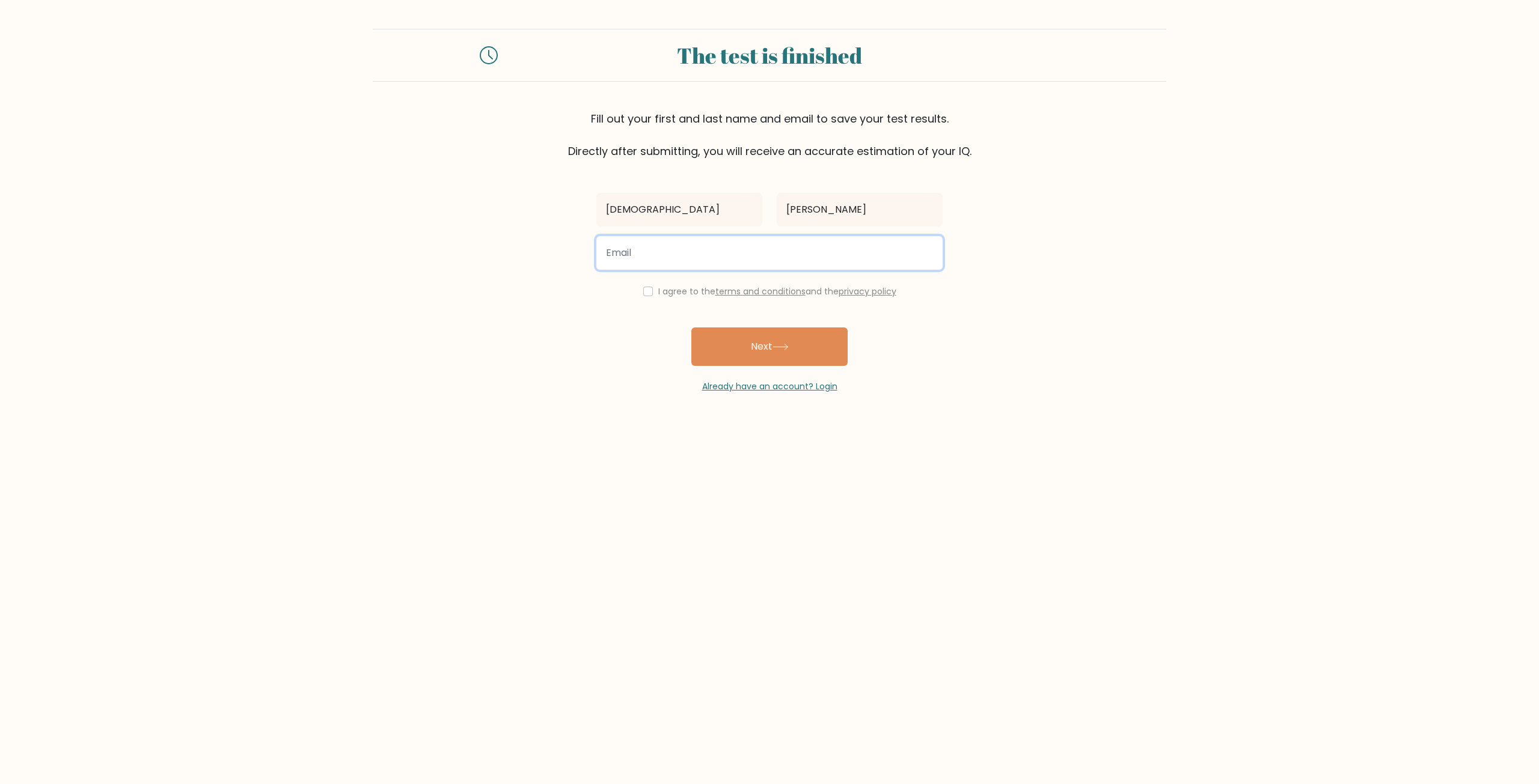
type input "aidanhayes@windowslive.com"
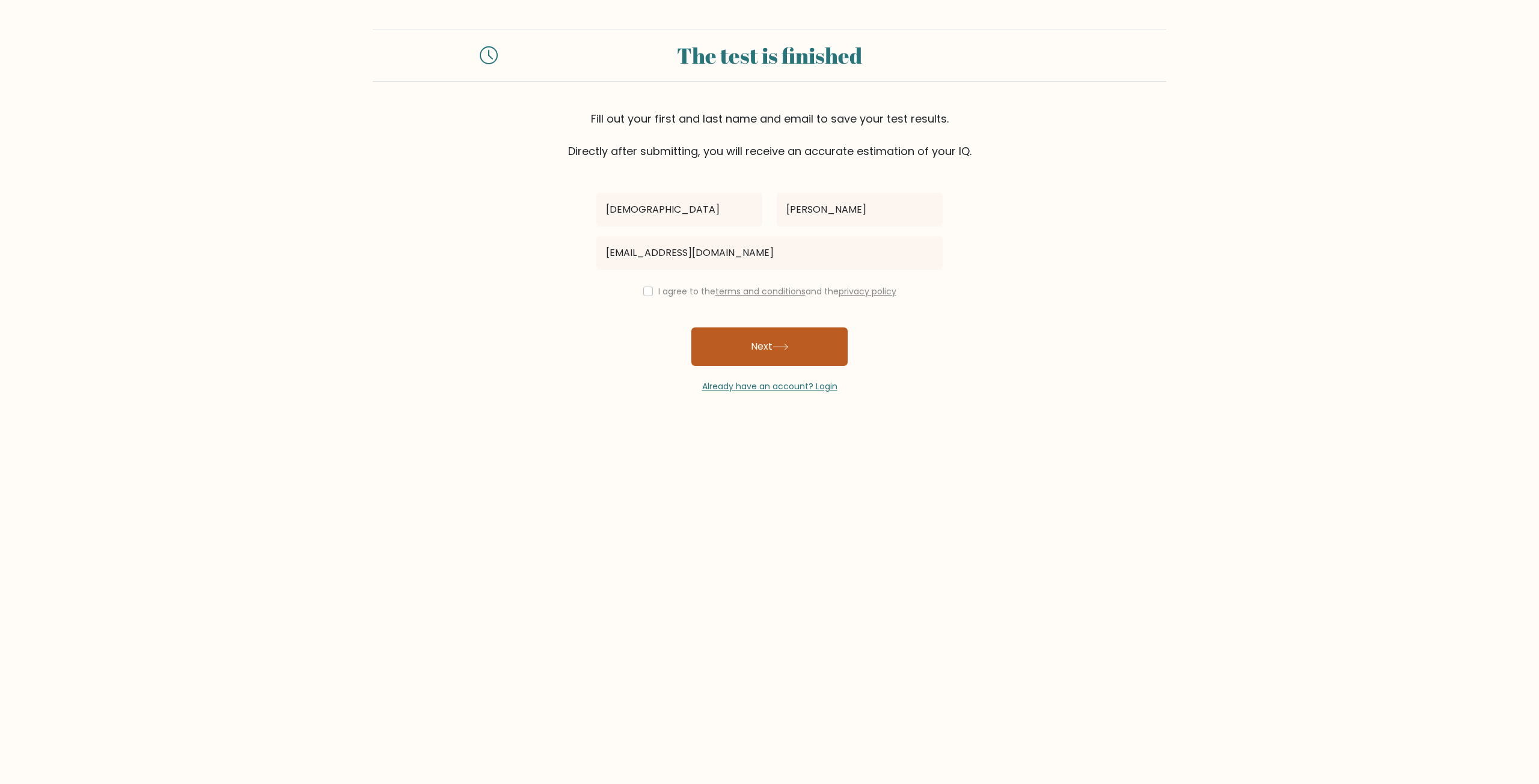
click at [762, 360] on button "Next" at bounding box center [769, 347] width 157 height 39
click at [645, 284] on div "I agree to the terms and conditions and the privacy policy" at bounding box center [769, 291] width 361 height 14
click at [643, 291] on input "checkbox" at bounding box center [648, 291] width 10 height 10
checkbox input "true"
click at [759, 347] on button "Next" at bounding box center [769, 347] width 157 height 39
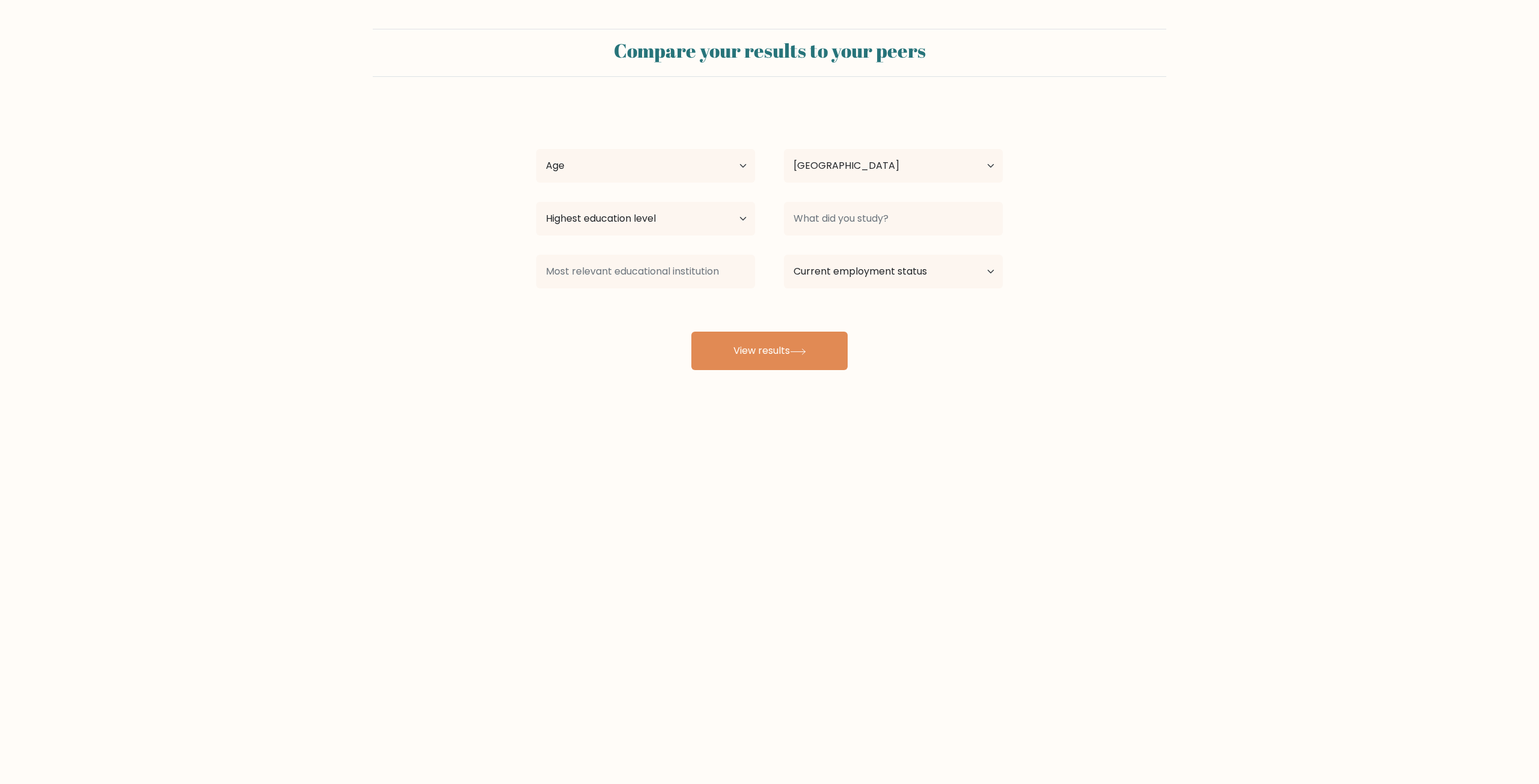
select select "NZ"
click at [747, 163] on select "Age Under [DEMOGRAPHIC_DATA] [DEMOGRAPHIC_DATA] [DEMOGRAPHIC_DATA] [DEMOGRAPHIC…" at bounding box center [645, 165] width 219 height 34
select select "min_18"
click at [536, 149] on select "Age Under [DEMOGRAPHIC_DATA] [DEMOGRAPHIC_DATA] [DEMOGRAPHIC_DATA] [DEMOGRAPHIC…" at bounding box center [645, 165] width 219 height 34
click at [989, 159] on select "Country [GEOGRAPHIC_DATA] [GEOGRAPHIC_DATA] [GEOGRAPHIC_DATA] [US_STATE] [GEOGR…" at bounding box center [894, 165] width 219 height 34
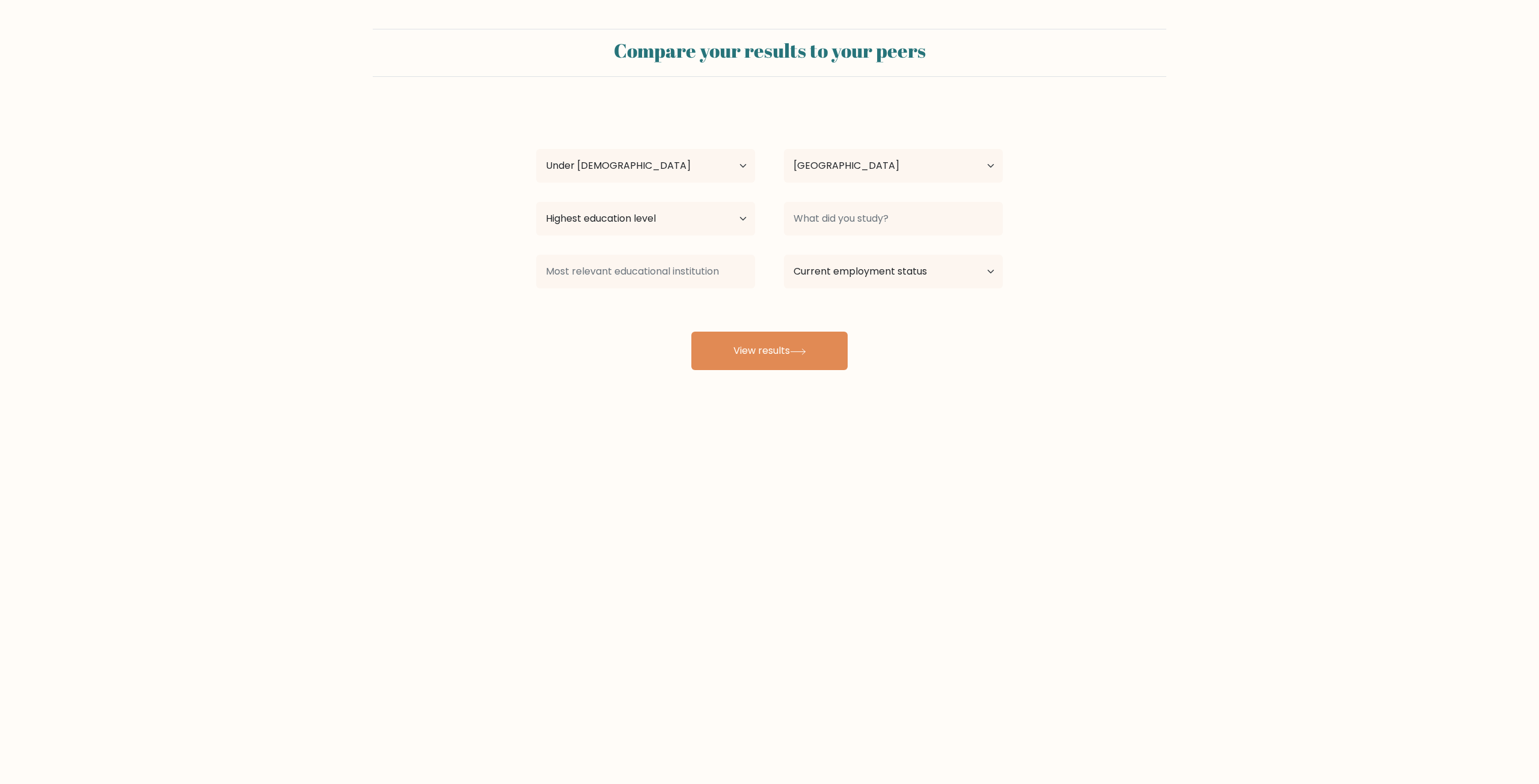
click at [1075, 168] on form "Compare your results to your peers [PERSON_NAME] Age Under [DEMOGRAPHIC_DATA] […" at bounding box center [769, 200] width 1539 height 341
click at [936, 229] on input at bounding box center [894, 218] width 219 height 34
type input "nothing"
click at [727, 226] on select "Highest education level No schooling Primary Lower Secondary Upper Secondary Oc…" at bounding box center [645, 218] width 219 height 34
select select "primary"
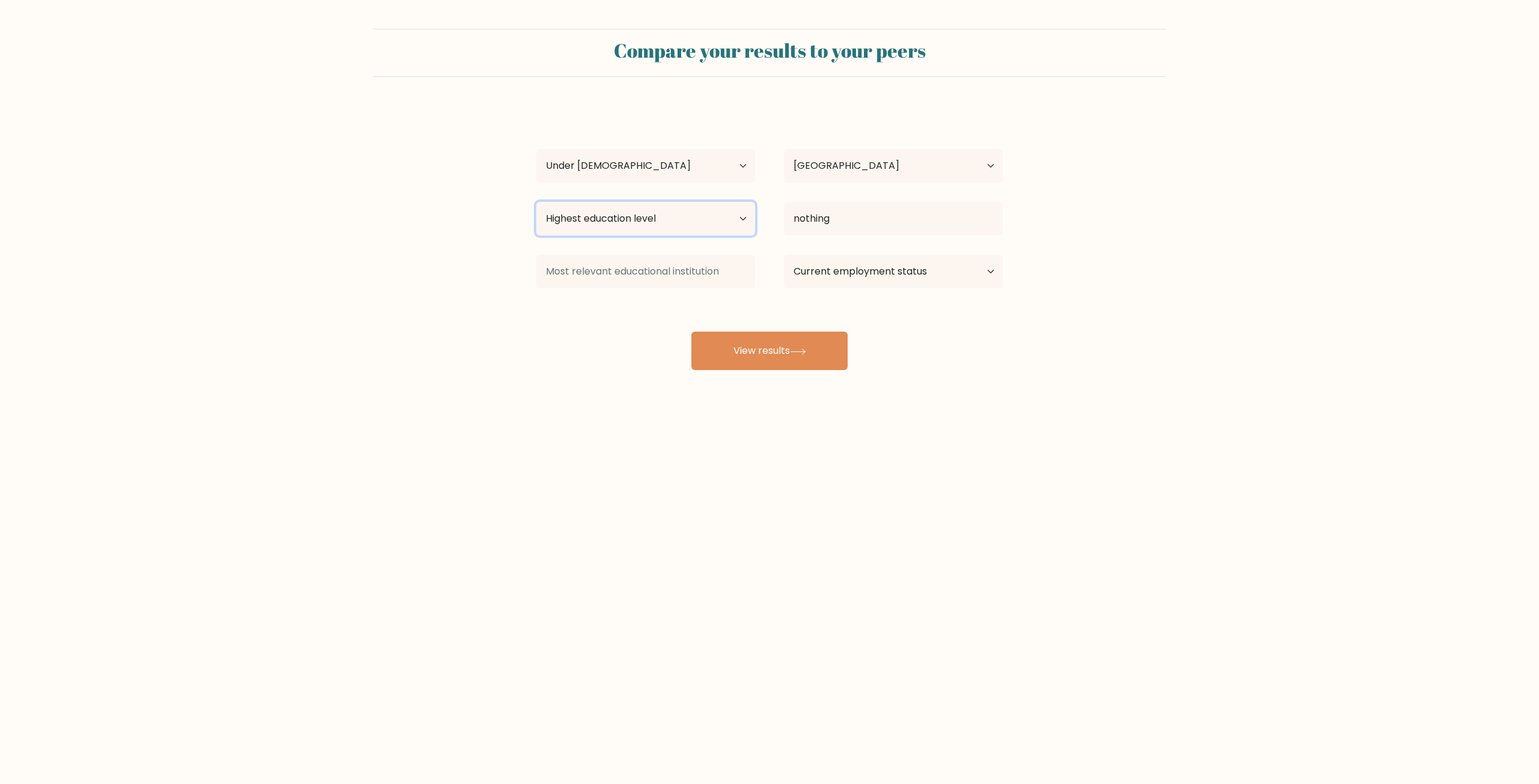
click at [536, 202] on select "Highest education level No schooling Primary Lower Secondary Upper Secondary Oc…" at bounding box center [645, 218] width 219 height 34
click at [744, 275] on input at bounding box center [645, 271] width 219 height 34
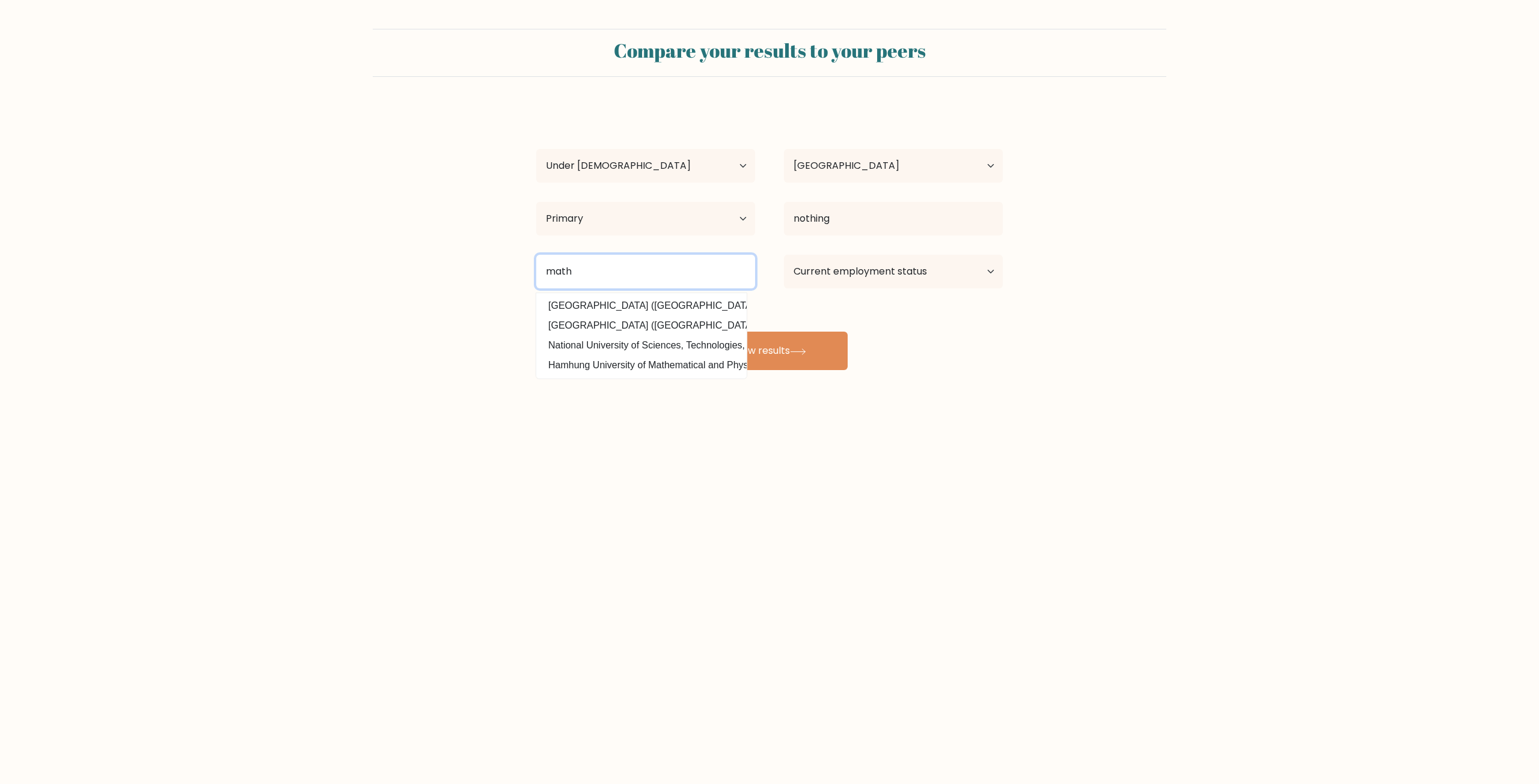
type input "math"
drag, startPoint x: 897, startPoint y: 308, endPoint x: 885, endPoint y: 321, distance: 17.7
click at [886, 321] on div "shia hayes Age Under 18 years old 18-24 years old 25-34 years old 35-44 years o…" at bounding box center [769, 238] width 481 height 265
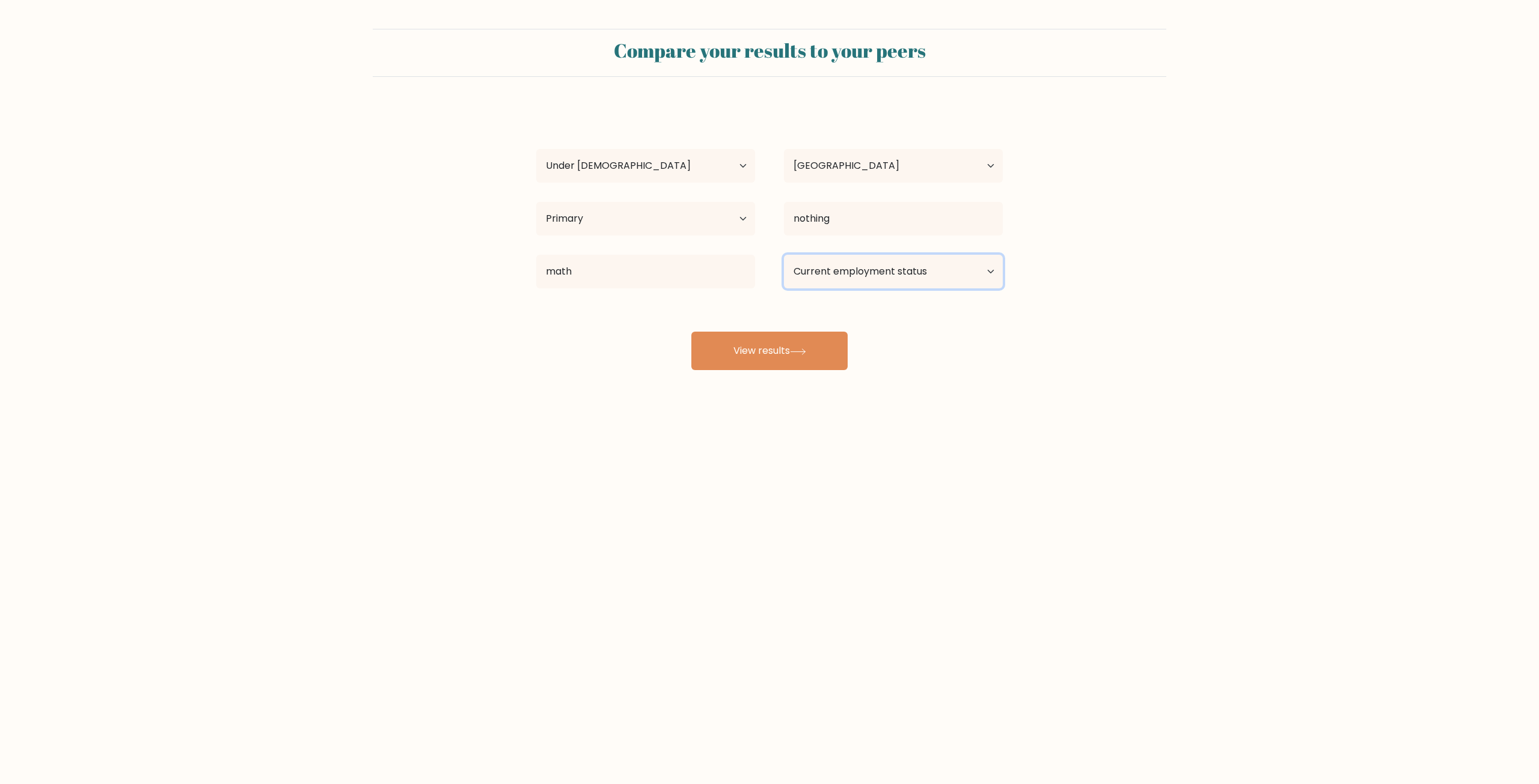
click at [893, 272] on select "Current employment status Employed Student Retired Other / prefer not to answer" at bounding box center [894, 271] width 219 height 34
select select "student"
click at [784, 255] on select "Current employment status Employed Student Retired Other / prefer not to answer" at bounding box center [894, 271] width 219 height 34
click at [815, 348] on button "View results" at bounding box center [769, 351] width 157 height 39
